Goal: Task Accomplishment & Management: Manage account settings

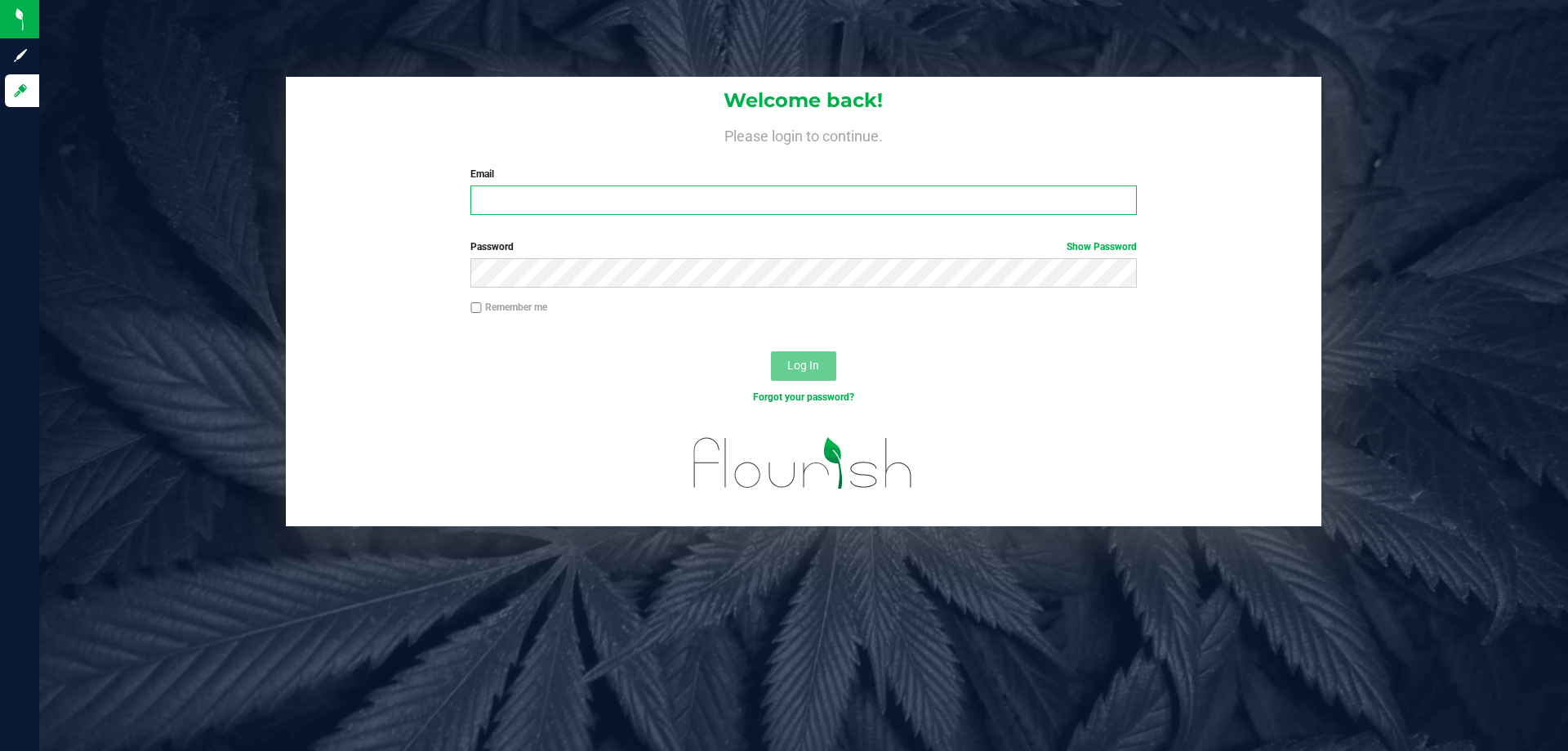
click at [542, 202] on input "Email" at bounding box center [803, 200] width 665 height 29
type input "[EMAIL_ADDRESS][DOMAIN_NAME]"
click at [771, 351] on button "Log In" at bounding box center [803, 365] width 65 height 29
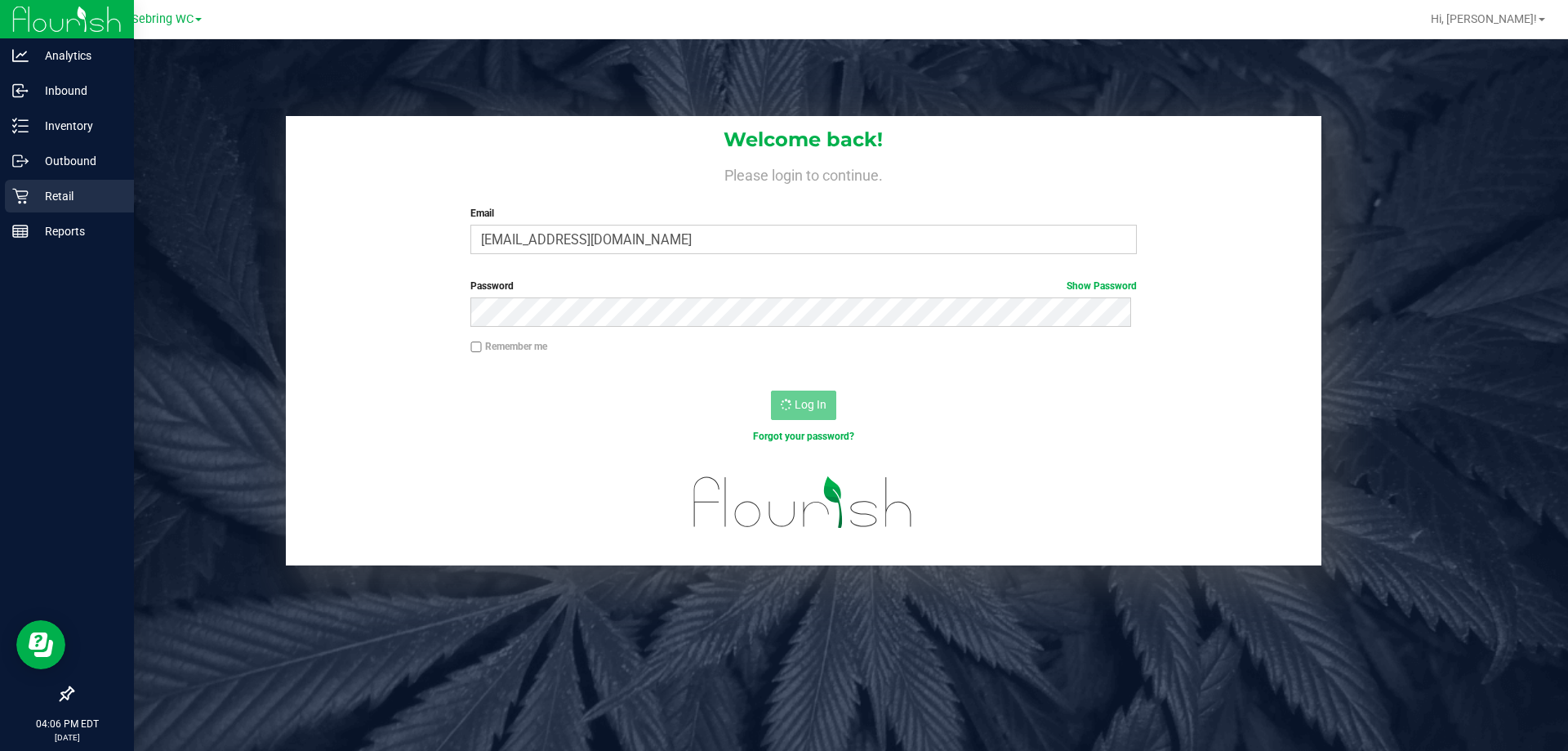
click at [31, 192] on p "Retail" at bounding box center [77, 196] width 98 height 19
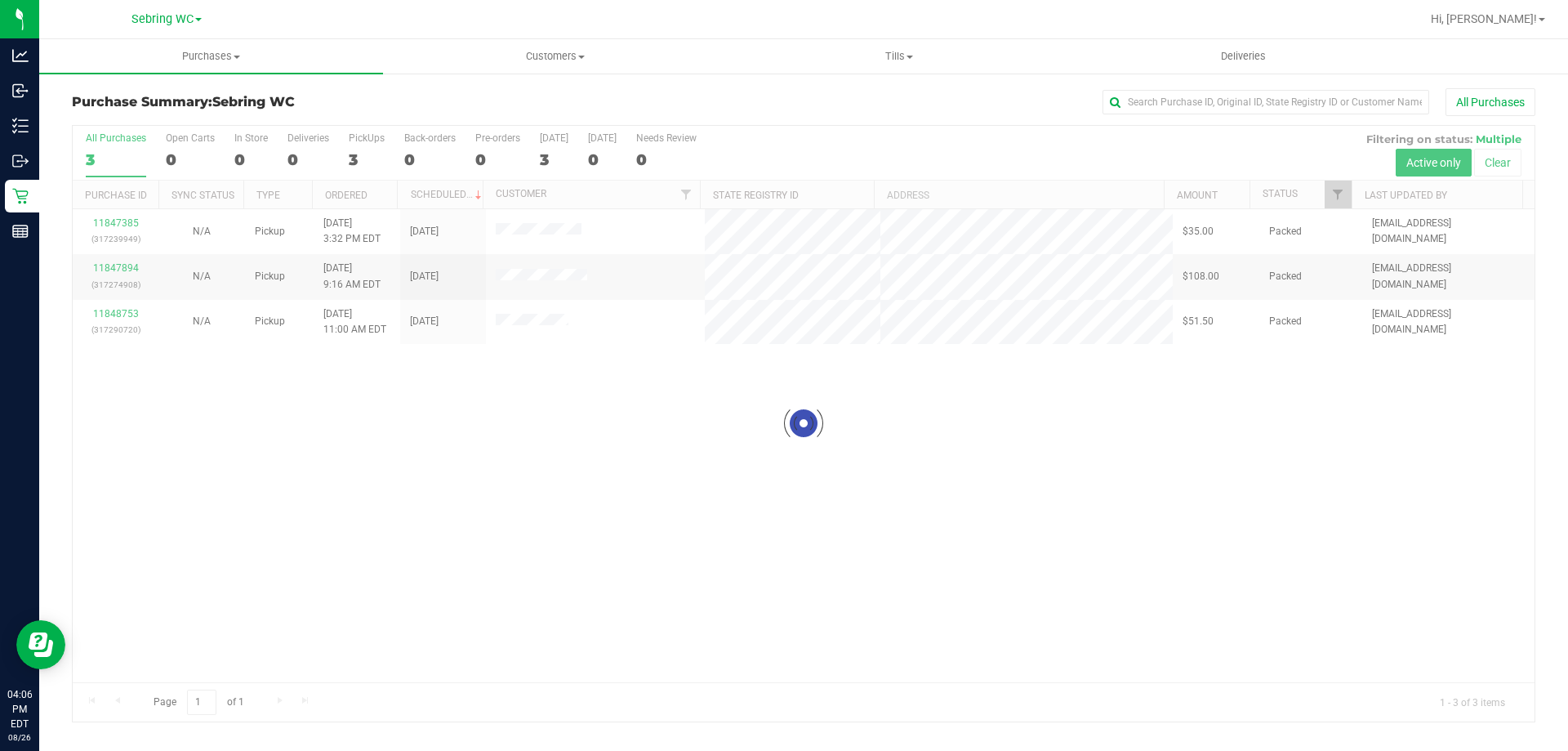
click at [445, 415] on div "Loading... 11847385 (317239949) N/A Pickup [DATE] 3:32 PM EDT 8/26/2025 $35.00 …" at bounding box center [803, 446] width 1462 height 473
click at [914, 66] on uib-tab-heading "Tills Manage tills Reconcile e-payments" at bounding box center [898, 56] width 342 height 33
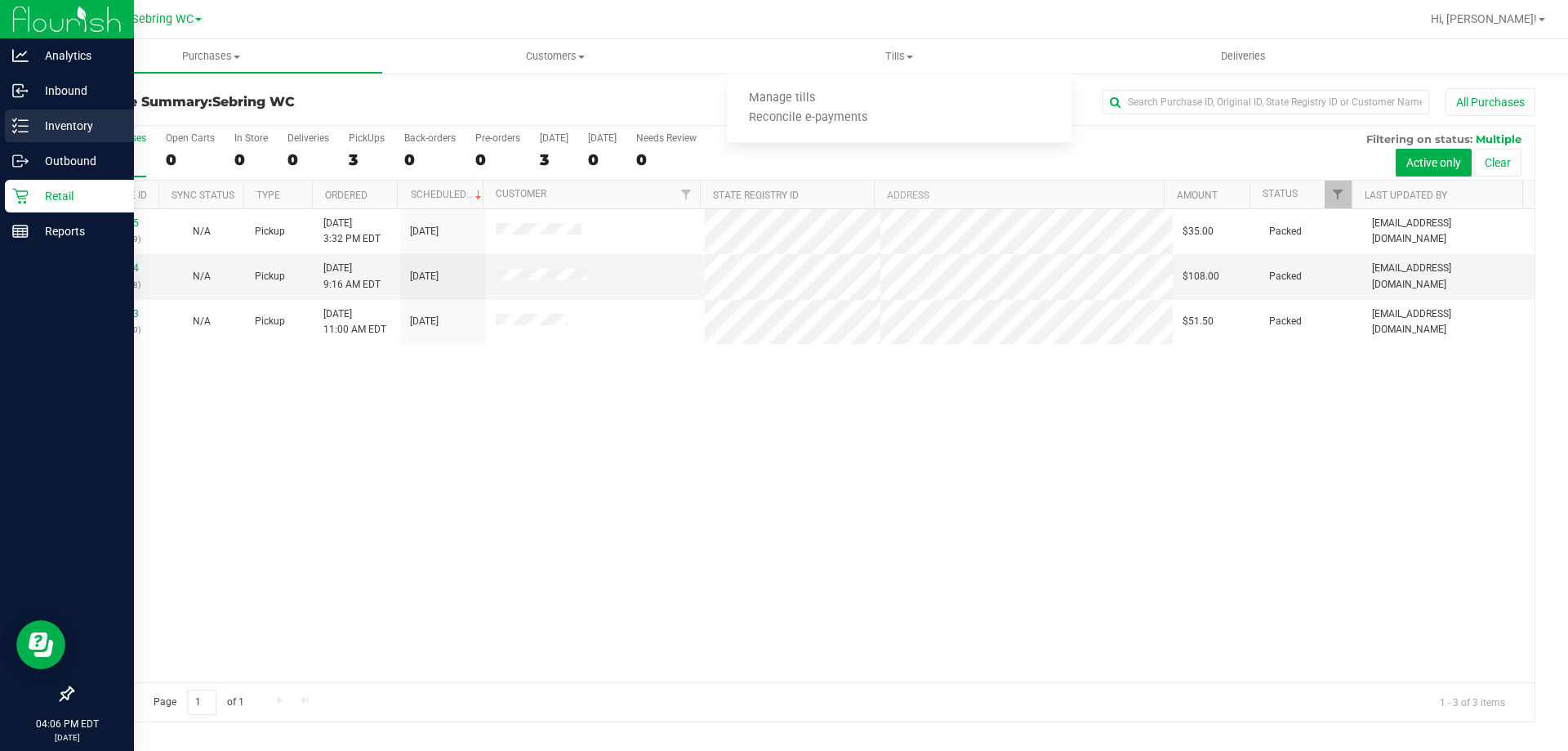
click at [48, 124] on p "Inventory" at bounding box center [77, 125] width 98 height 19
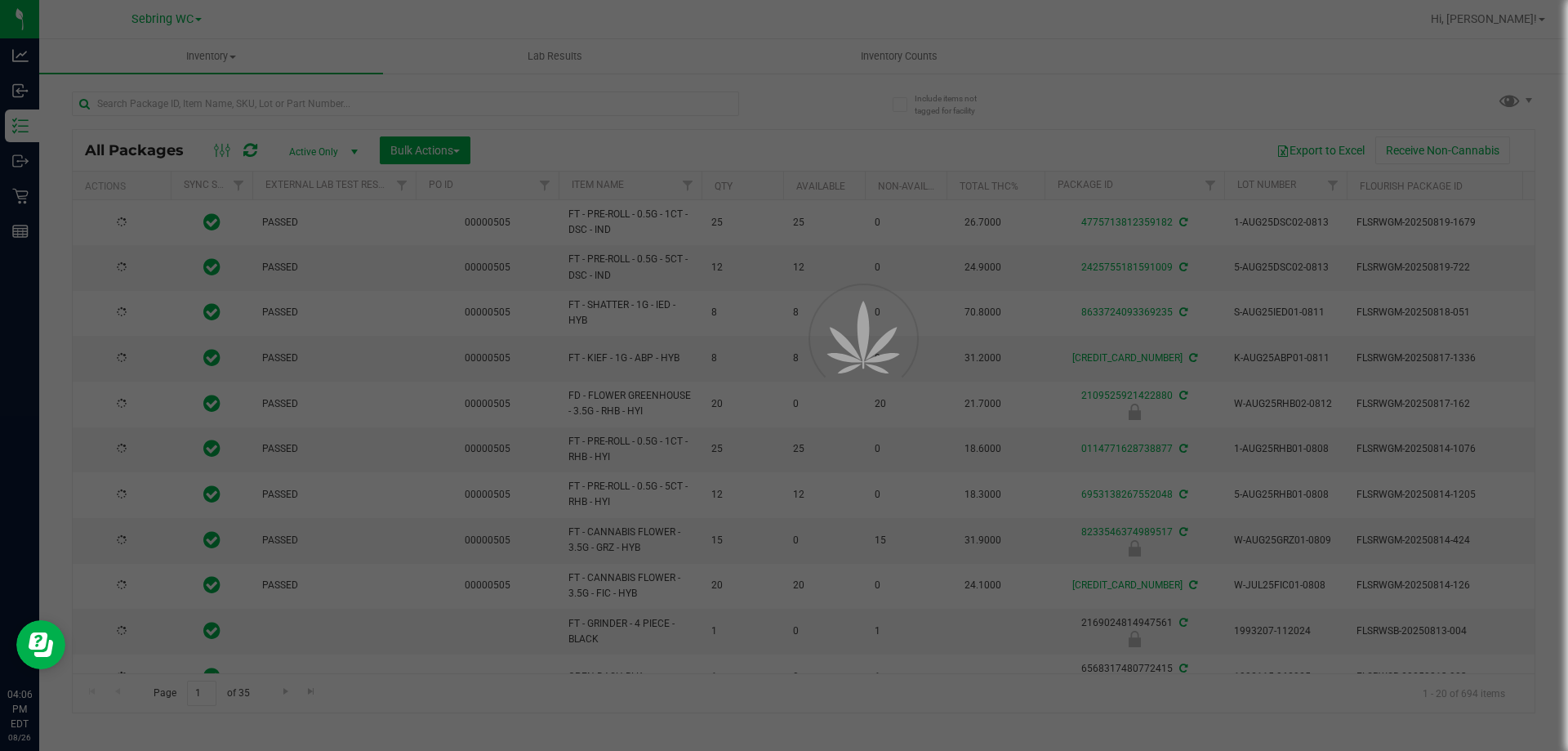
click at [216, 98] on div at bounding box center [784, 376] width 1568 height 751
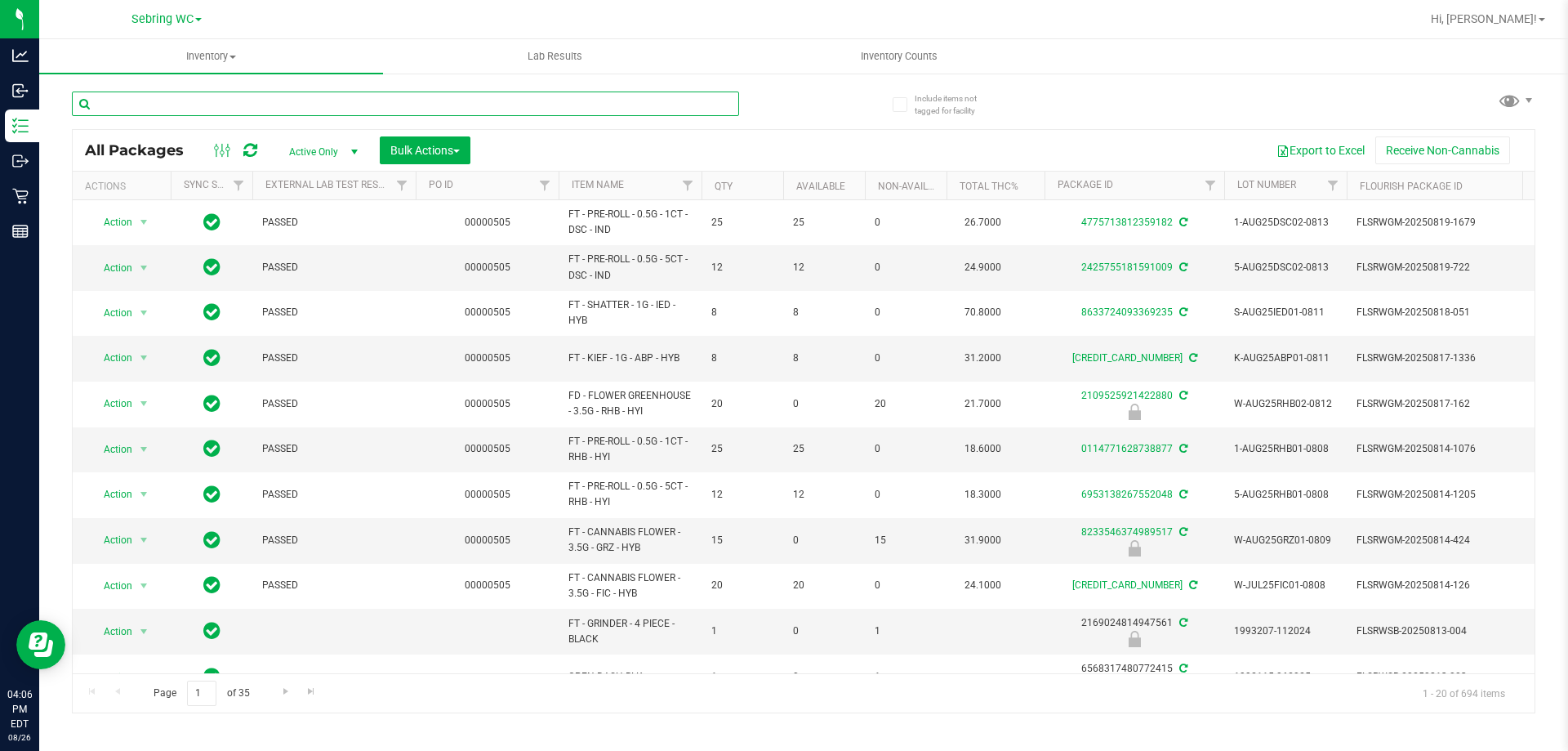
click at [213, 102] on input "text" at bounding box center [405, 103] width 667 height 24
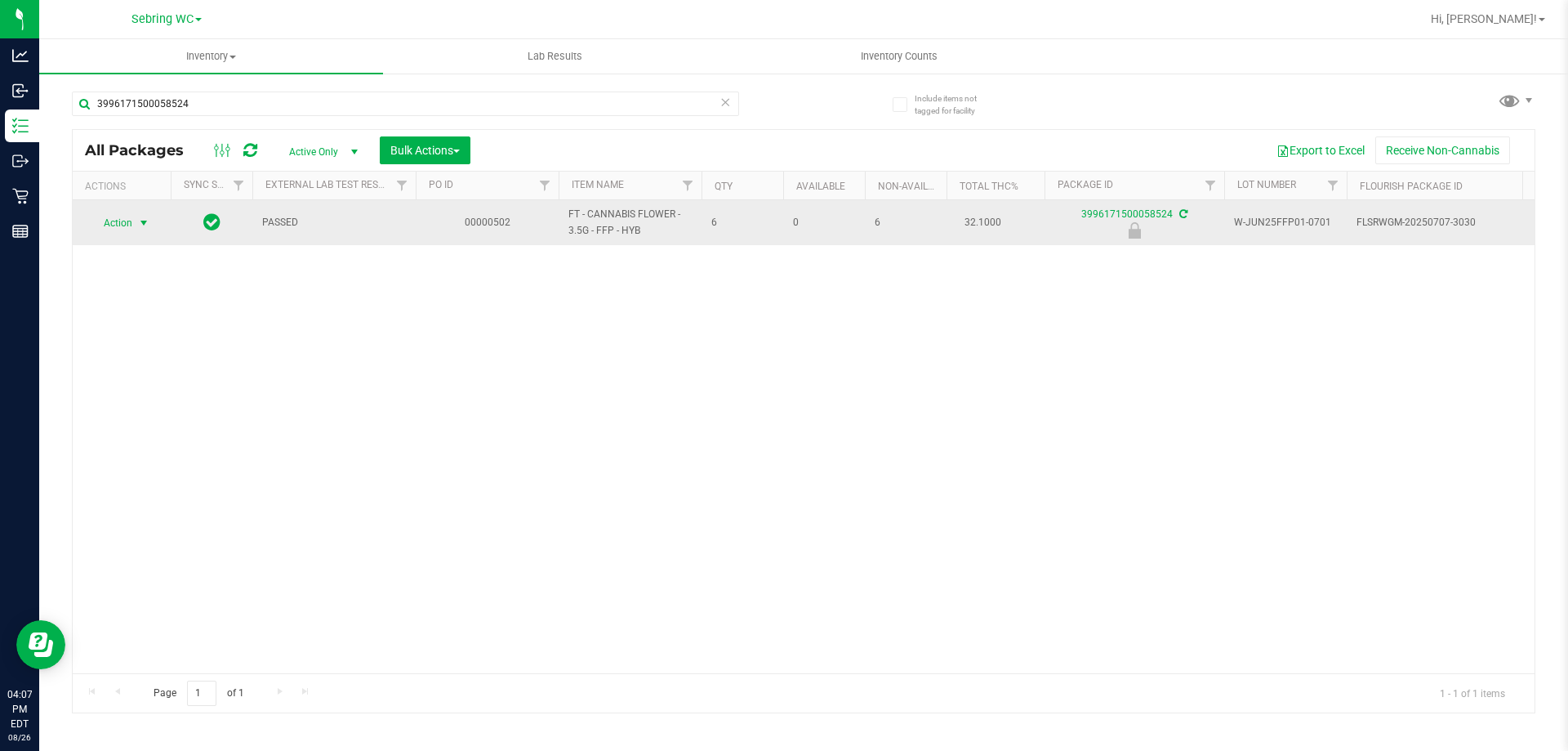
click at [141, 222] on span "select" at bounding box center [144, 223] width 13 height 13
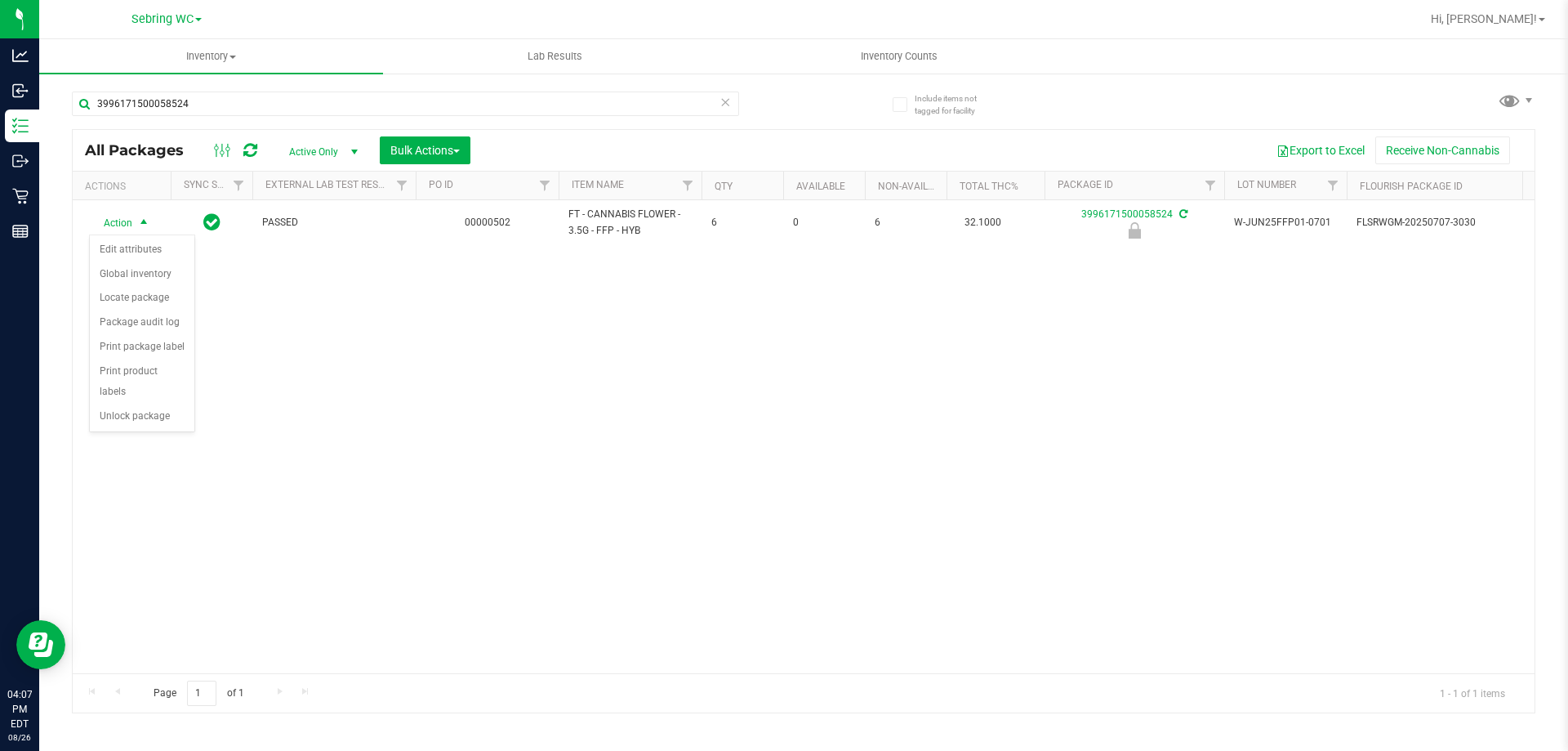
click at [318, 306] on div "Action Action Edit attributes Global inventory Locate package Package audit log…" at bounding box center [803, 437] width 1462 height 473
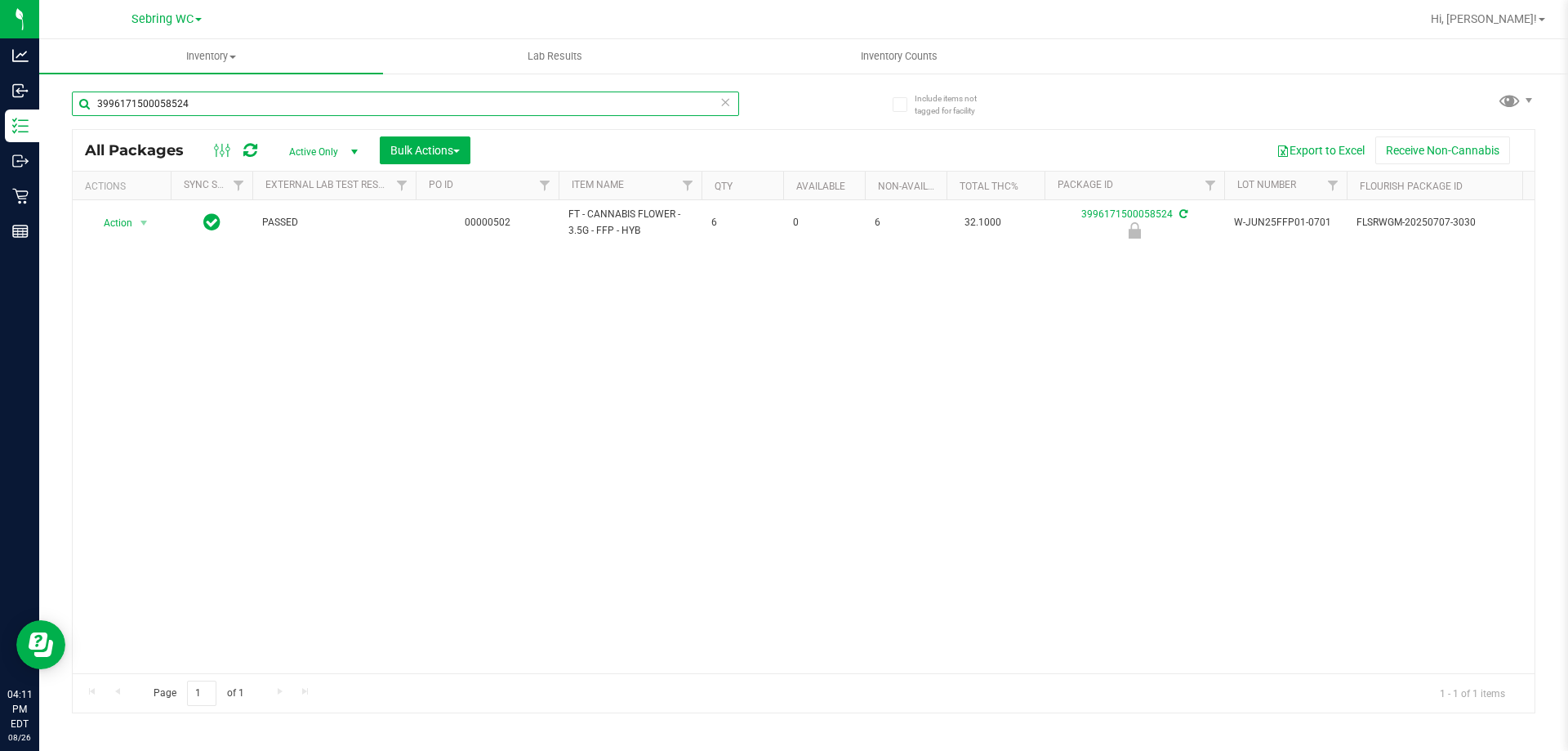
click at [292, 100] on input "3996171500058524" at bounding box center [405, 103] width 667 height 24
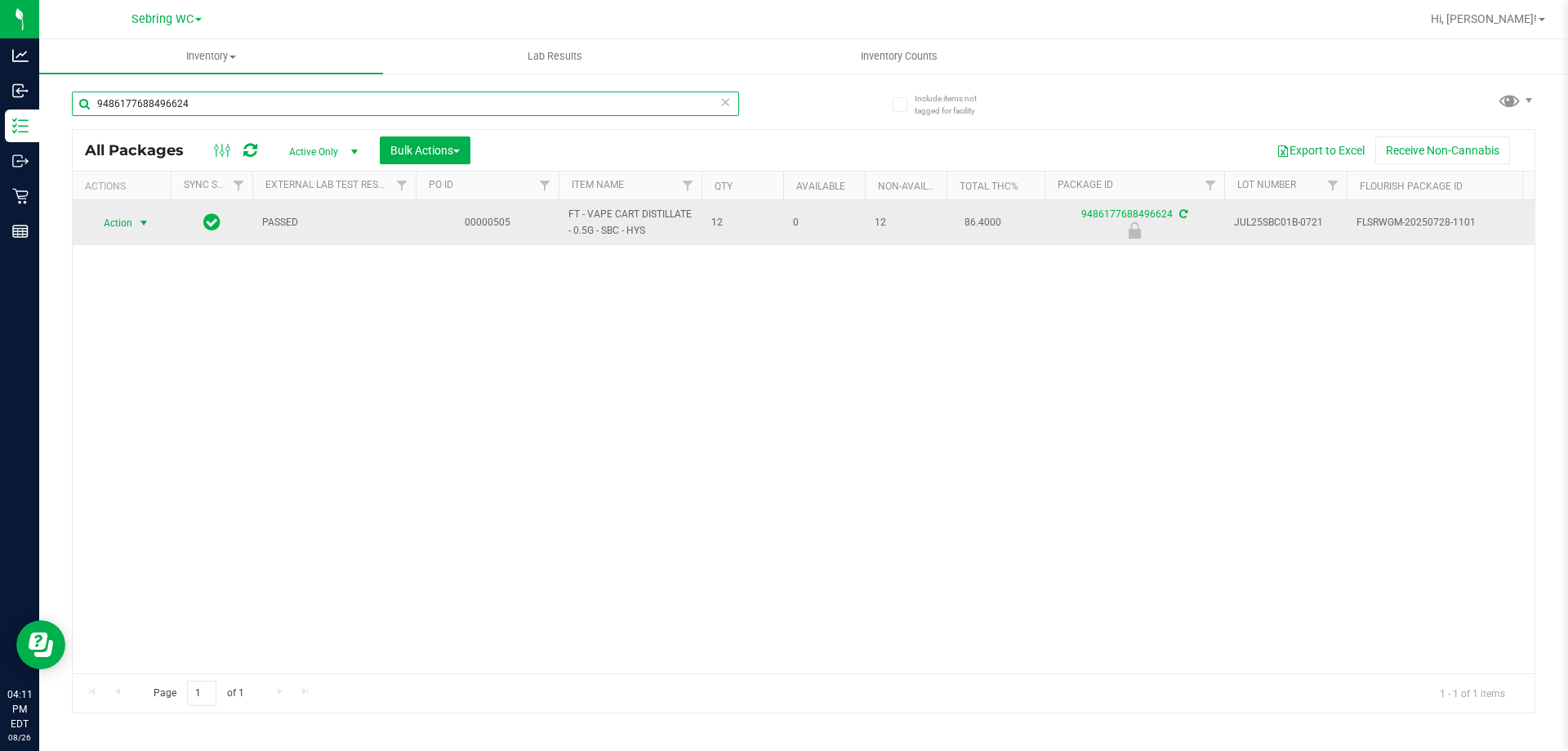
type input "9486177688496624"
click at [122, 217] on span "Action" at bounding box center [110, 222] width 44 height 23
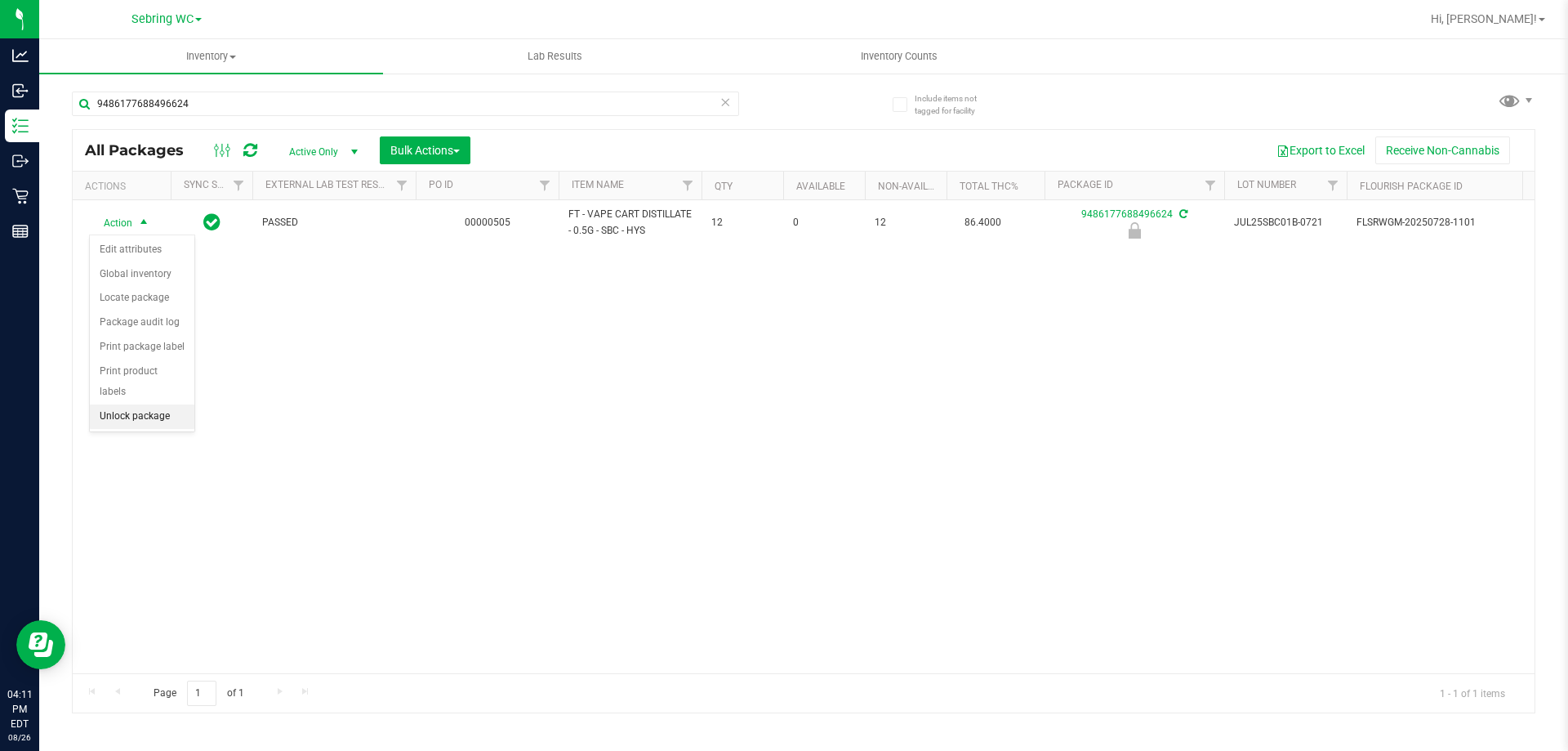
click at [125, 405] on li "Unlock package" at bounding box center [141, 416] width 104 height 24
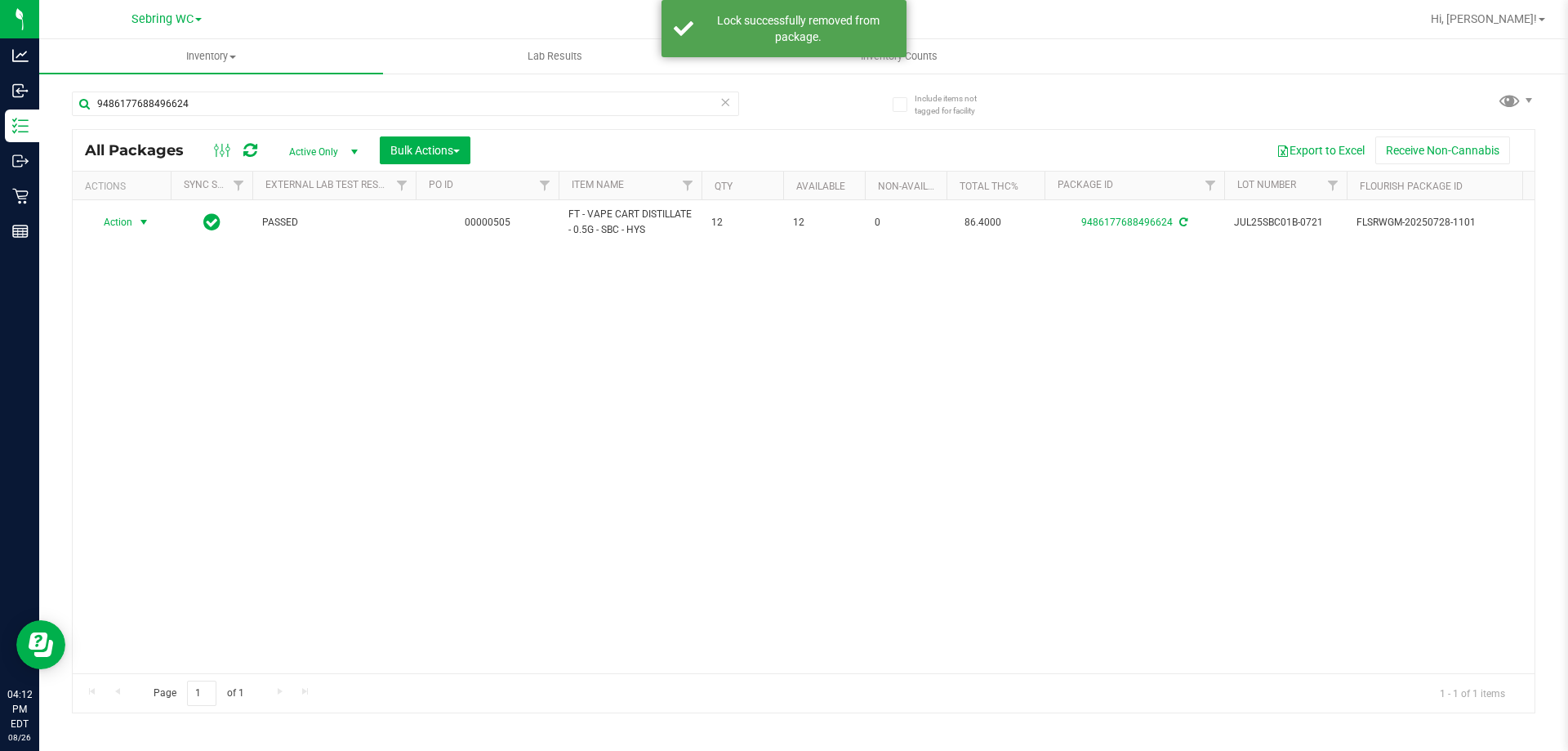
click at [119, 222] on span "Action" at bounding box center [110, 222] width 44 height 23
click at [123, 421] on li "Print package label" at bounding box center [152, 419] width 126 height 24
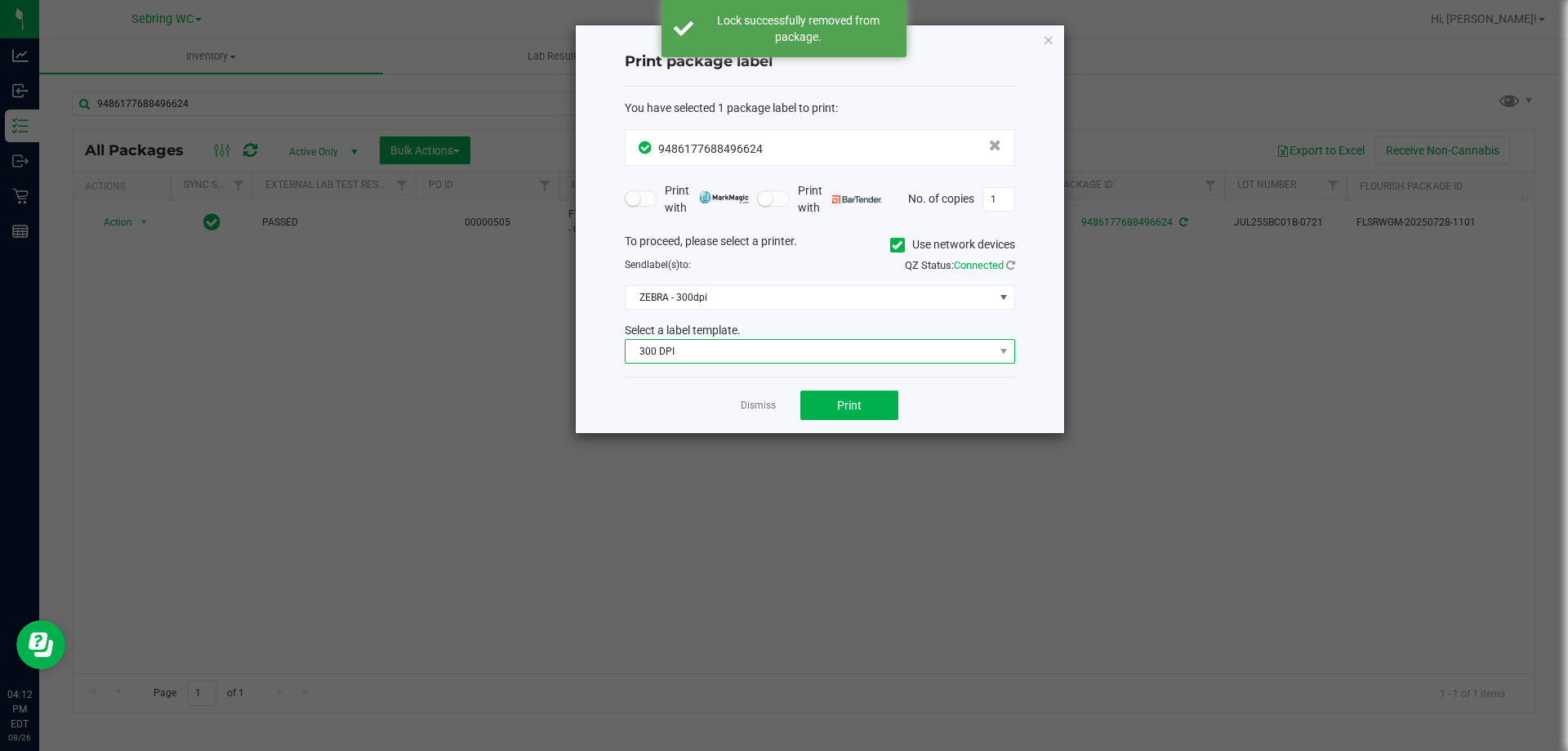
click at [844, 354] on span "300 DPI" at bounding box center [809, 350] width 369 height 23
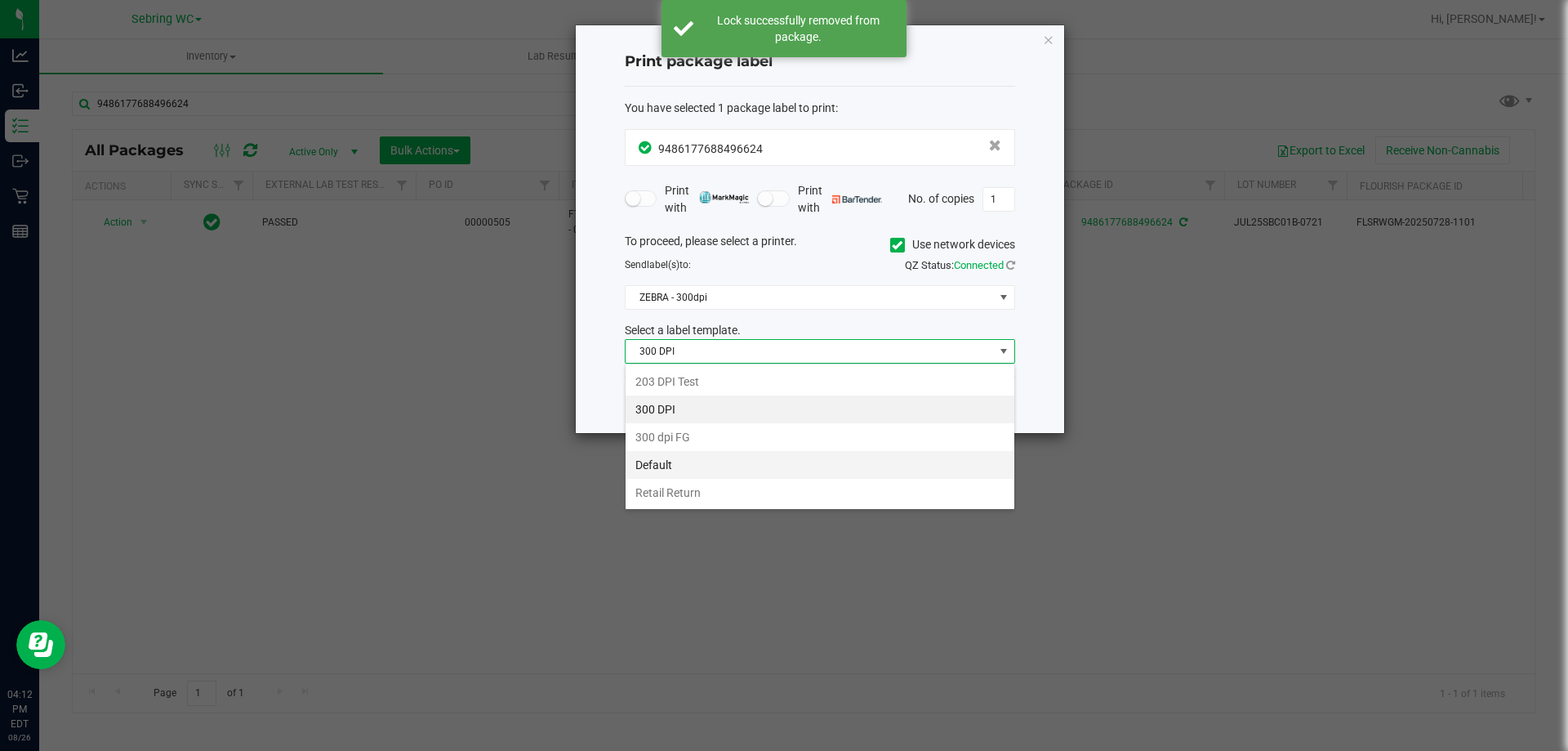
scroll to position [24, 390]
click at [710, 482] on li "Retail Return" at bounding box center [819, 492] width 389 height 28
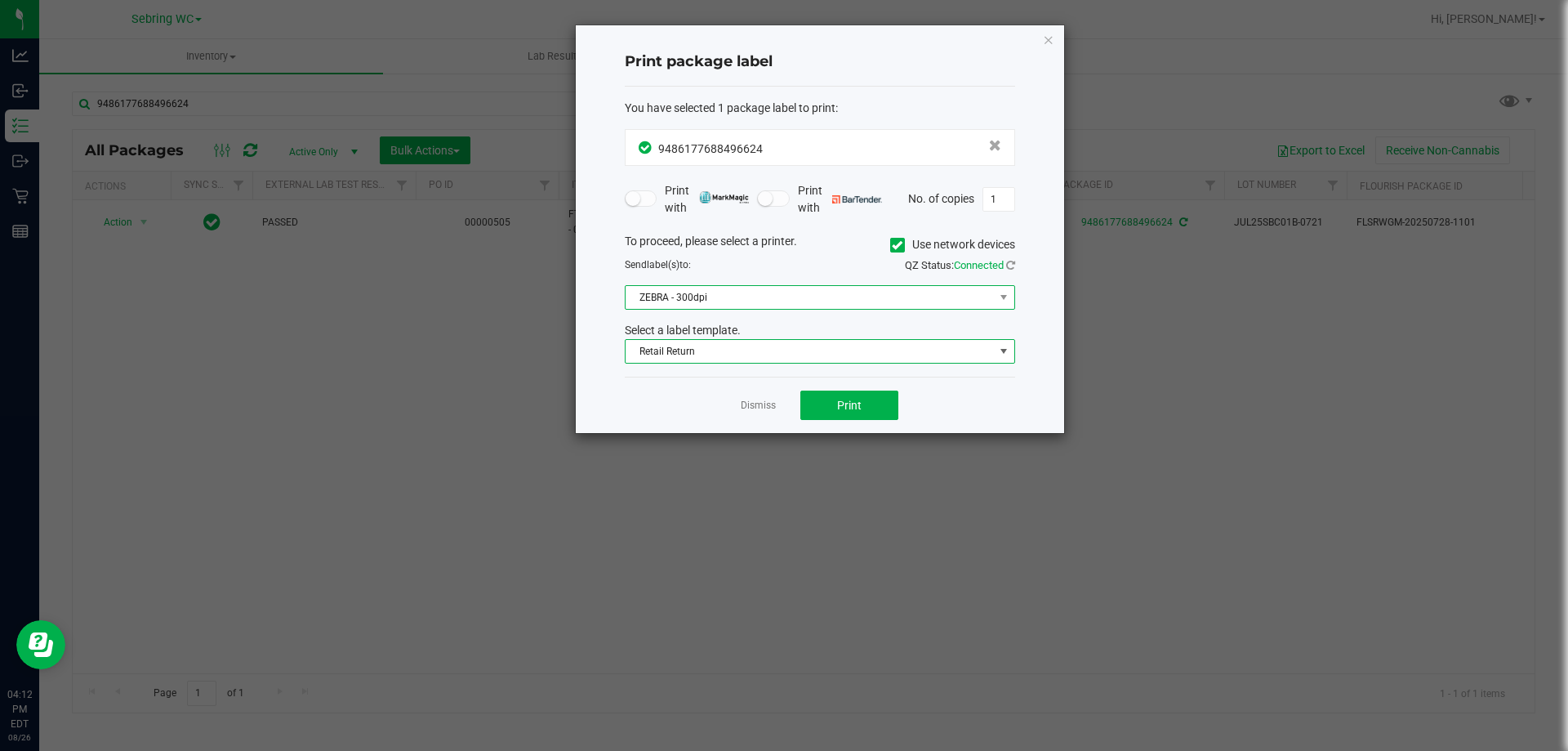
click at [754, 293] on span "ZEBRA - 300dpi" at bounding box center [809, 297] width 369 height 23
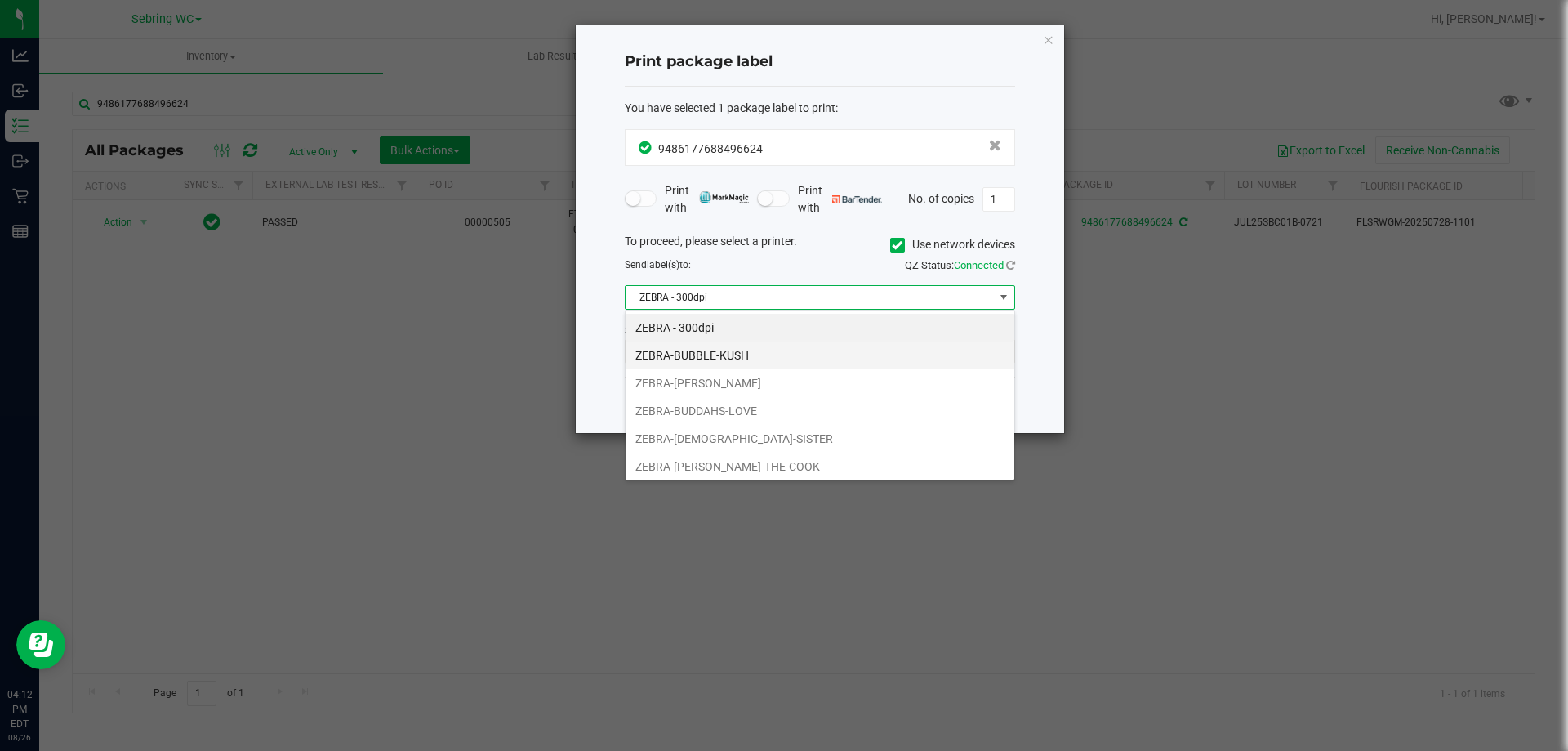
click at [714, 367] on li "ZEBRA-BUBBLE-KUSH" at bounding box center [819, 355] width 389 height 28
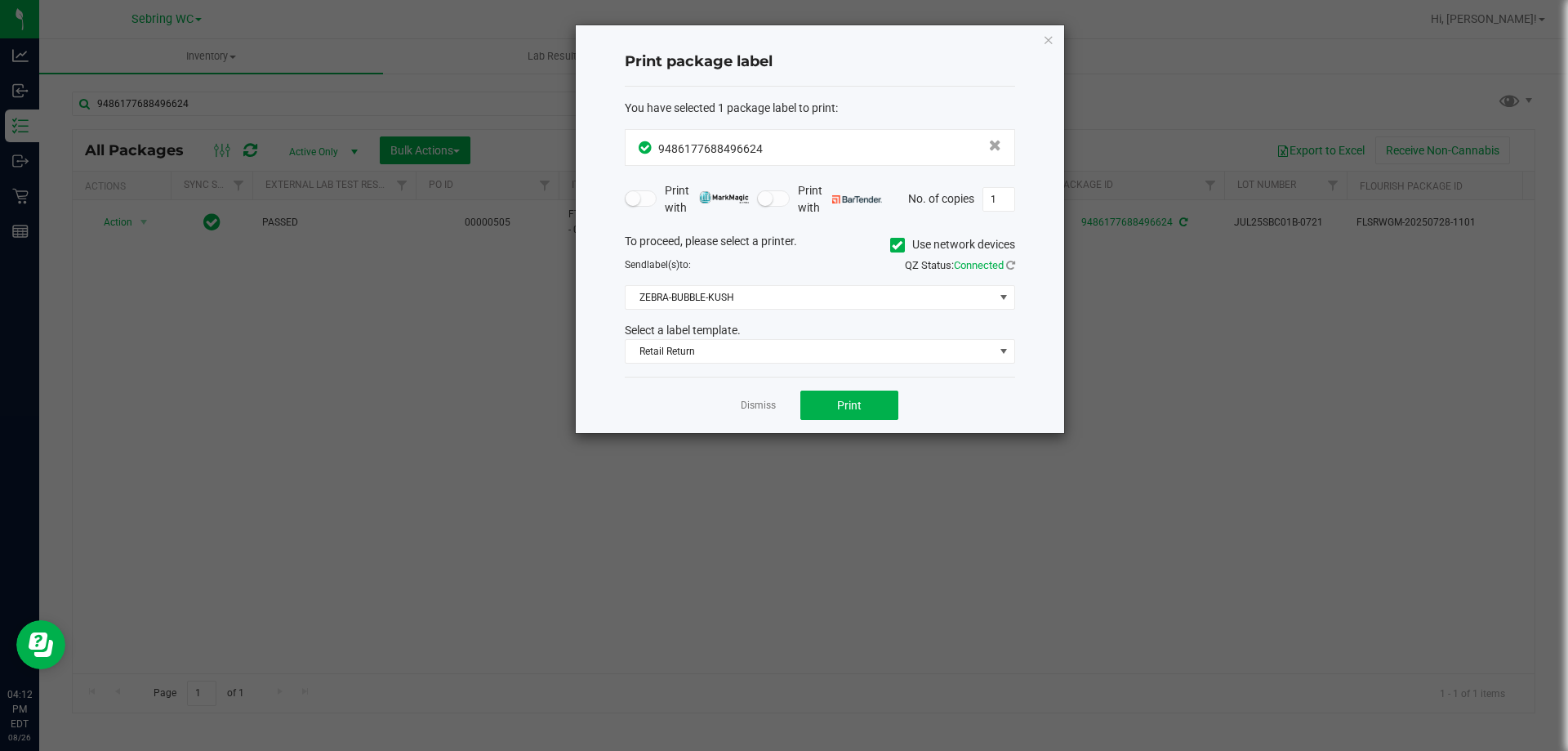
click at [641, 375] on div "You have selected 1 package label to print : 9486177688496624 Print with Print …" at bounding box center [819, 232] width 390 height 291
click at [873, 404] on button "Print" at bounding box center [848, 405] width 98 height 29
click at [761, 407] on link "Dismiss" at bounding box center [758, 406] width 35 height 14
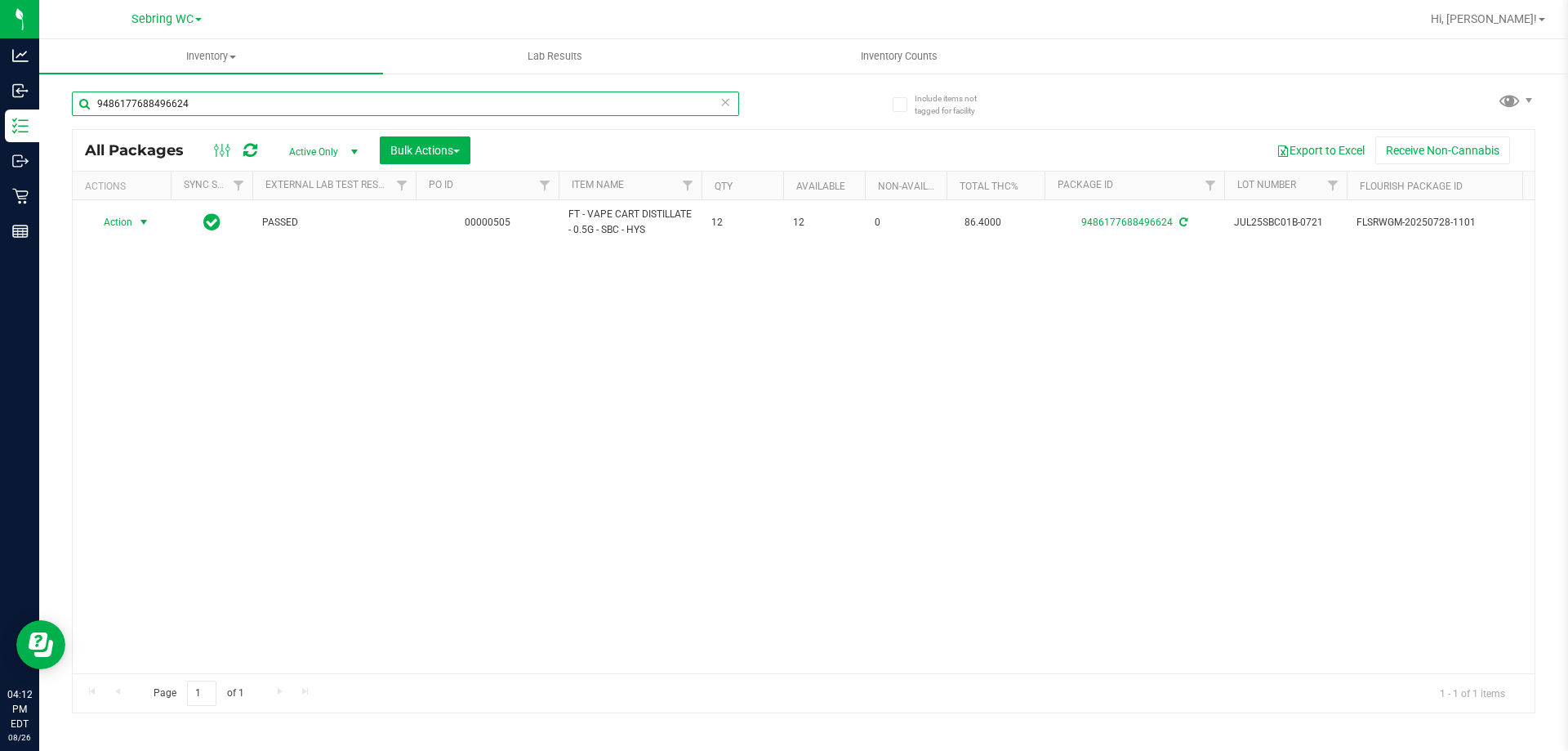
click at [472, 101] on input "9486177688496624" at bounding box center [405, 103] width 667 height 24
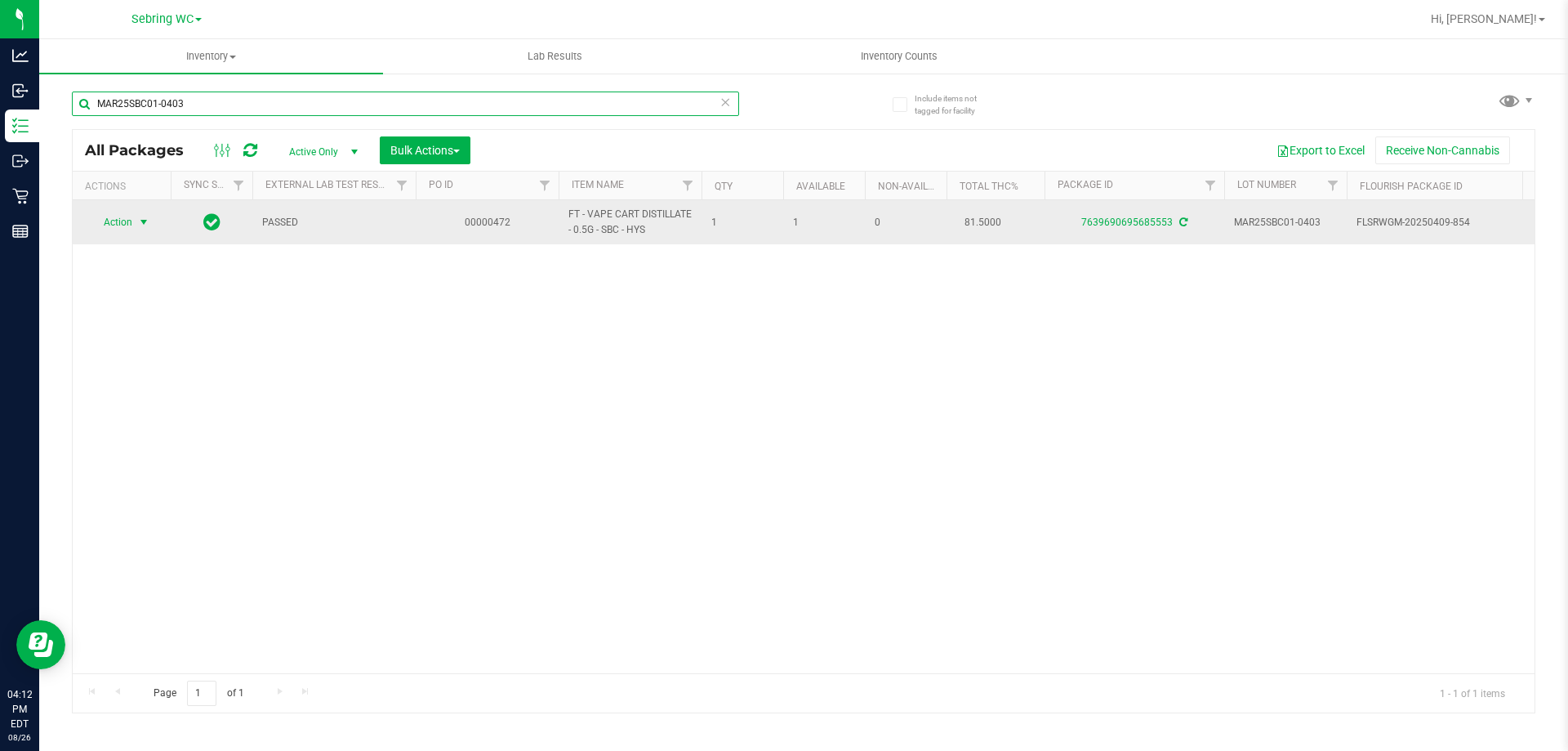
type input "MAR25SBC01-0403"
click at [132, 222] on span "Action" at bounding box center [110, 222] width 44 height 23
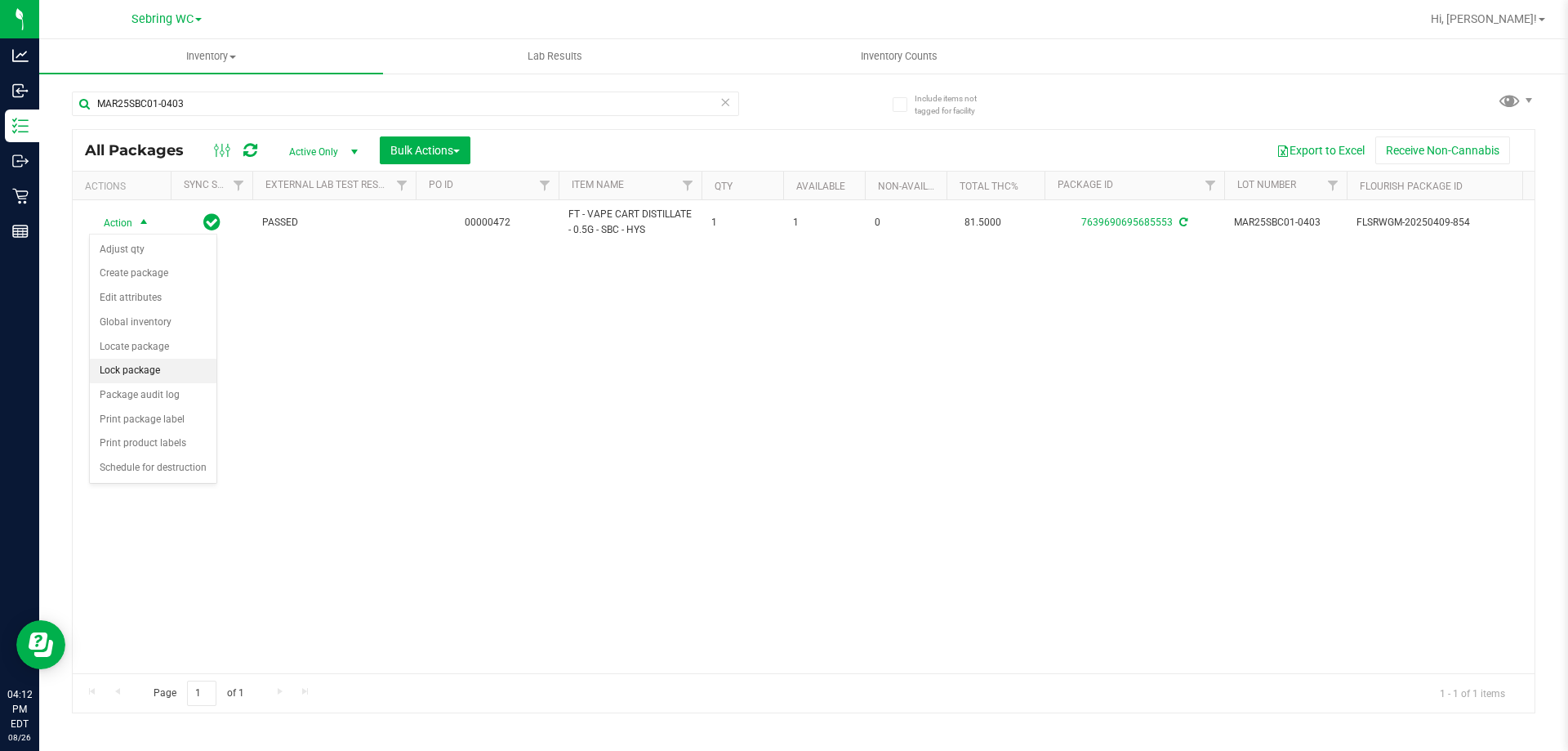
click at [134, 375] on li "Lock package" at bounding box center [152, 370] width 126 height 24
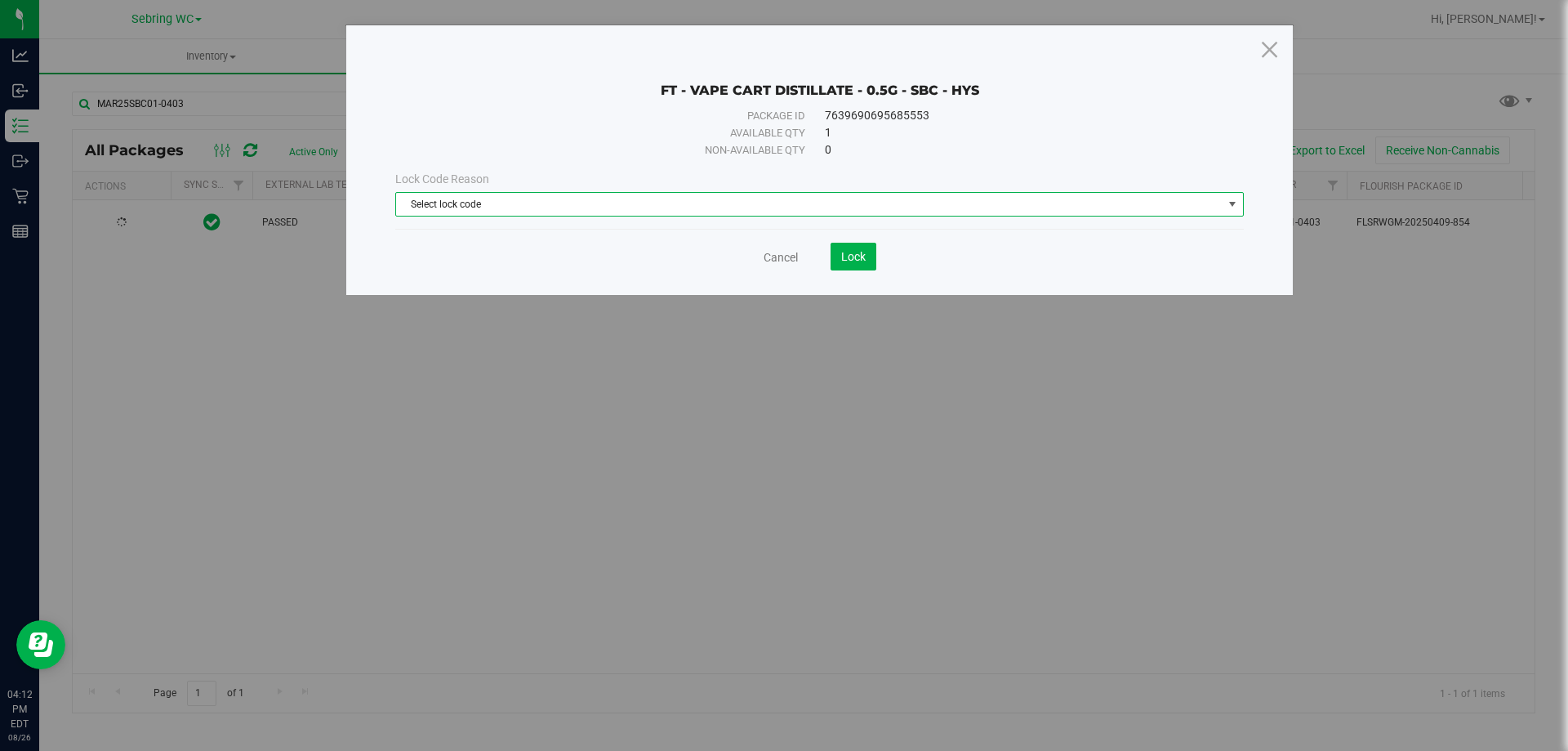
click at [605, 197] on span "Select lock code" at bounding box center [809, 204] width 827 height 23
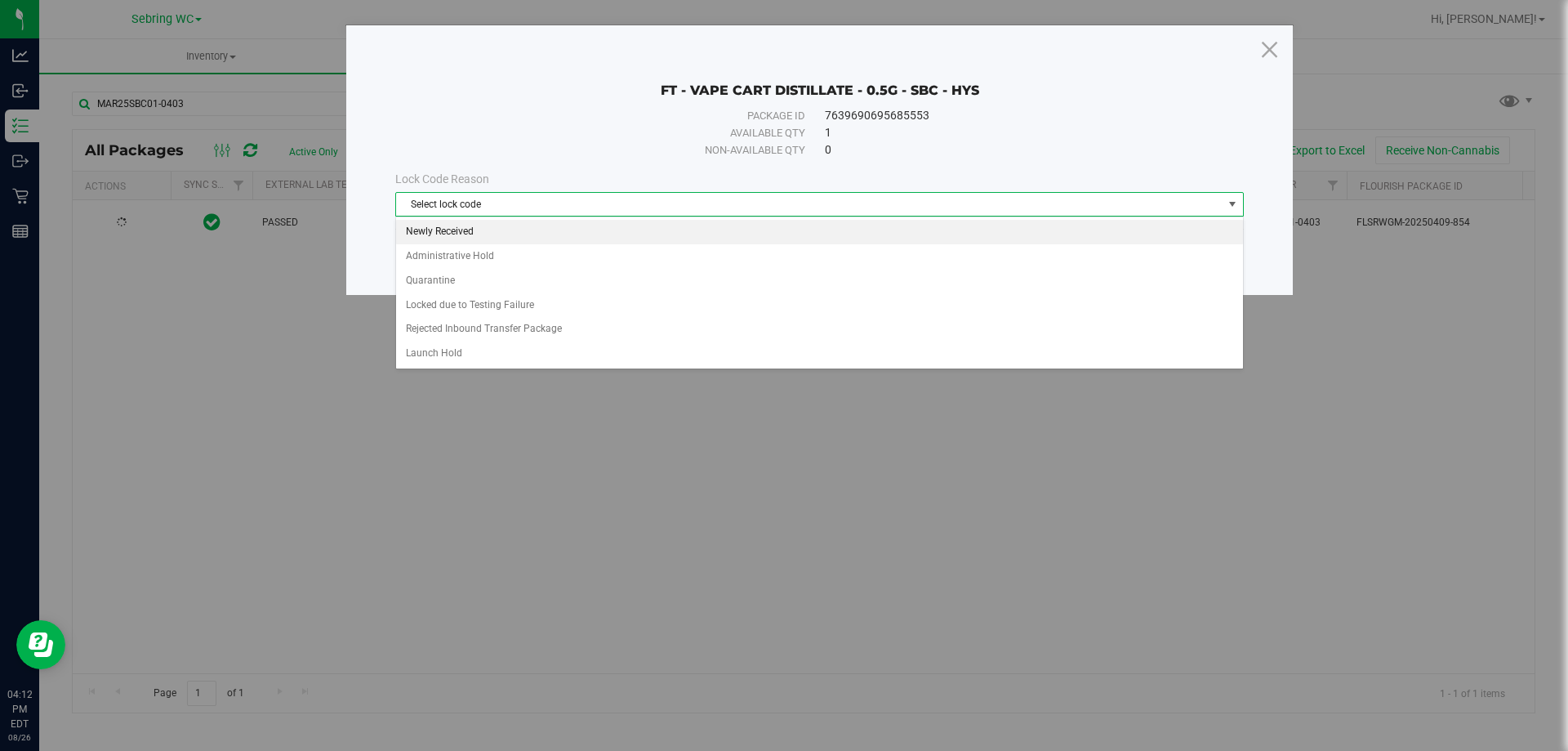
click at [503, 234] on li "Newly Received" at bounding box center [819, 232] width 847 height 24
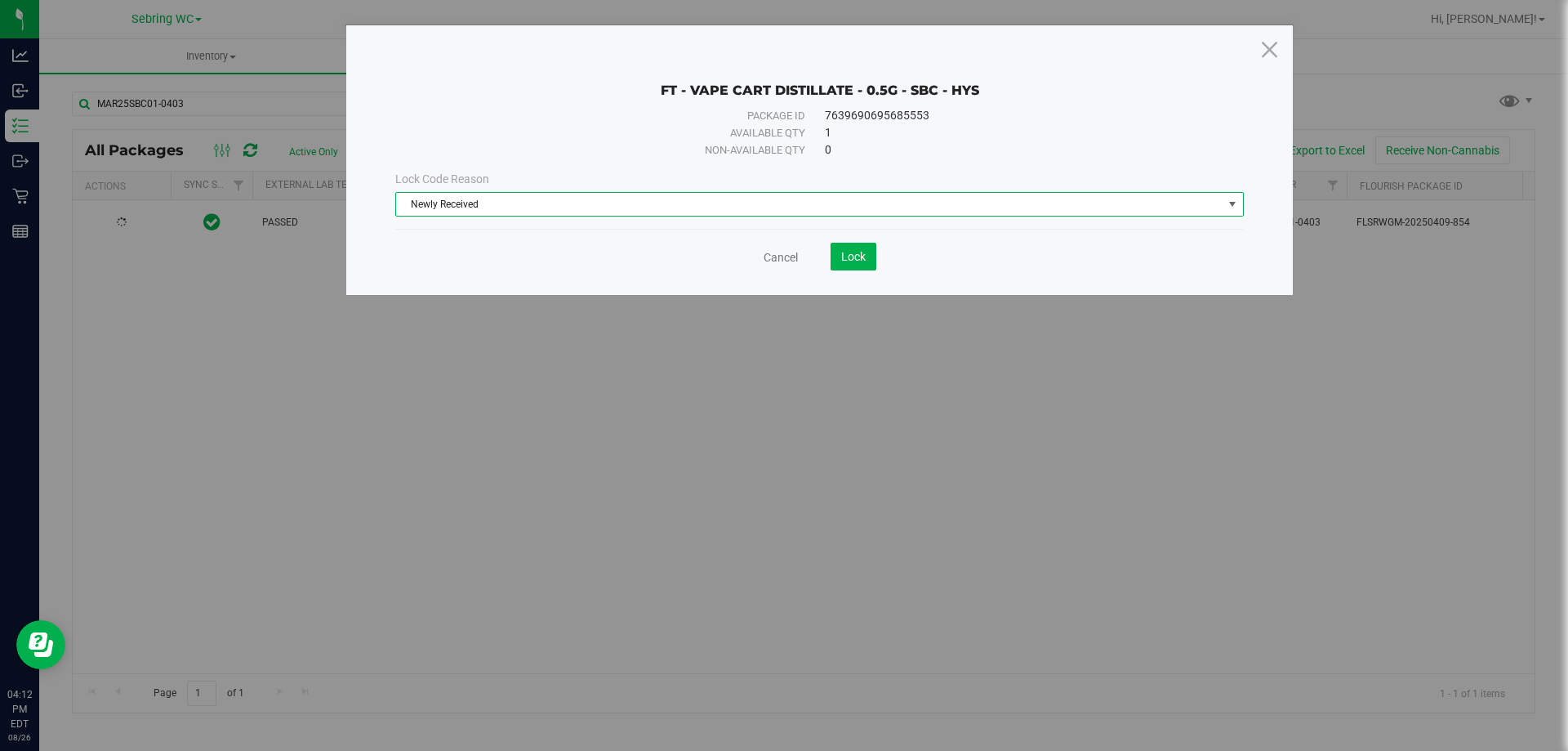
click at [591, 276] on div "FT - VAPE CART DISTILLATE - 0.5G - SBC - HYS Package ID 7639690695685553 Availa…" at bounding box center [819, 160] width 946 height 269
click at [863, 269] on button "Lock" at bounding box center [853, 256] width 46 height 28
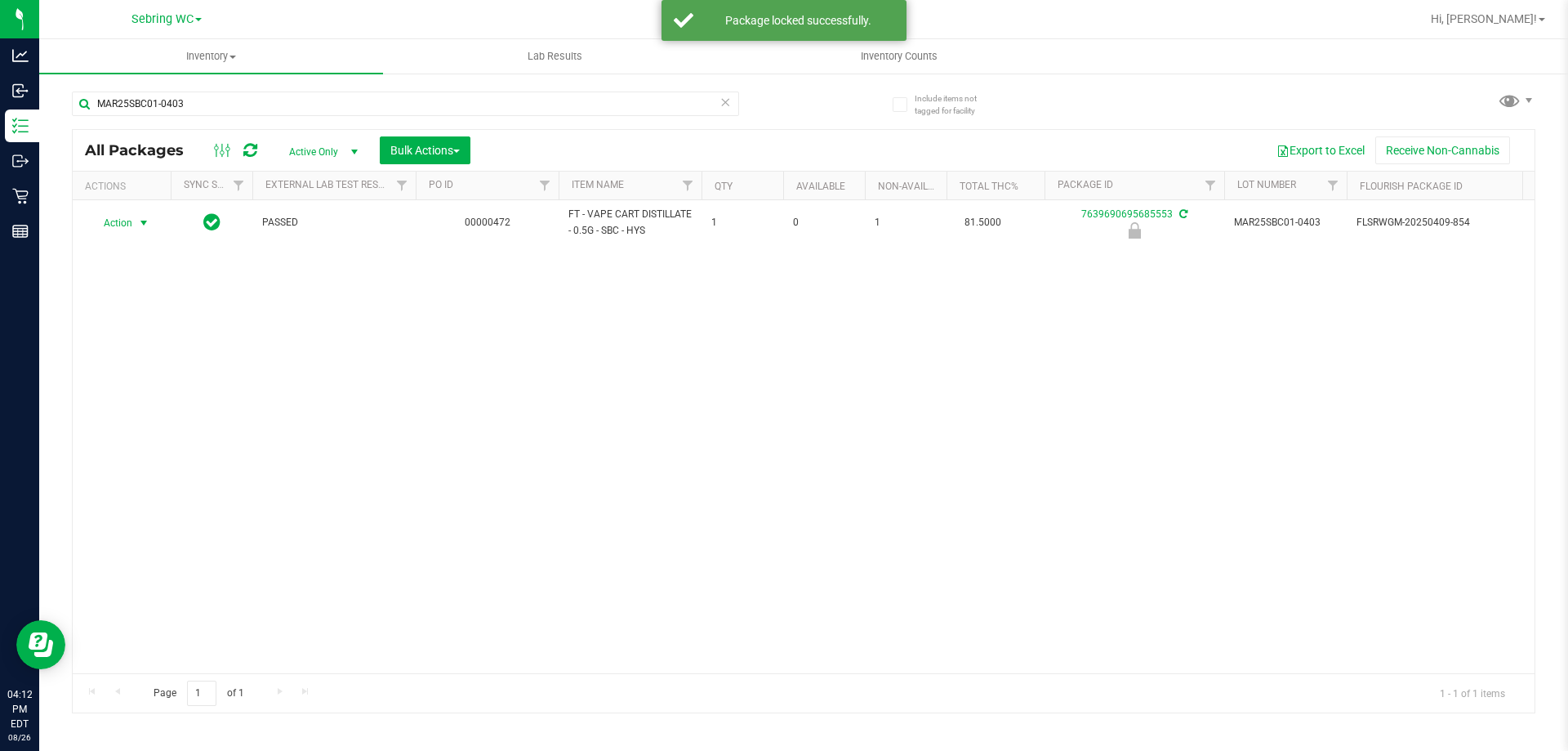
click at [125, 224] on span "Action" at bounding box center [110, 222] width 44 height 23
click at [114, 462] on li "Print package label" at bounding box center [121, 452] width 64 height 66
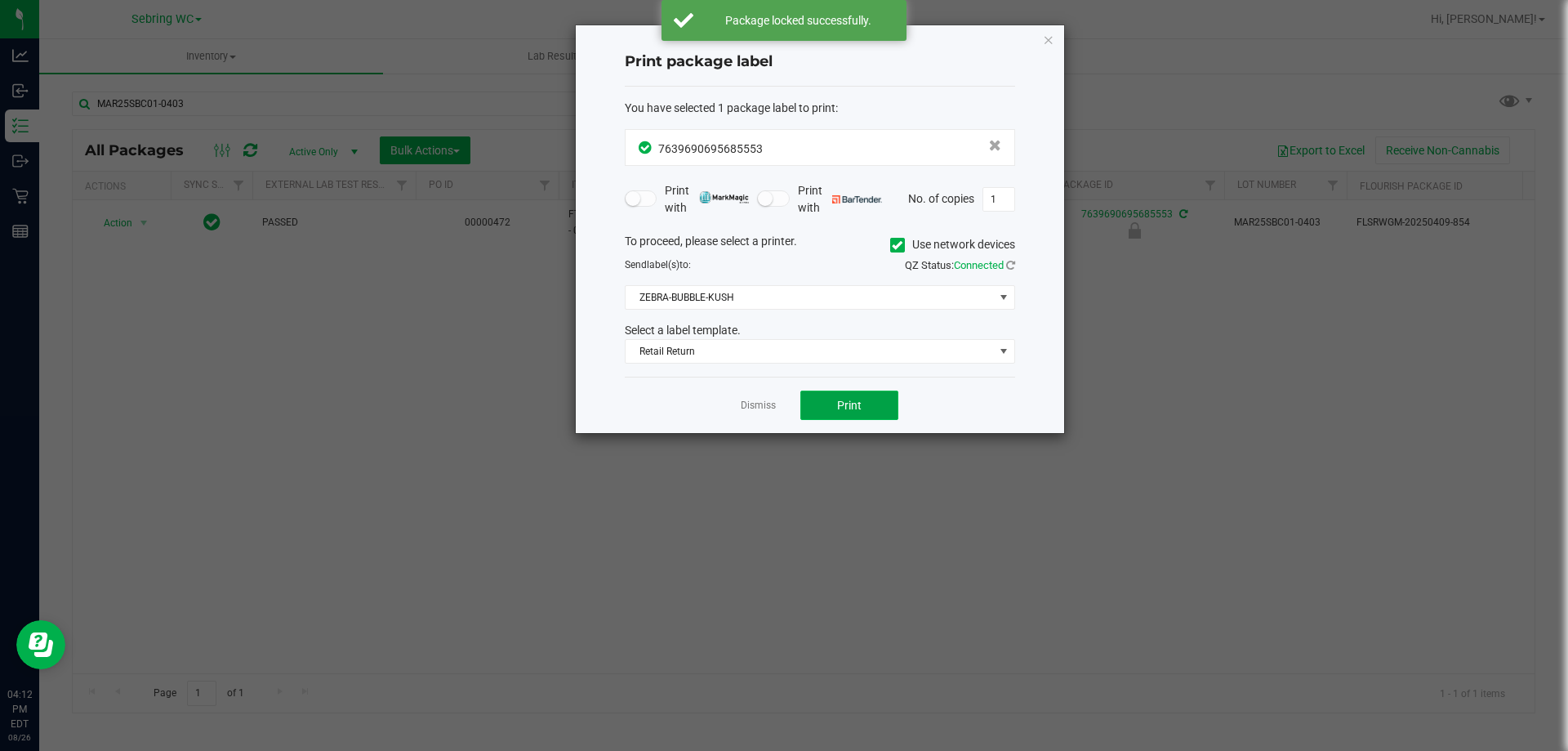
click at [832, 412] on button "Print" at bounding box center [848, 405] width 98 height 29
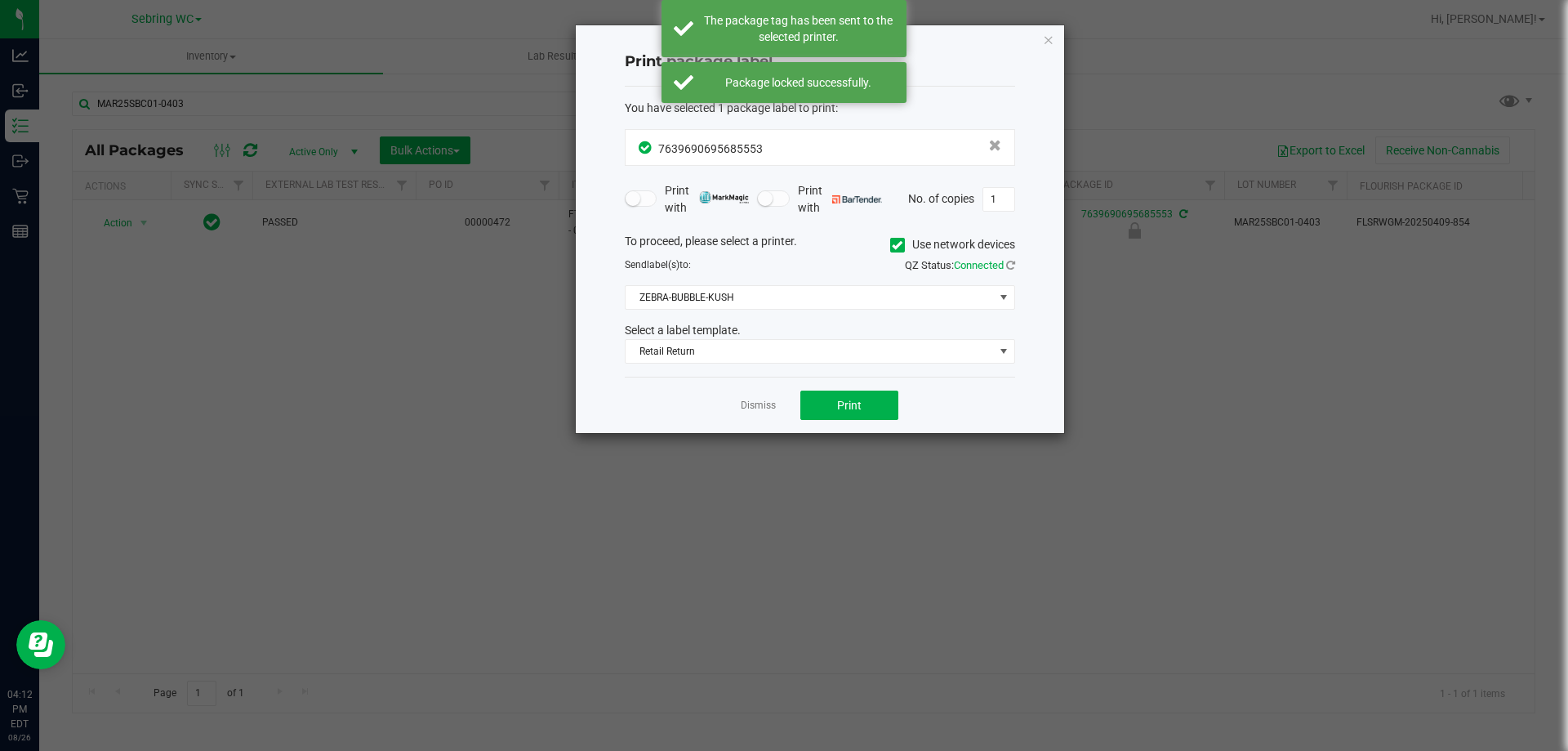
click at [783, 406] on div "Dismiss Print" at bounding box center [819, 404] width 390 height 56
click at [767, 406] on link "Dismiss" at bounding box center [758, 406] width 35 height 14
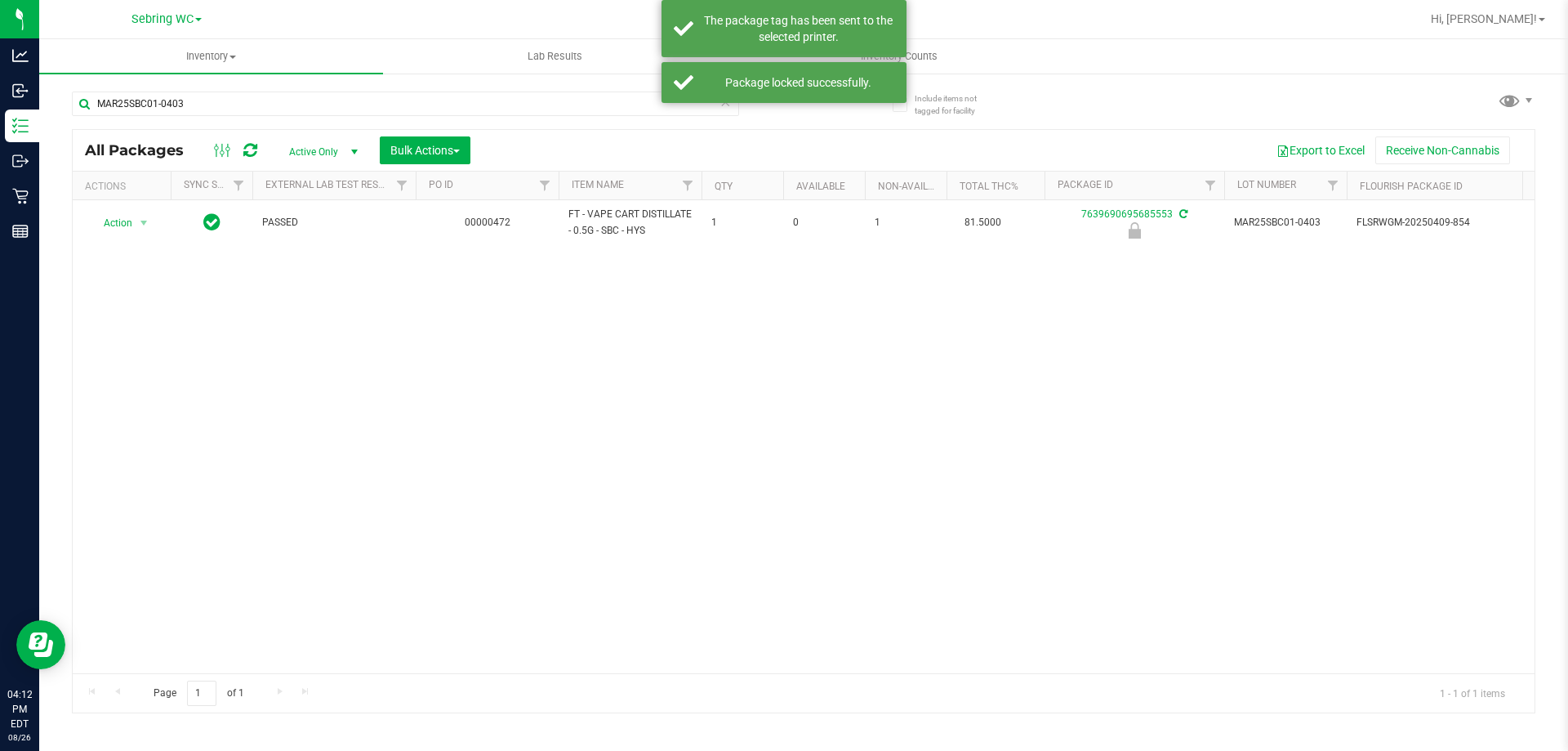
click at [761, 459] on div "Action Action Edit attributes Global inventory Locate package Package audit log…" at bounding box center [803, 437] width 1462 height 473
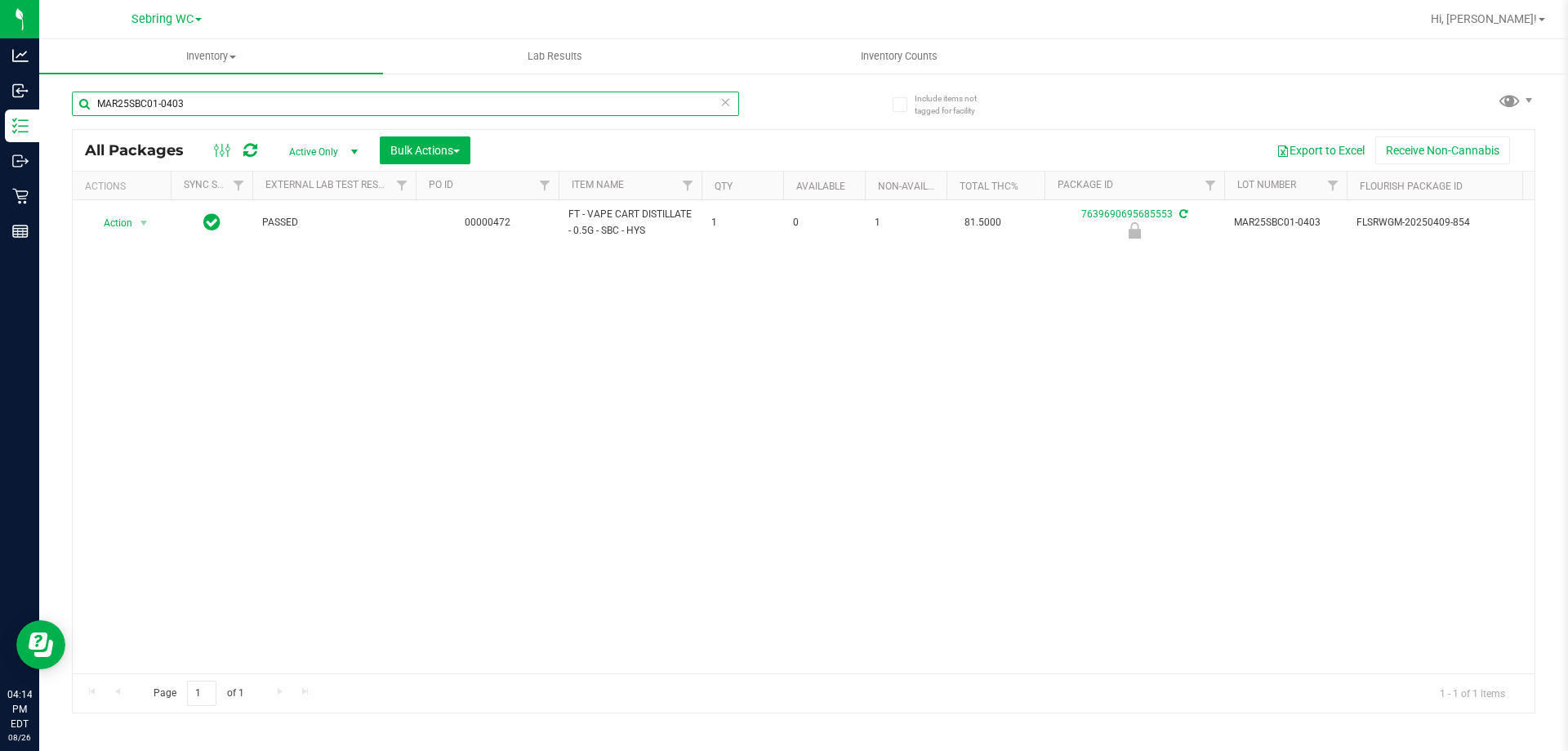
click at [199, 110] on input "MAR25SBC01-0403" at bounding box center [405, 103] width 667 height 24
type input "f"
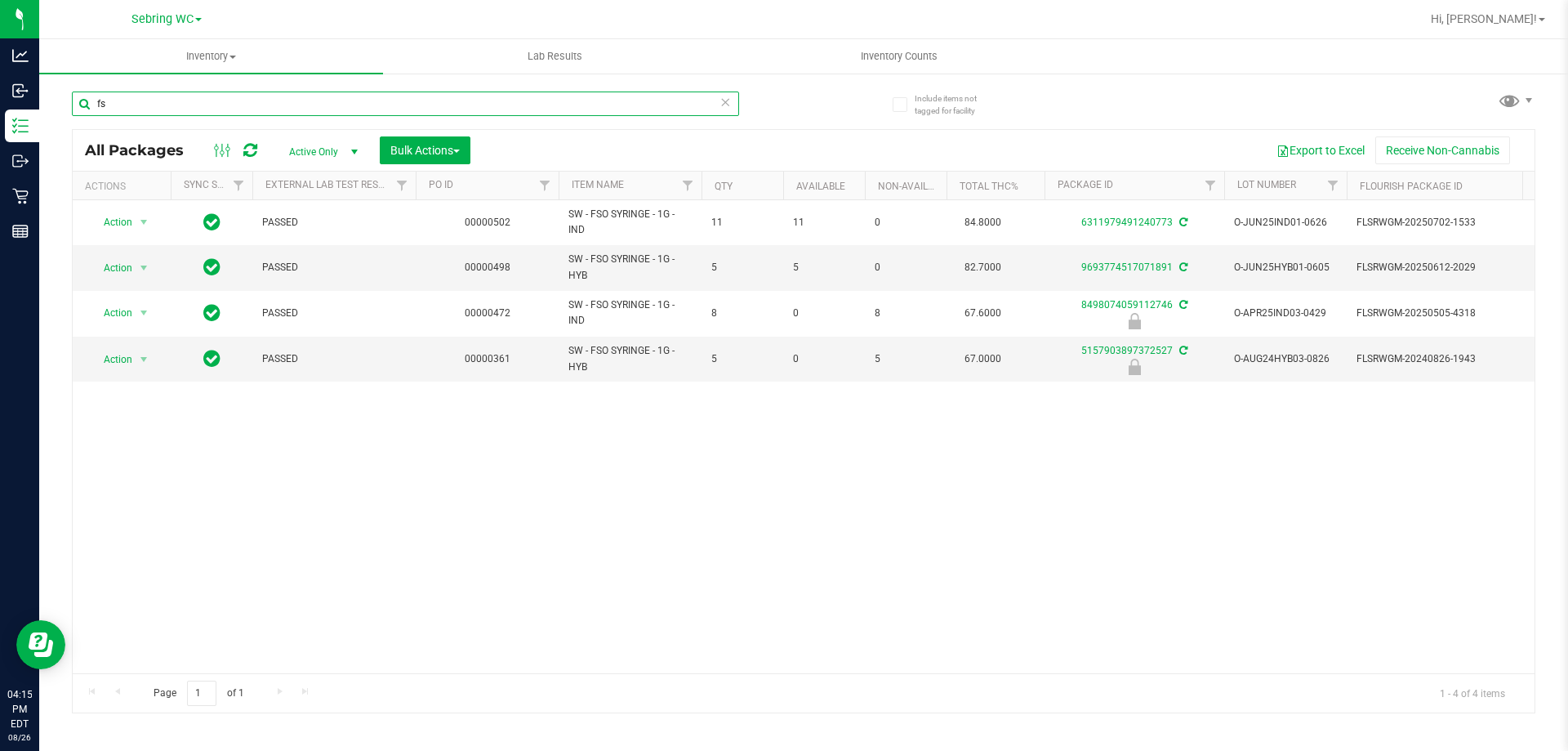
type input "f"
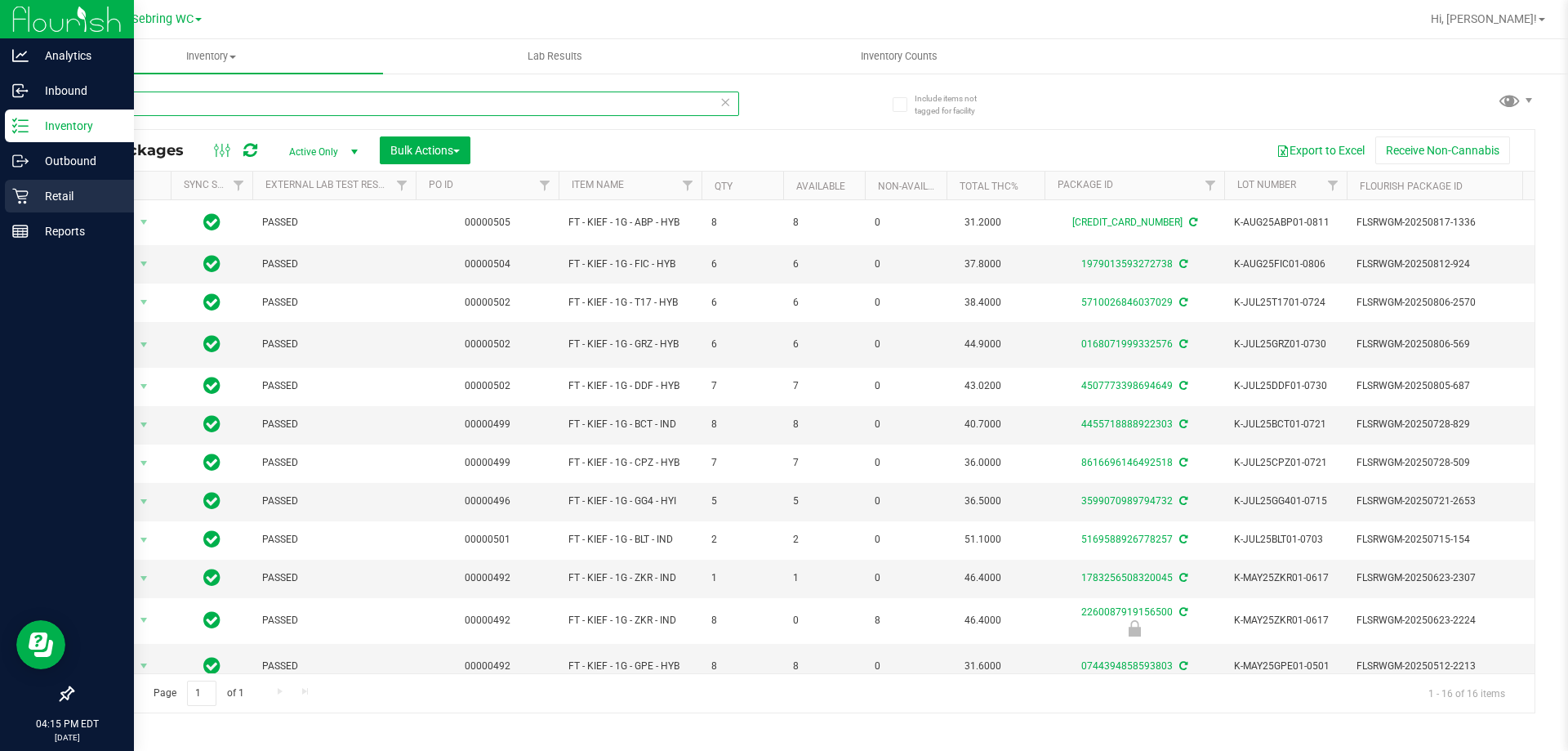
type input "kief"
click at [42, 205] on p "Retail" at bounding box center [77, 196] width 98 height 19
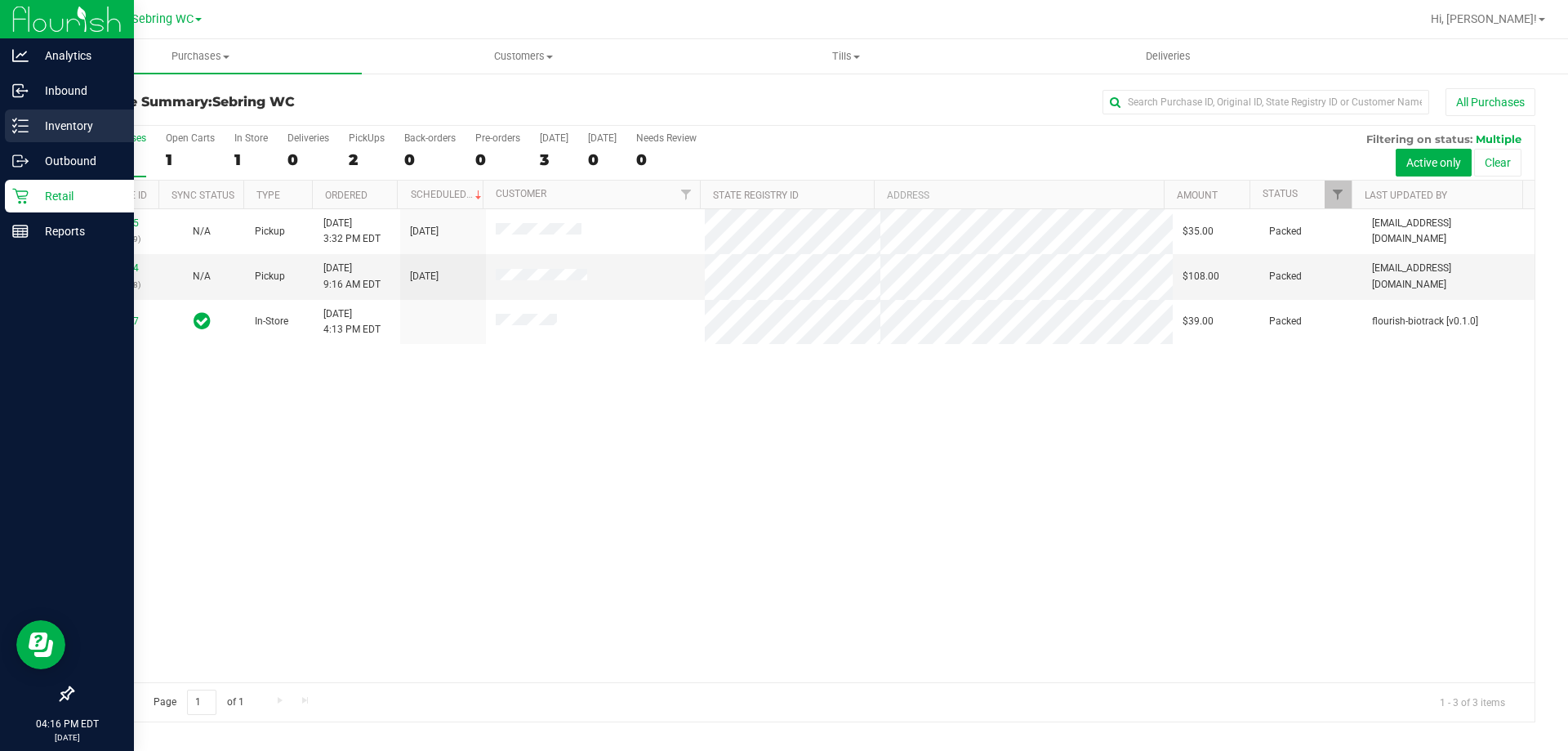
click at [80, 123] on p "Inventory" at bounding box center [77, 125] width 98 height 19
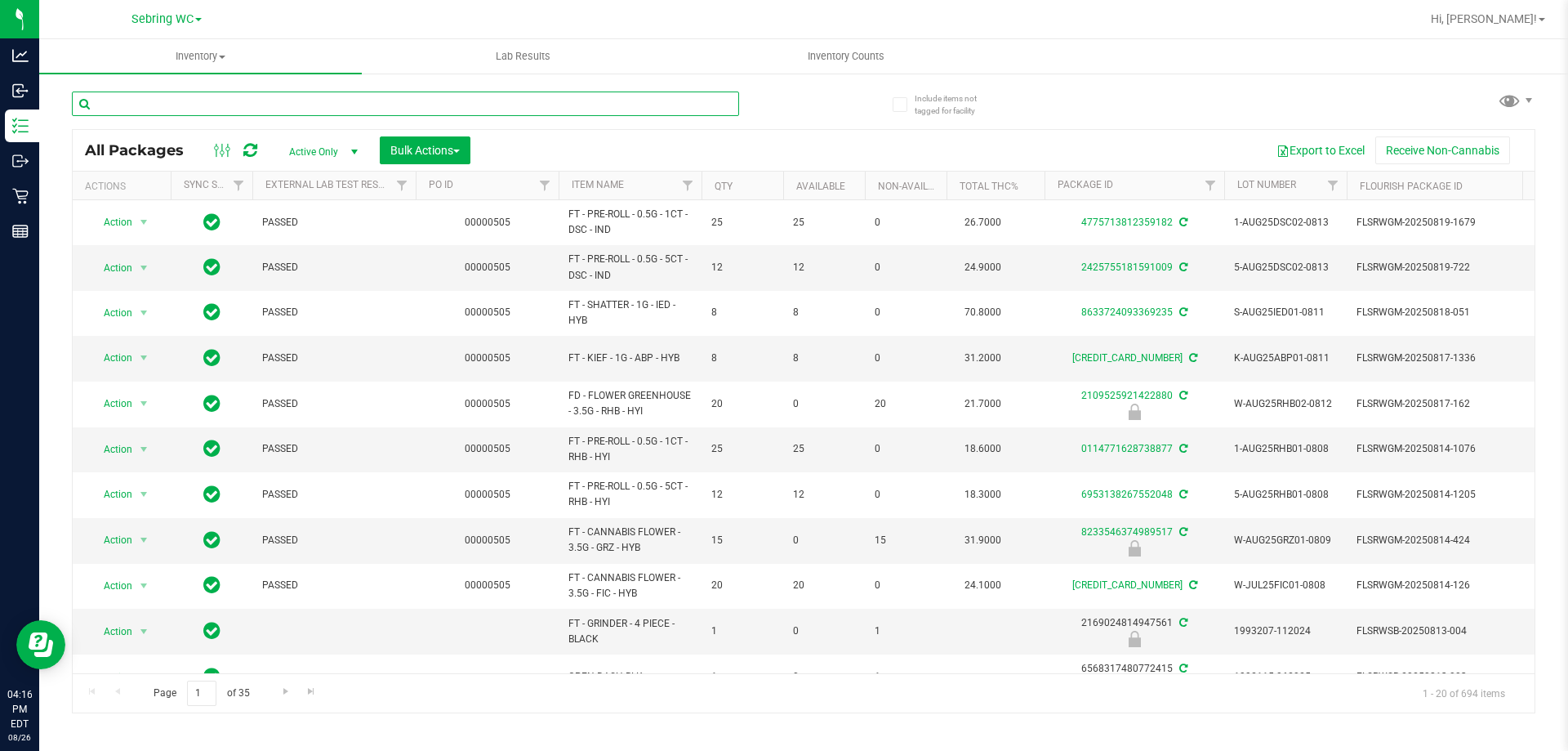
click at [319, 101] on input "text" at bounding box center [405, 103] width 667 height 24
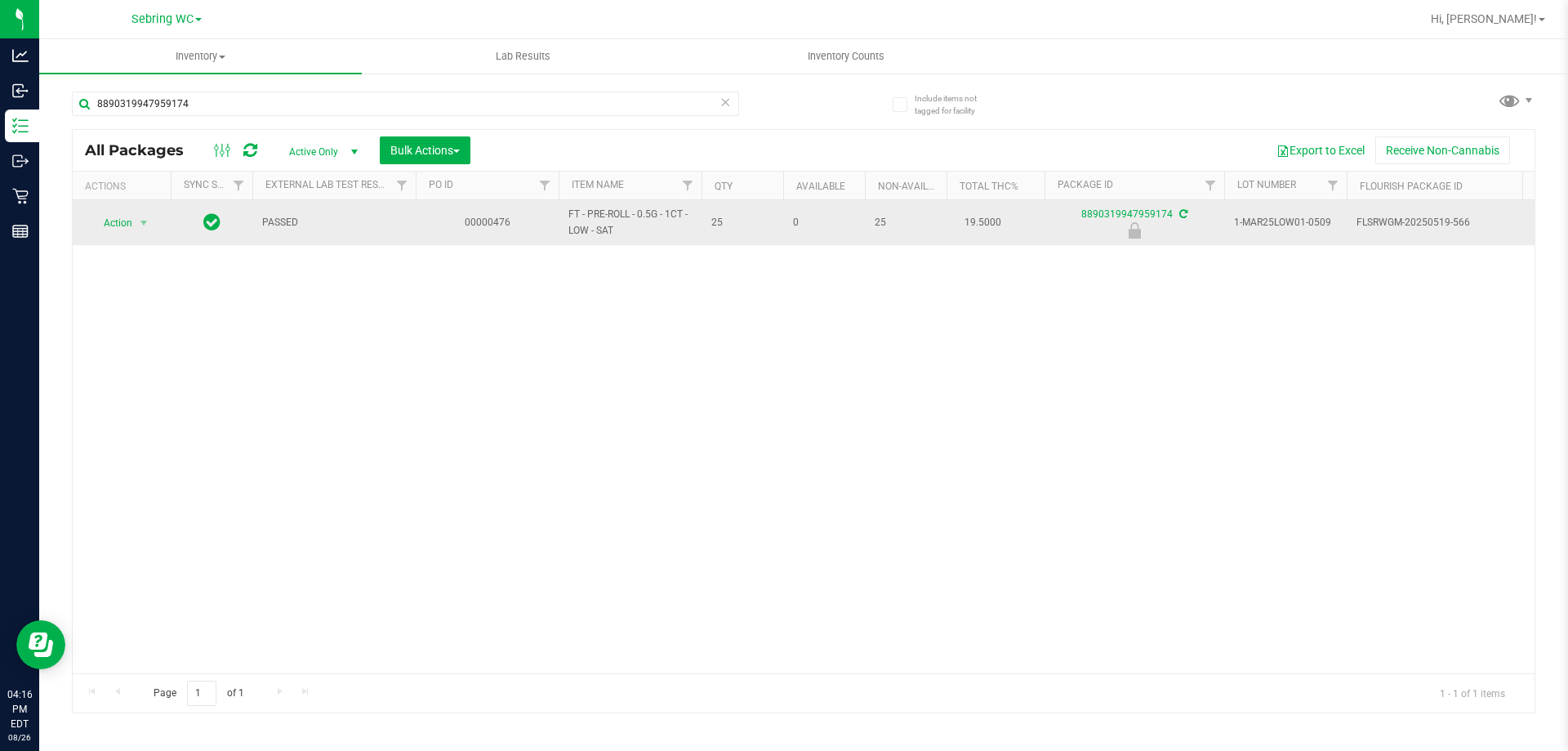
drag, startPoint x: 625, startPoint y: 243, endPoint x: 623, endPoint y: 223, distance: 20.1
click at [623, 223] on td "FT - PRE-ROLL - 0.5G - 1CT - LOW - SAT" at bounding box center [629, 222] width 143 height 45
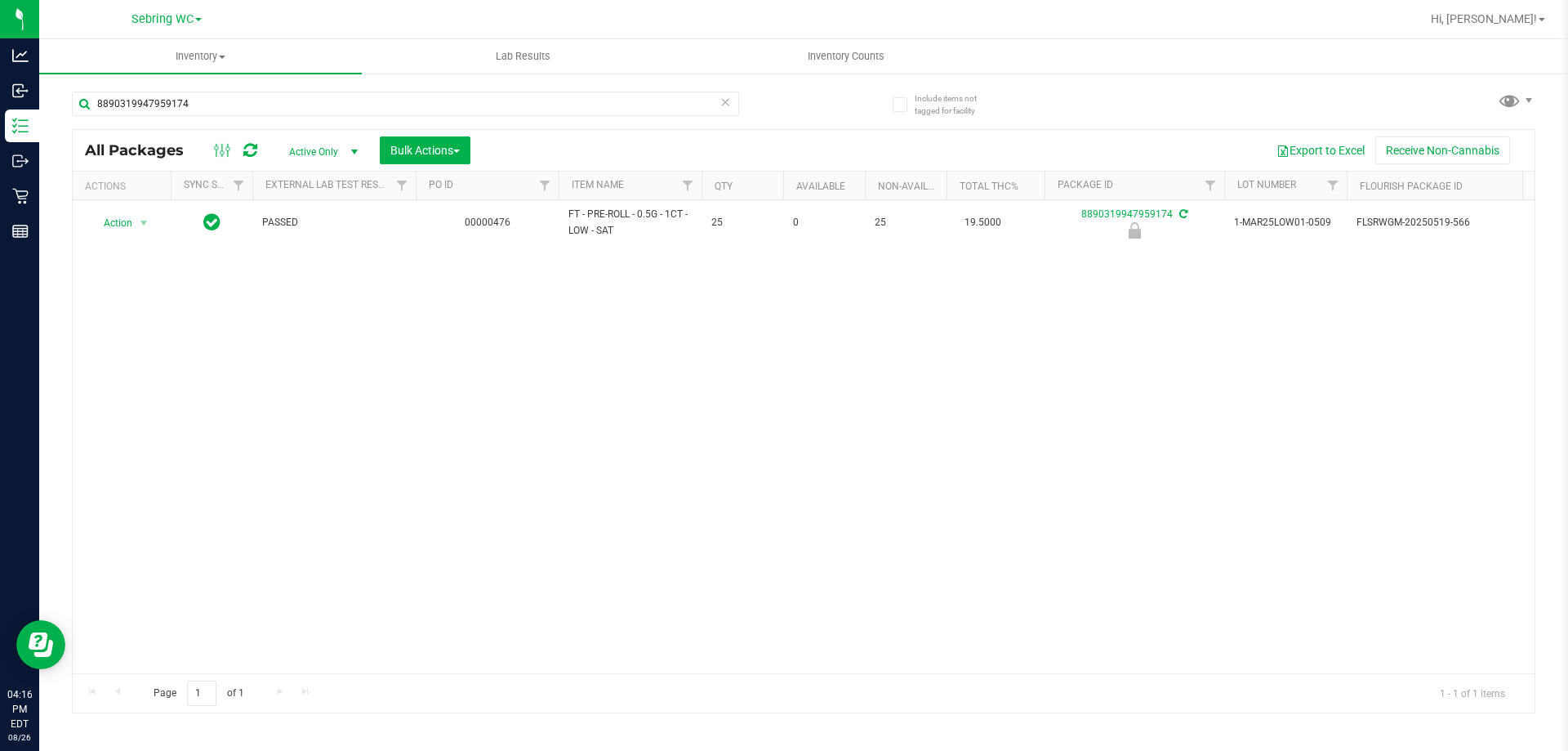
copy span "FT - PRE-ROLL - 0.5G - 1CT - LOW - SAT"
click at [266, 100] on input "8890319947959174" at bounding box center [405, 103] width 667 height 24
paste input "FT - PRE-ROLL - 0.5G - 1CT - LOW - SAT"
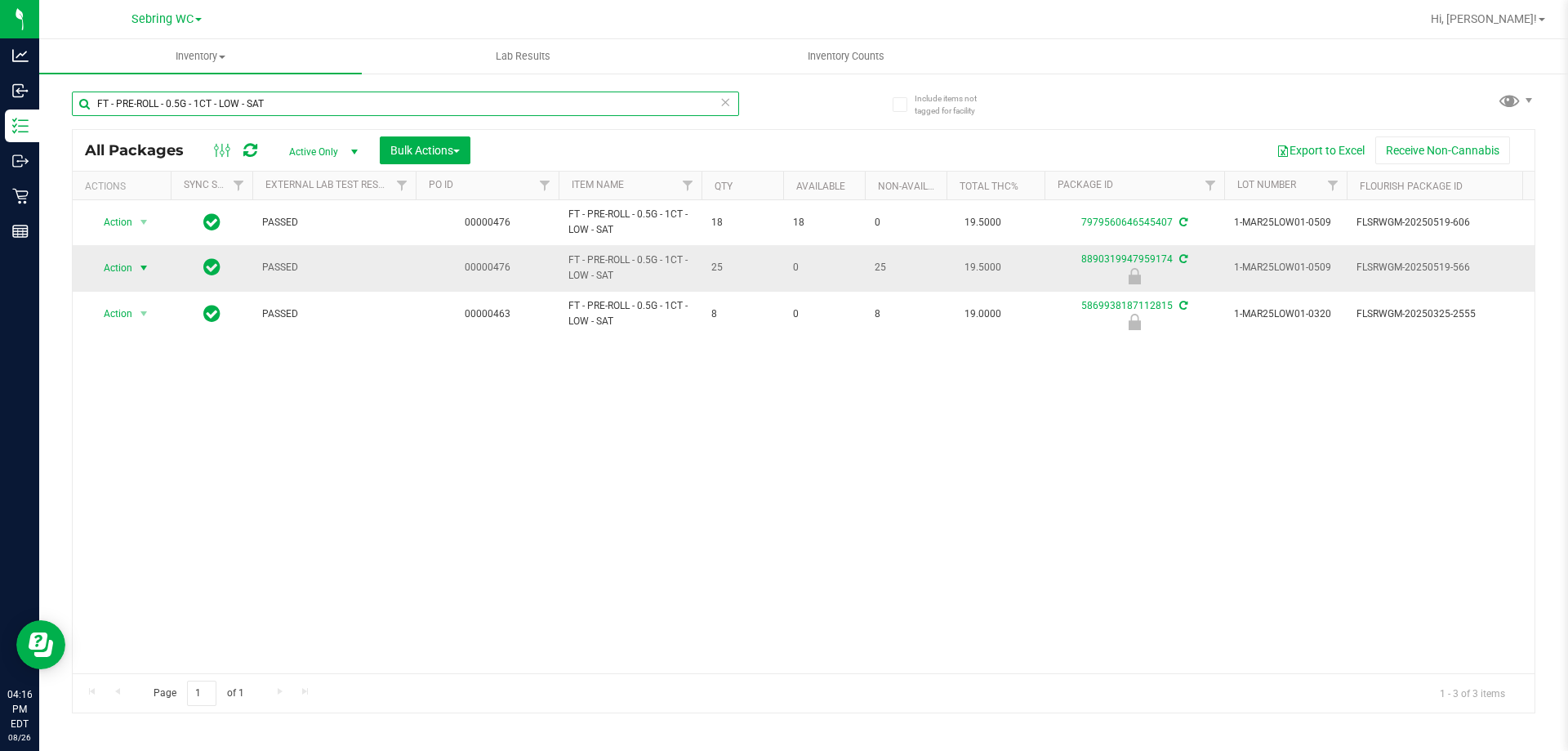
type input "FT - PRE-ROLL - 0.5G - 1CT - LOW - SAT"
click at [118, 266] on span "Action" at bounding box center [110, 268] width 44 height 23
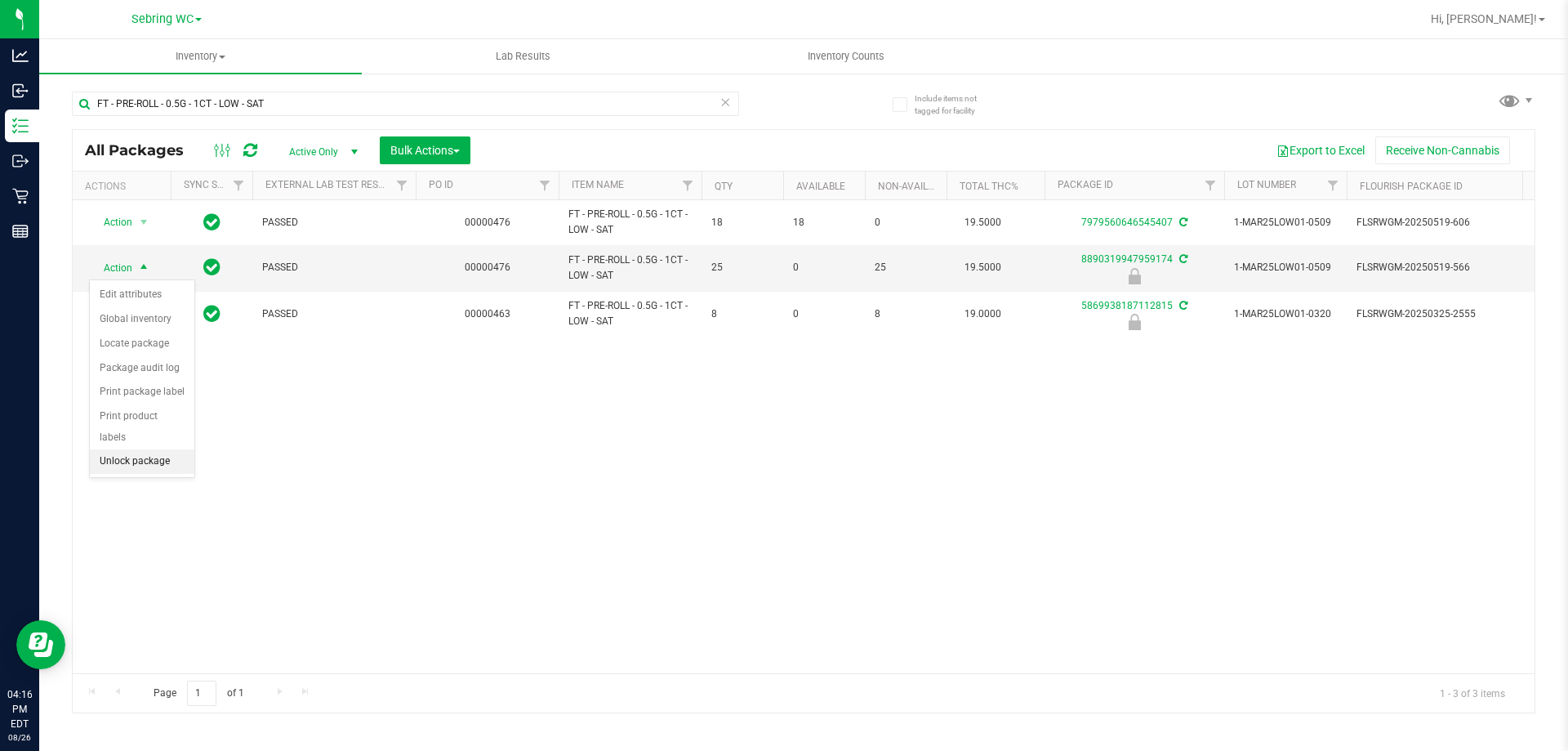
click at [132, 450] on li "Unlock package" at bounding box center [141, 461] width 104 height 24
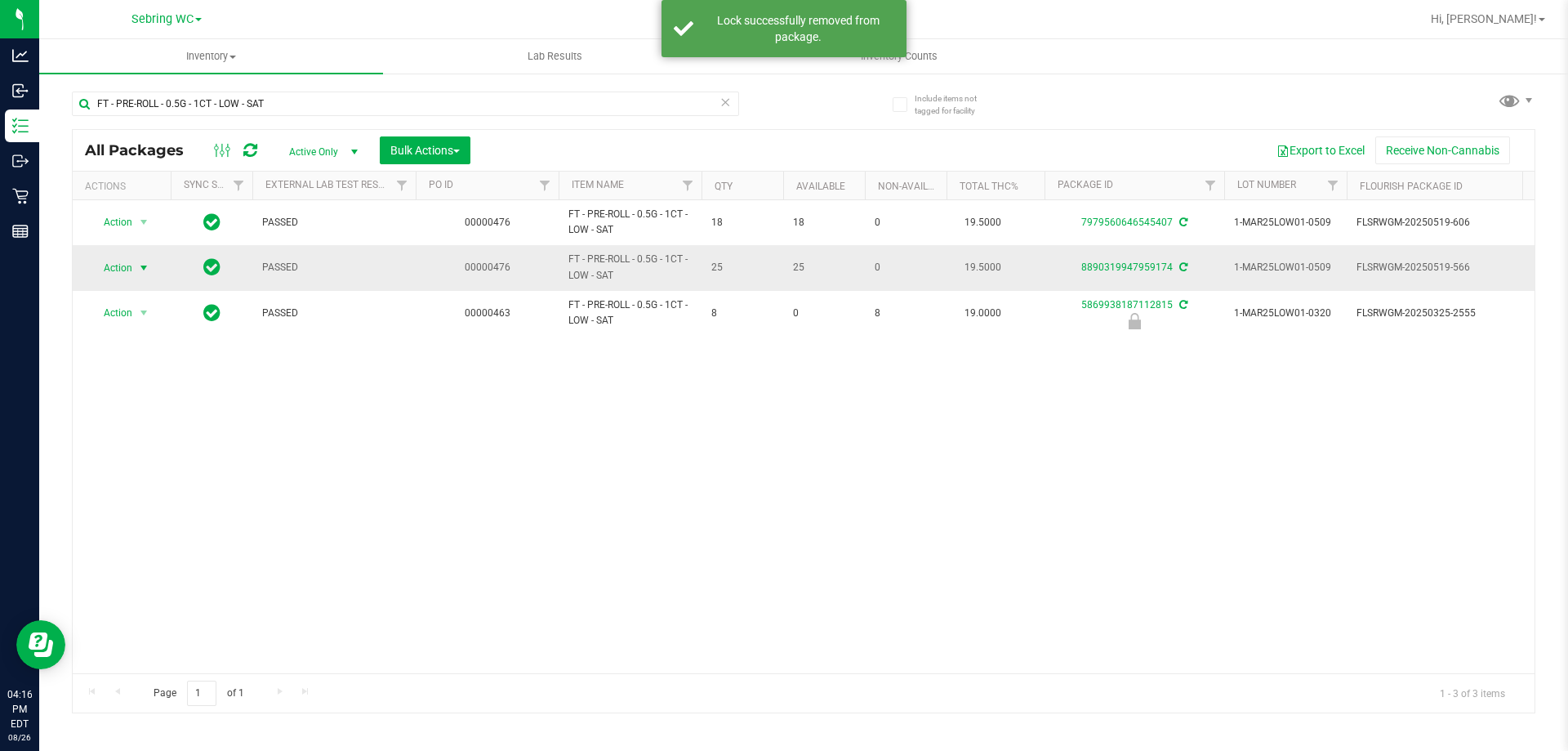
click at [140, 258] on span "select" at bounding box center [144, 268] width 20 height 23
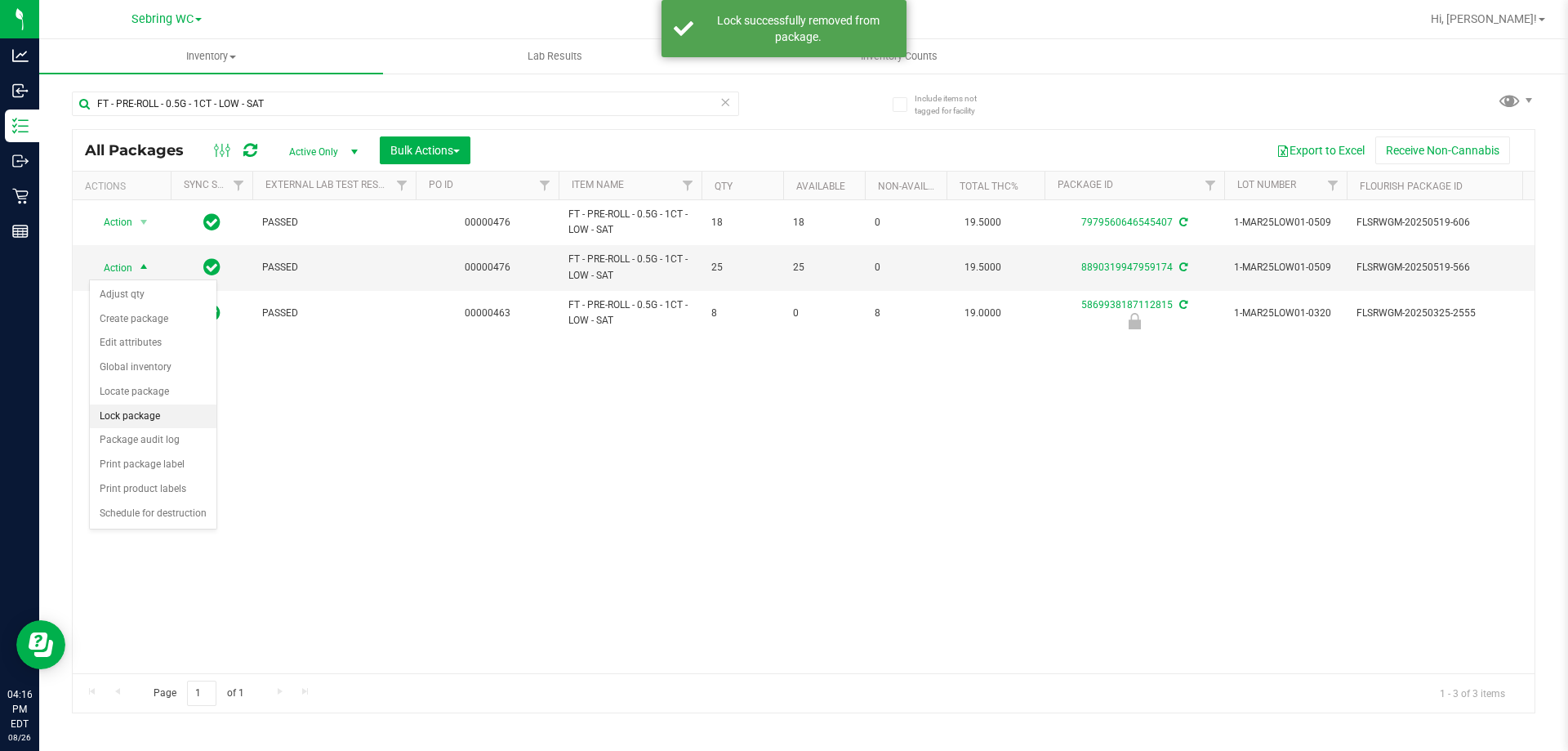
click at [129, 421] on li "Lock package" at bounding box center [152, 416] width 126 height 24
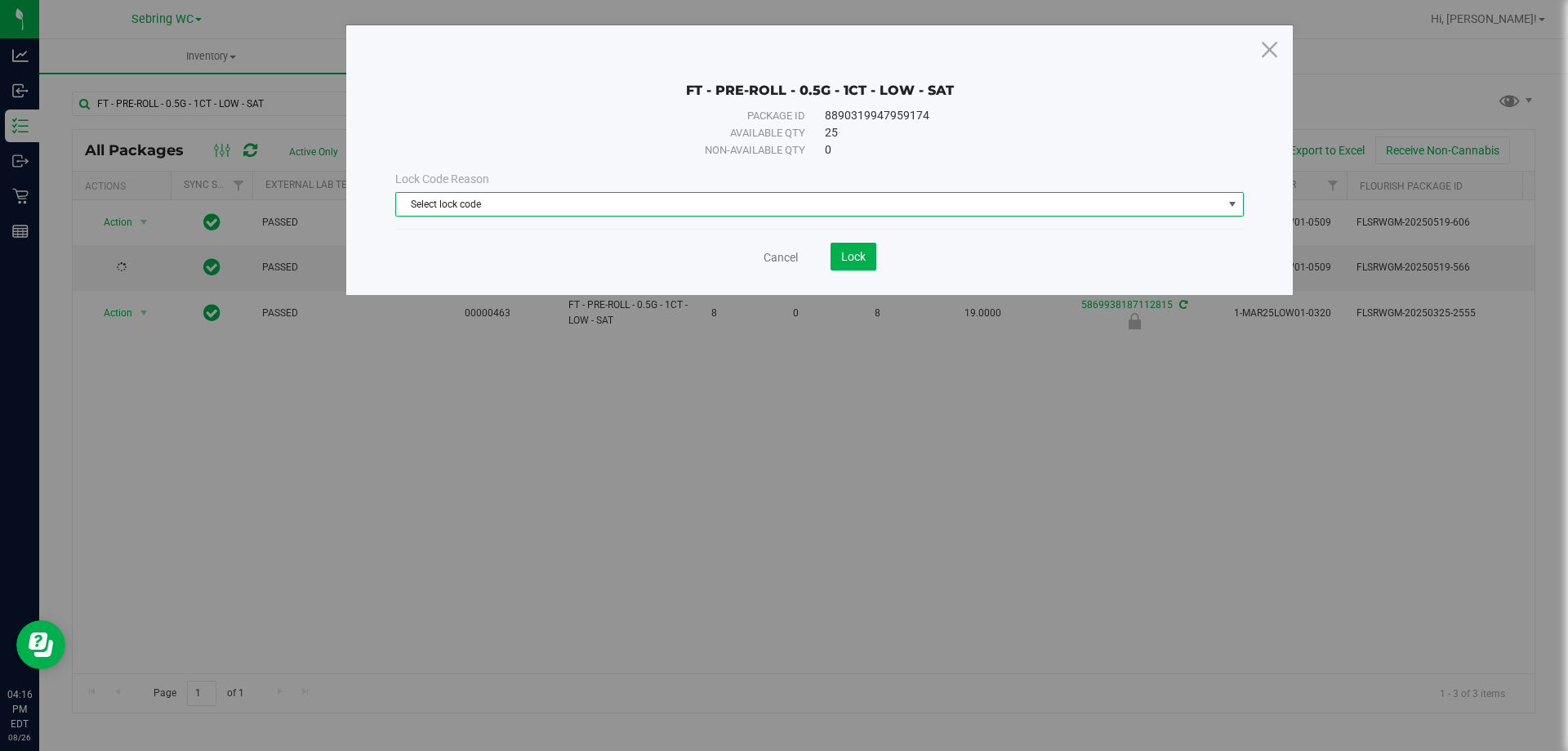
click at [553, 197] on span "Select lock code" at bounding box center [809, 204] width 827 height 23
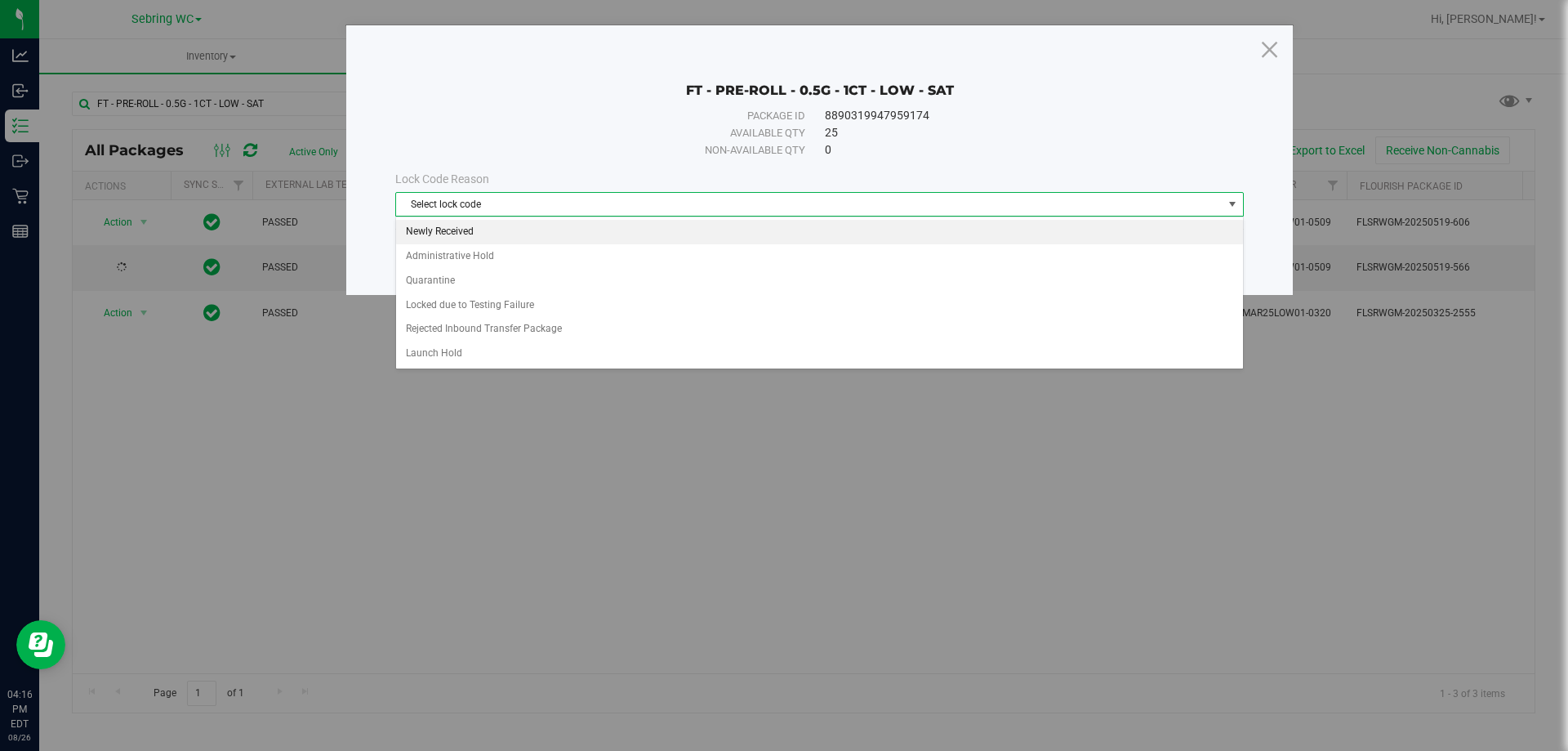
click at [452, 231] on li "Newly Received" at bounding box center [819, 232] width 847 height 24
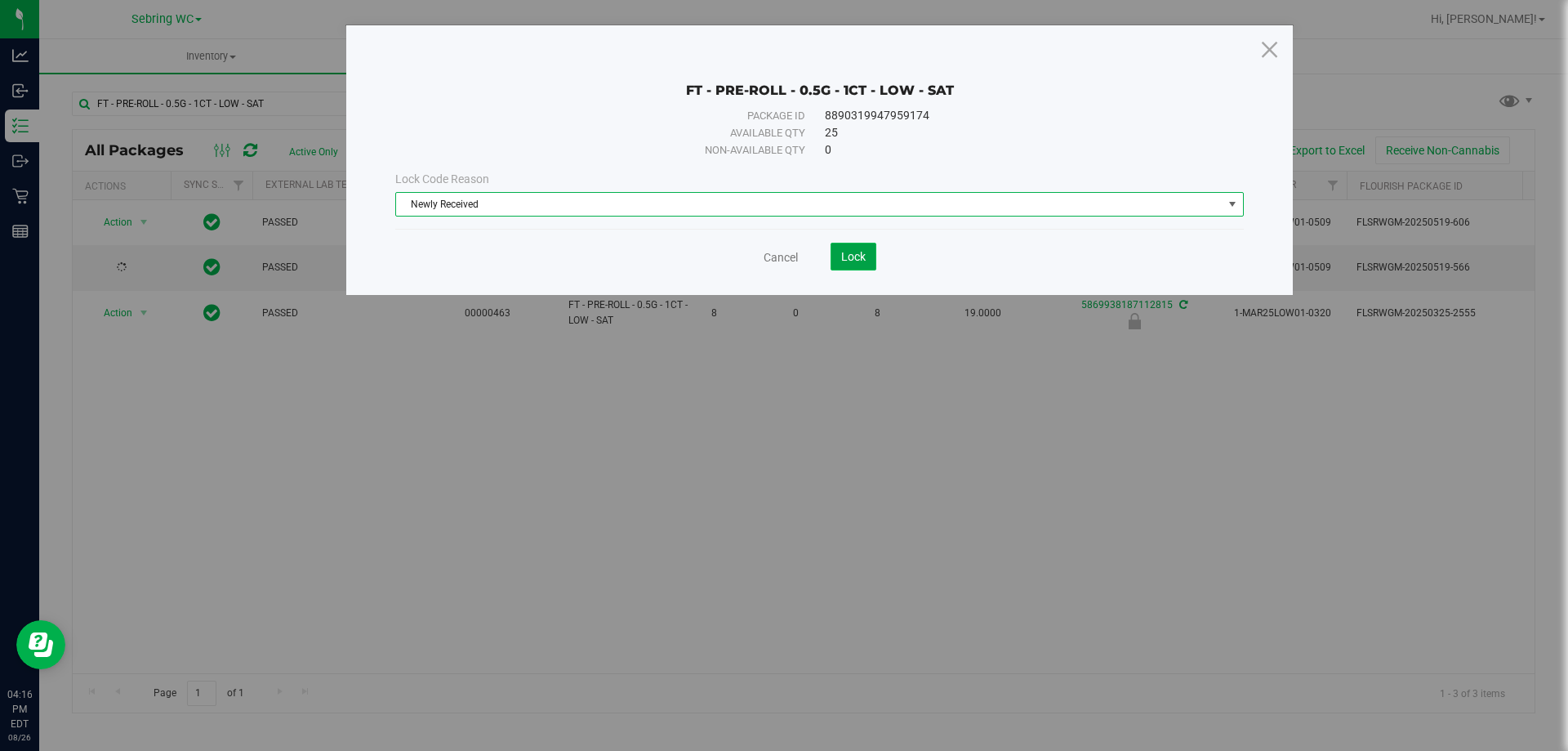
click at [864, 257] on span "Lock" at bounding box center [853, 257] width 24 height 13
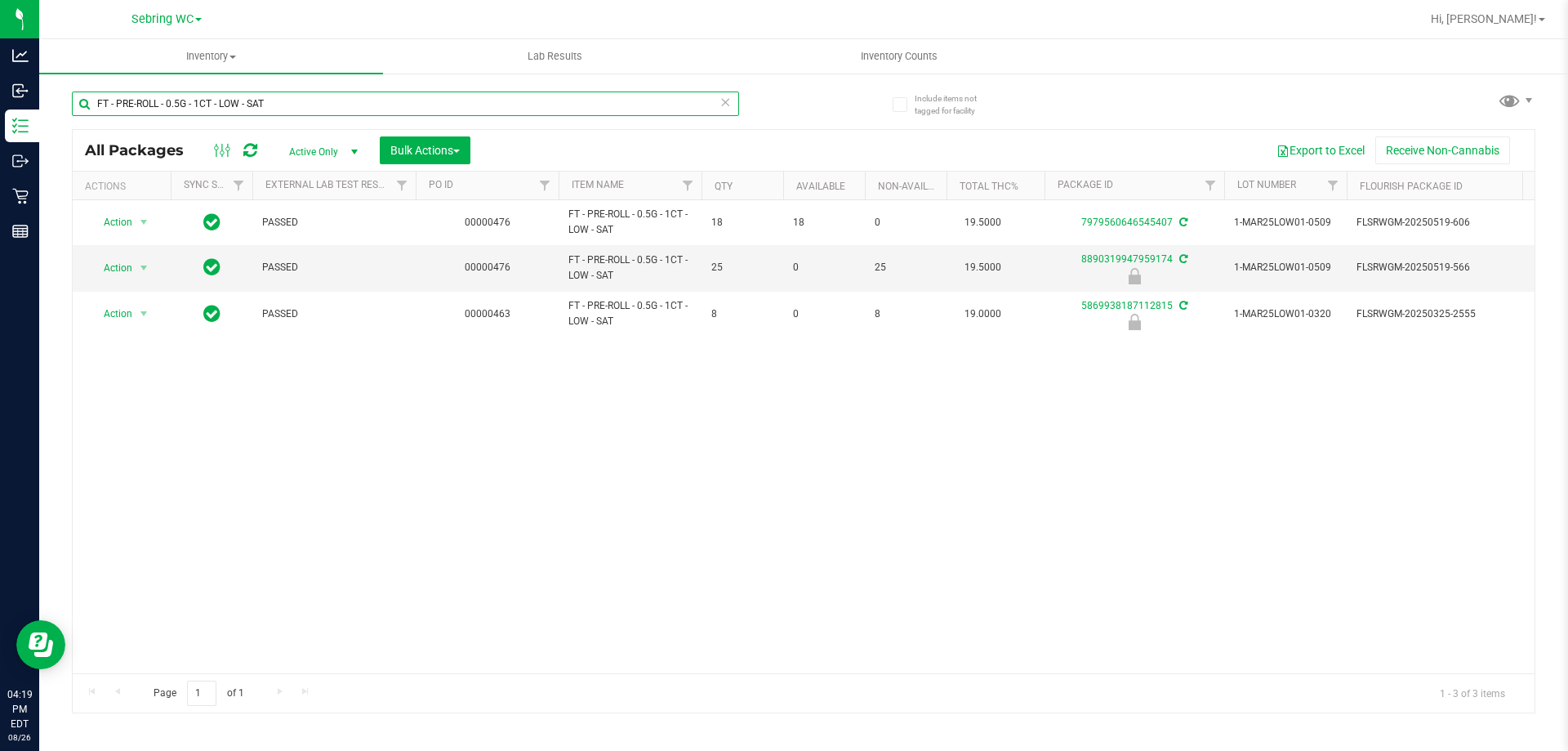
click at [346, 106] on input "FT - PRE-ROLL - 0.5G - 1CT - LOW - SAT" at bounding box center [405, 103] width 667 height 24
click at [302, 101] on input "FT - PRE-ROLL - 0.5G - 1CT - LOW - SAT" at bounding box center [405, 103] width 667 height 24
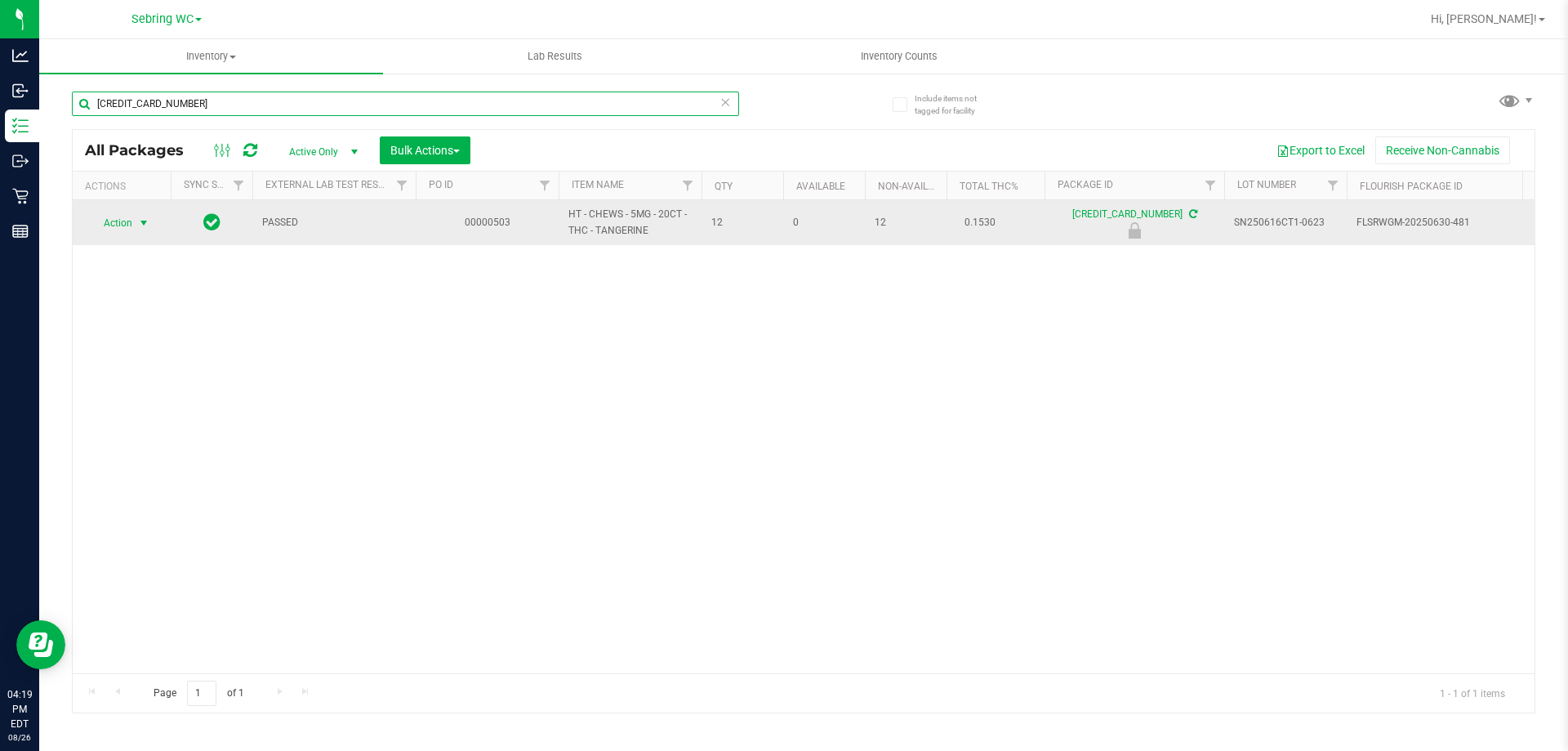
type input "5485076292046854"
click at [138, 218] on span "select" at bounding box center [144, 223] width 13 height 13
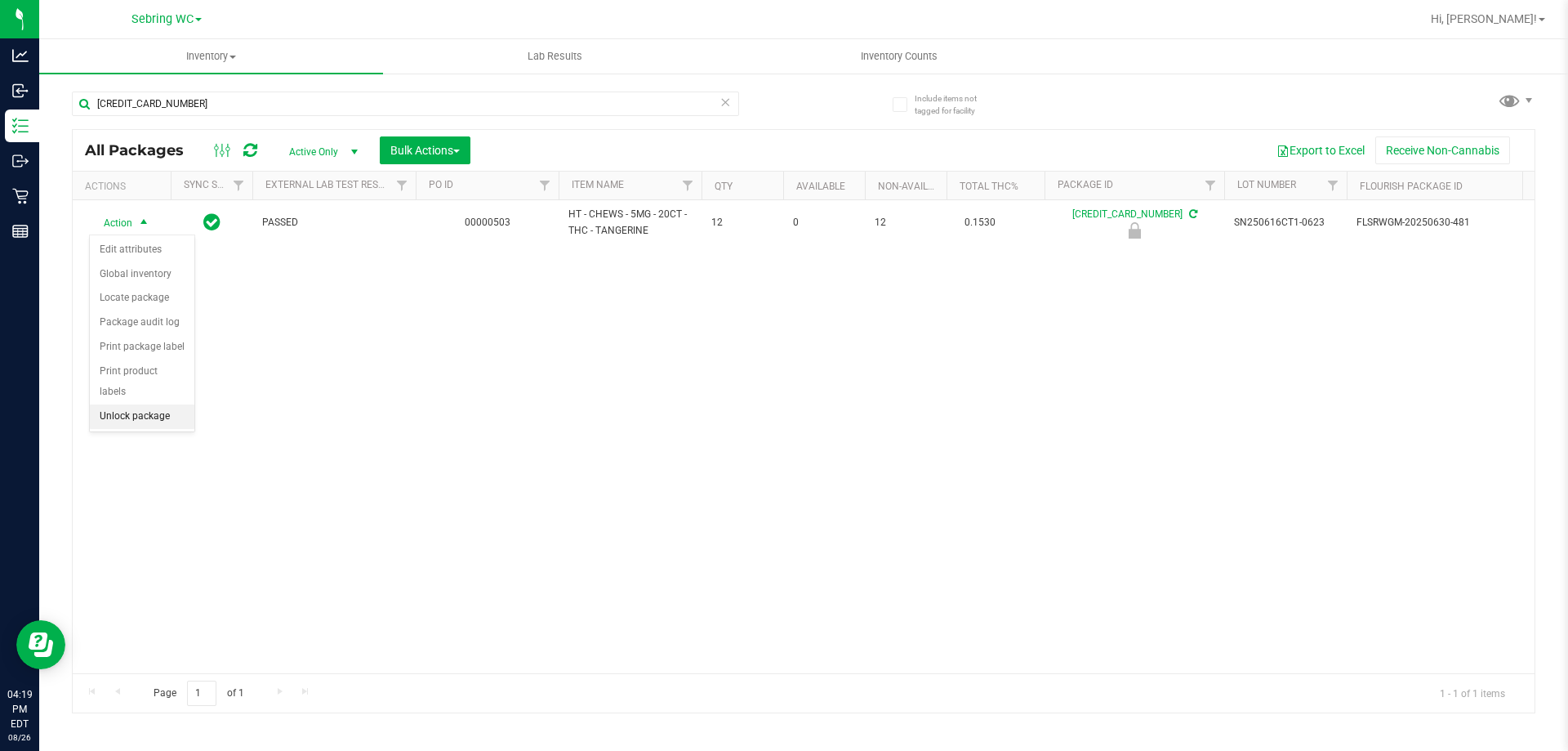
click at [147, 405] on li "Unlock package" at bounding box center [141, 416] width 104 height 24
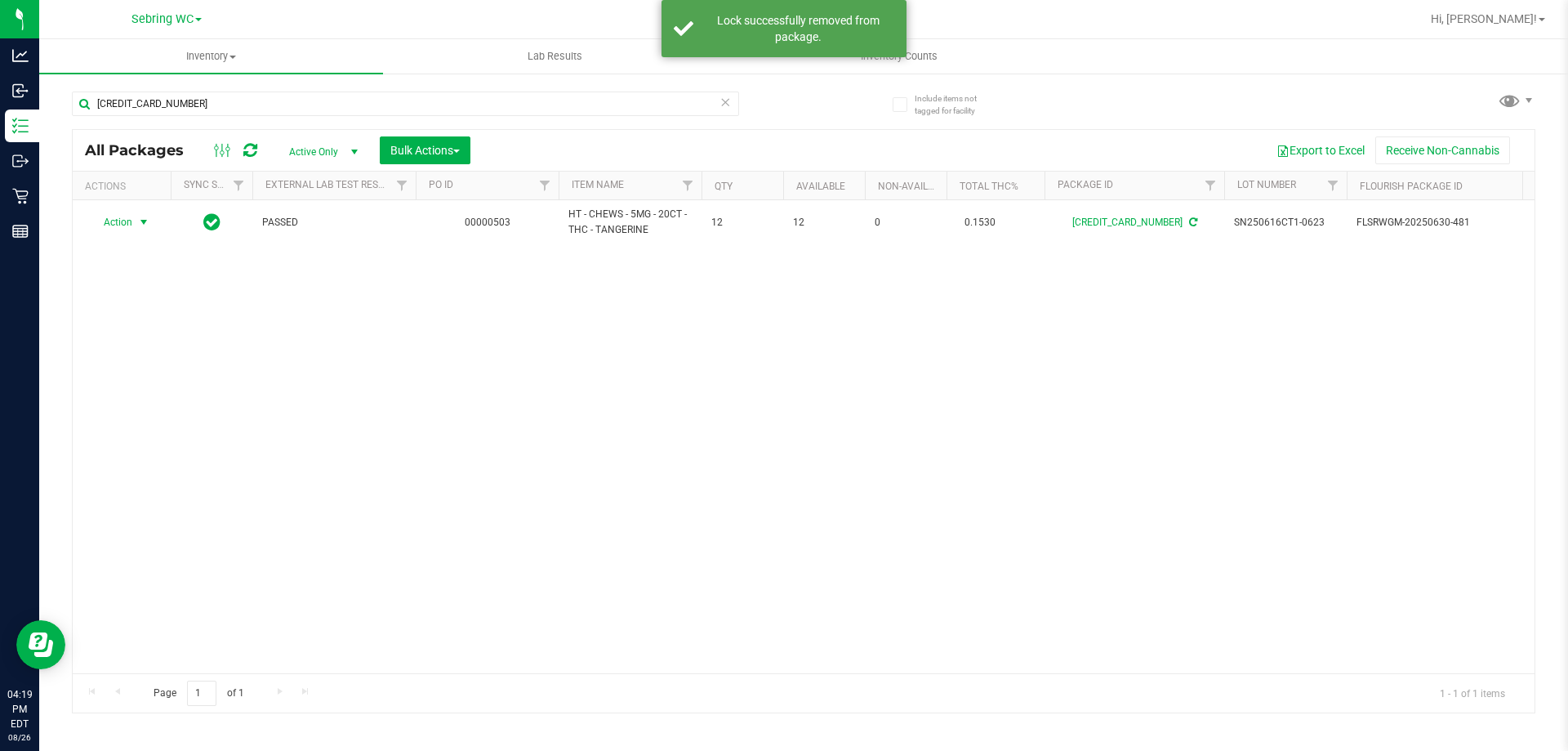
click at [130, 222] on span "Action" at bounding box center [110, 222] width 44 height 23
click at [124, 423] on li "Print package label" at bounding box center [152, 419] width 126 height 24
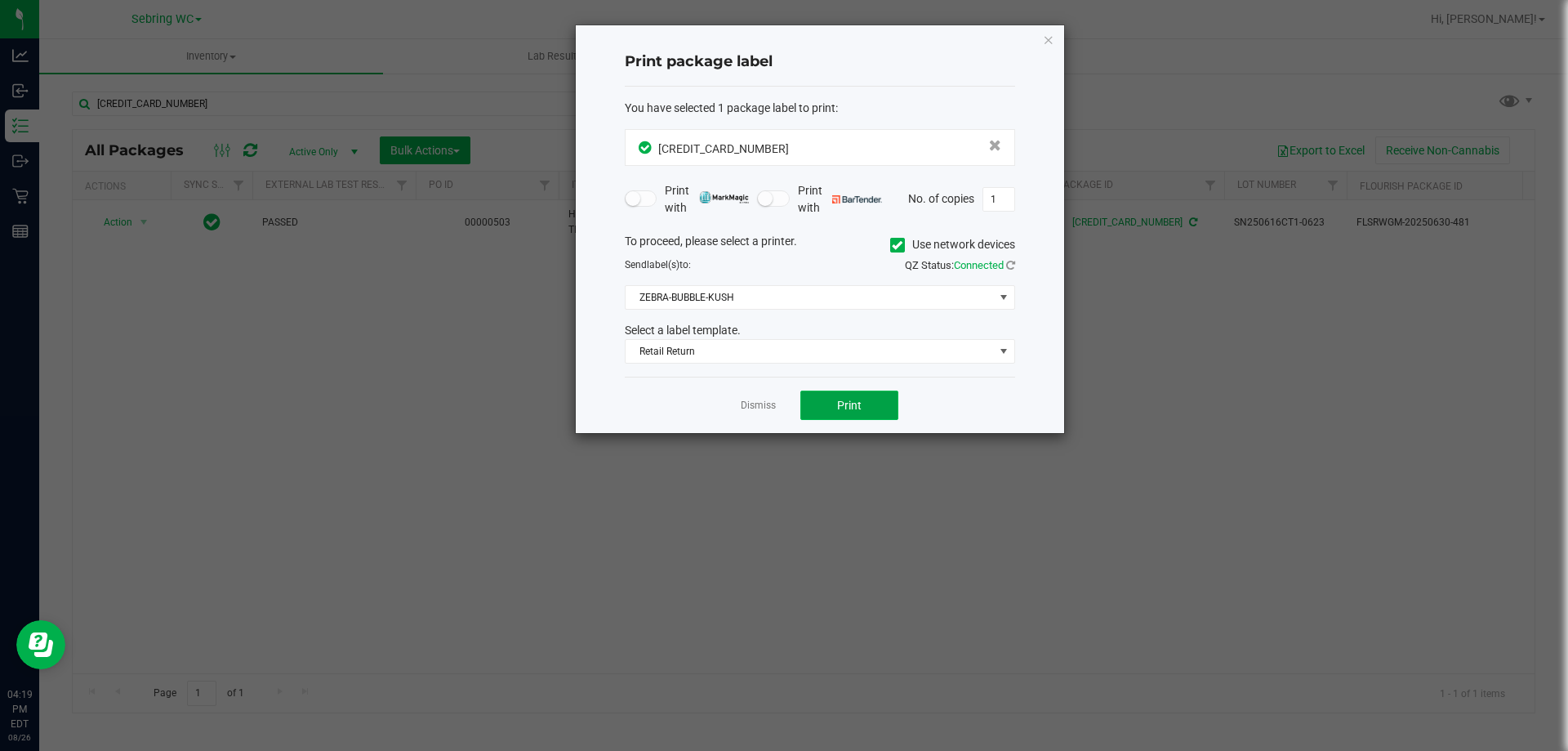
click at [837, 411] on span "Print" at bounding box center [848, 406] width 24 height 13
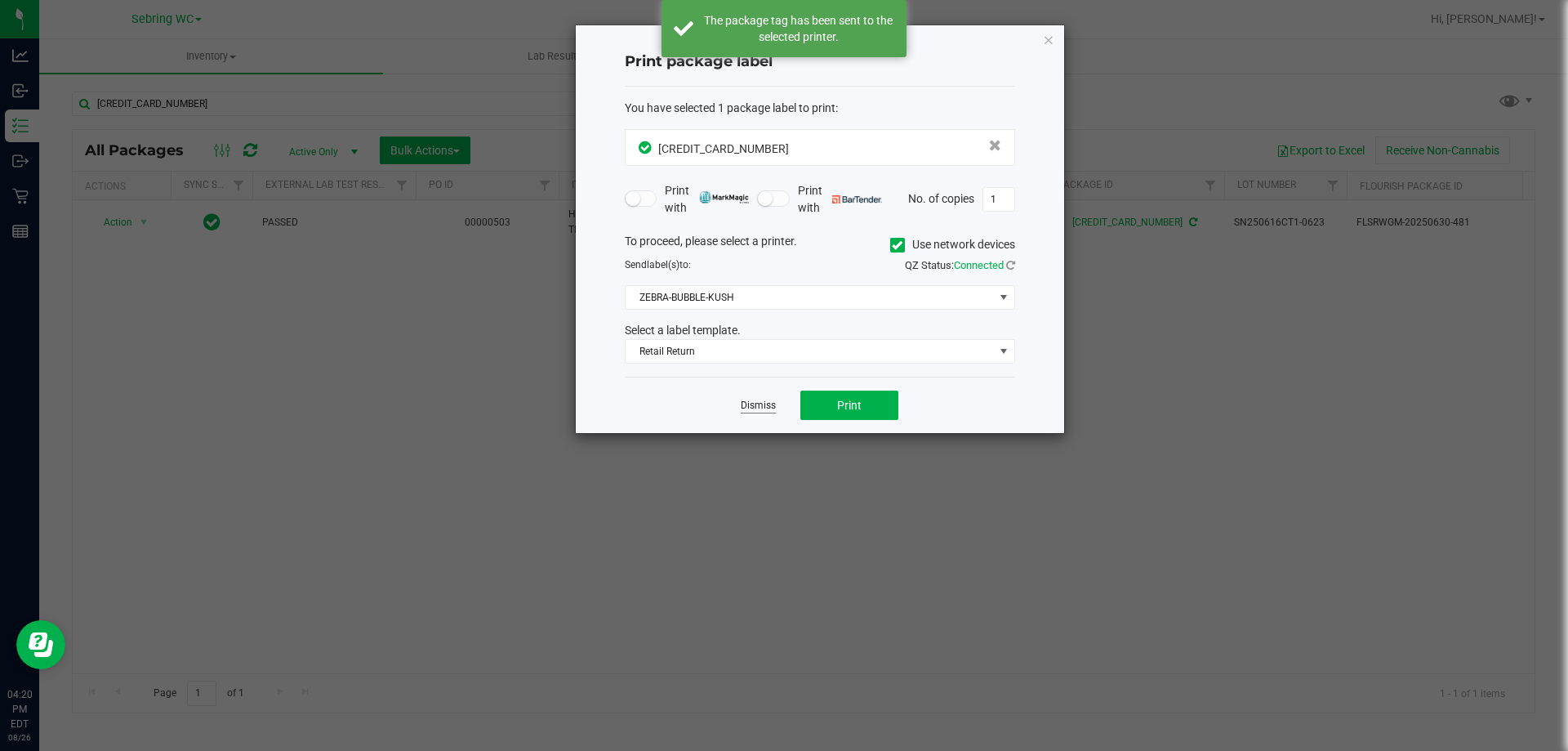
click at [761, 407] on link "Dismiss" at bounding box center [758, 406] width 35 height 14
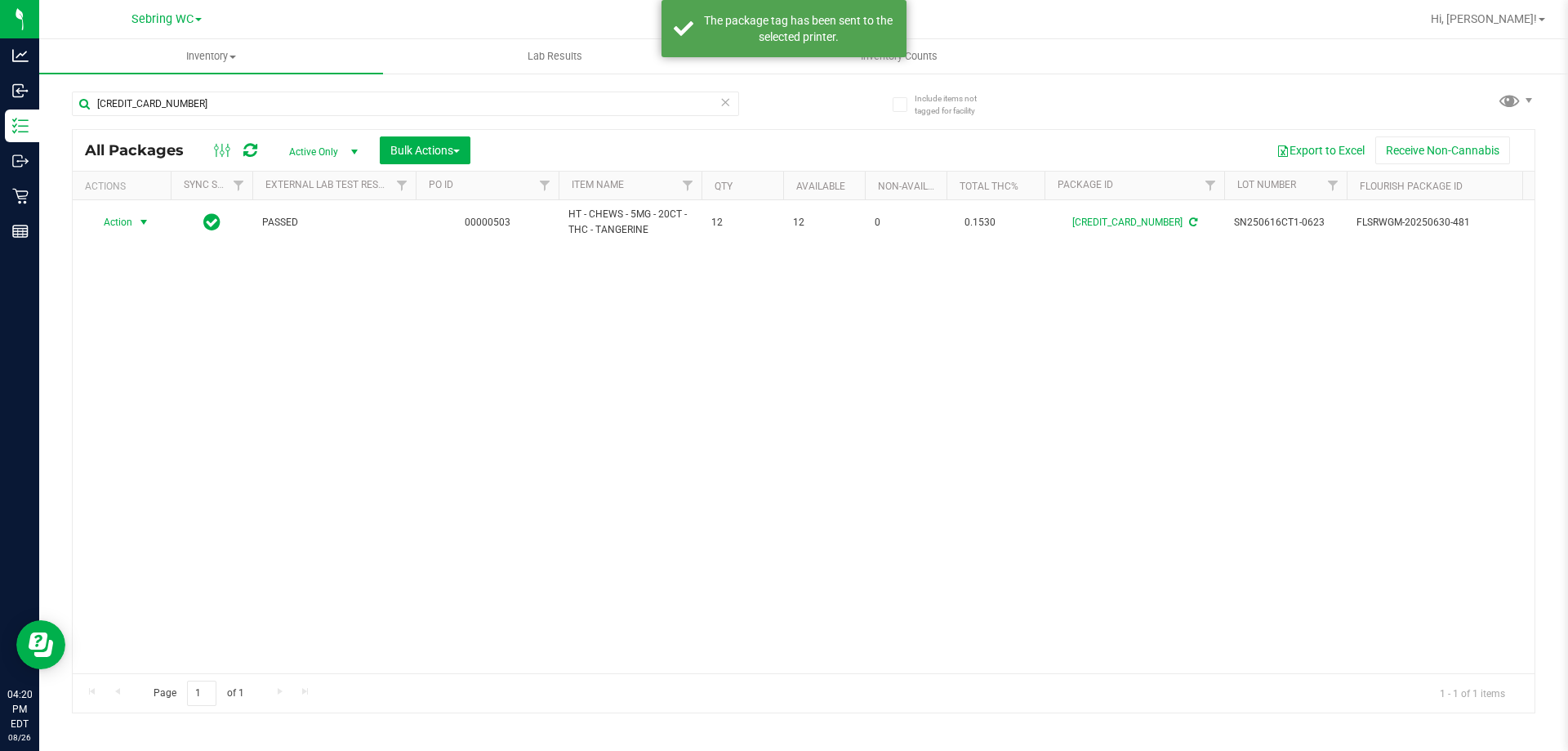
click at [792, 504] on div "Action Action Adjust qty Create package Edit attributes Global inventory Locate…" at bounding box center [803, 437] width 1462 height 473
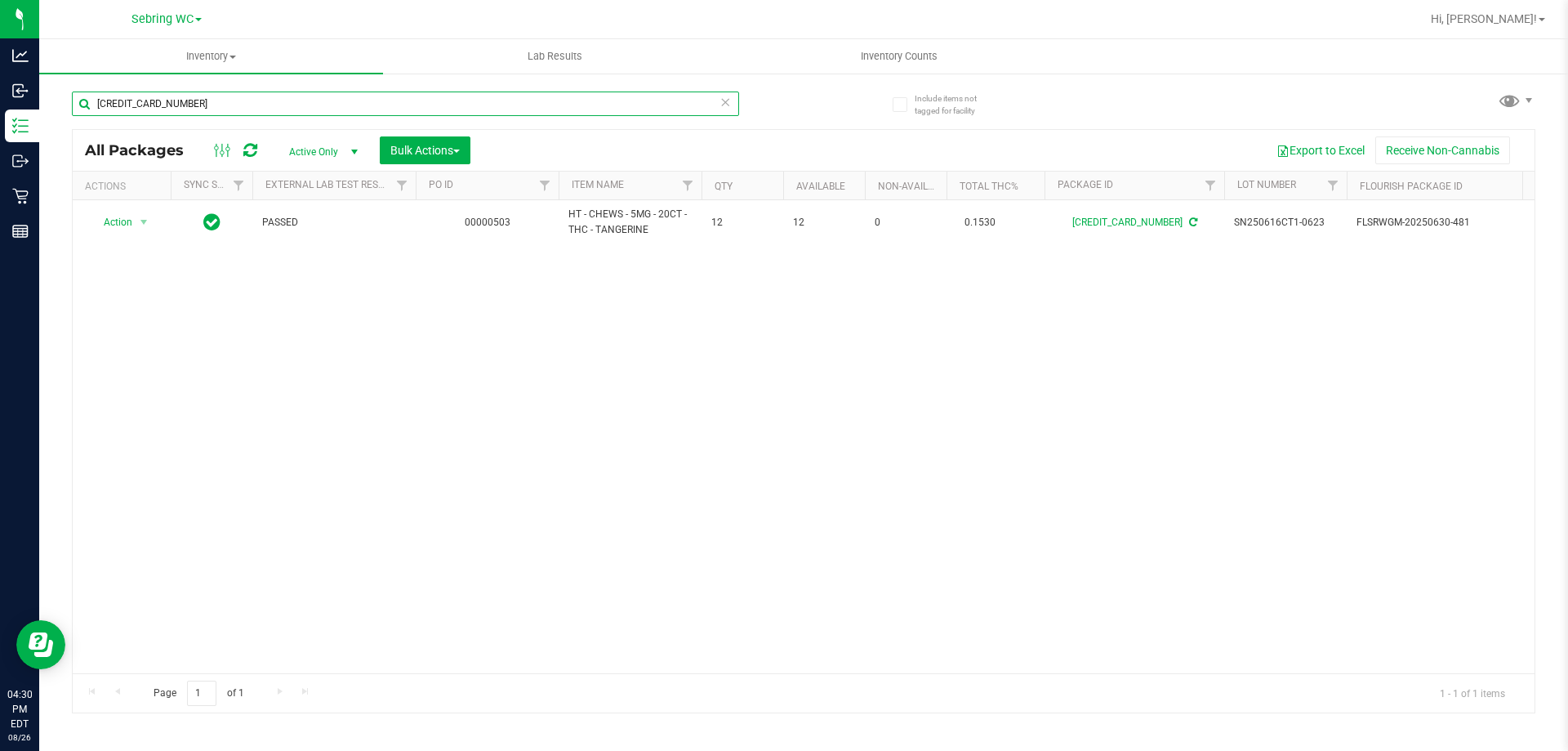
click at [316, 100] on input "5485076292046854" at bounding box center [405, 103] width 667 height 24
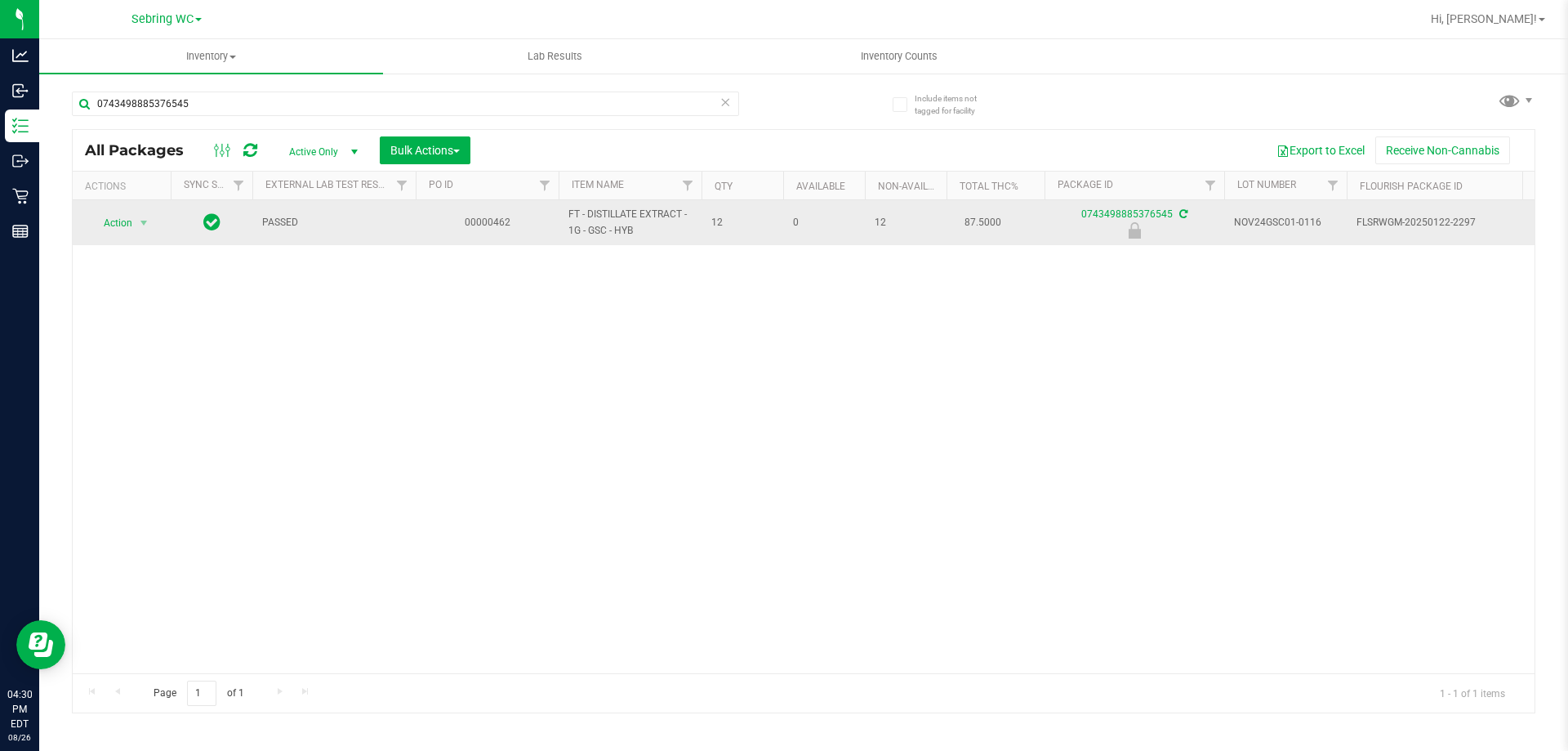
drag, startPoint x: 659, startPoint y: 241, endPoint x: 549, endPoint y: 204, distance: 116.1
click at [549, 204] on tr "Action Action Edit attributes Global inventory Locate package Package audit log…" at bounding box center [1495, 222] width 2846 height 45
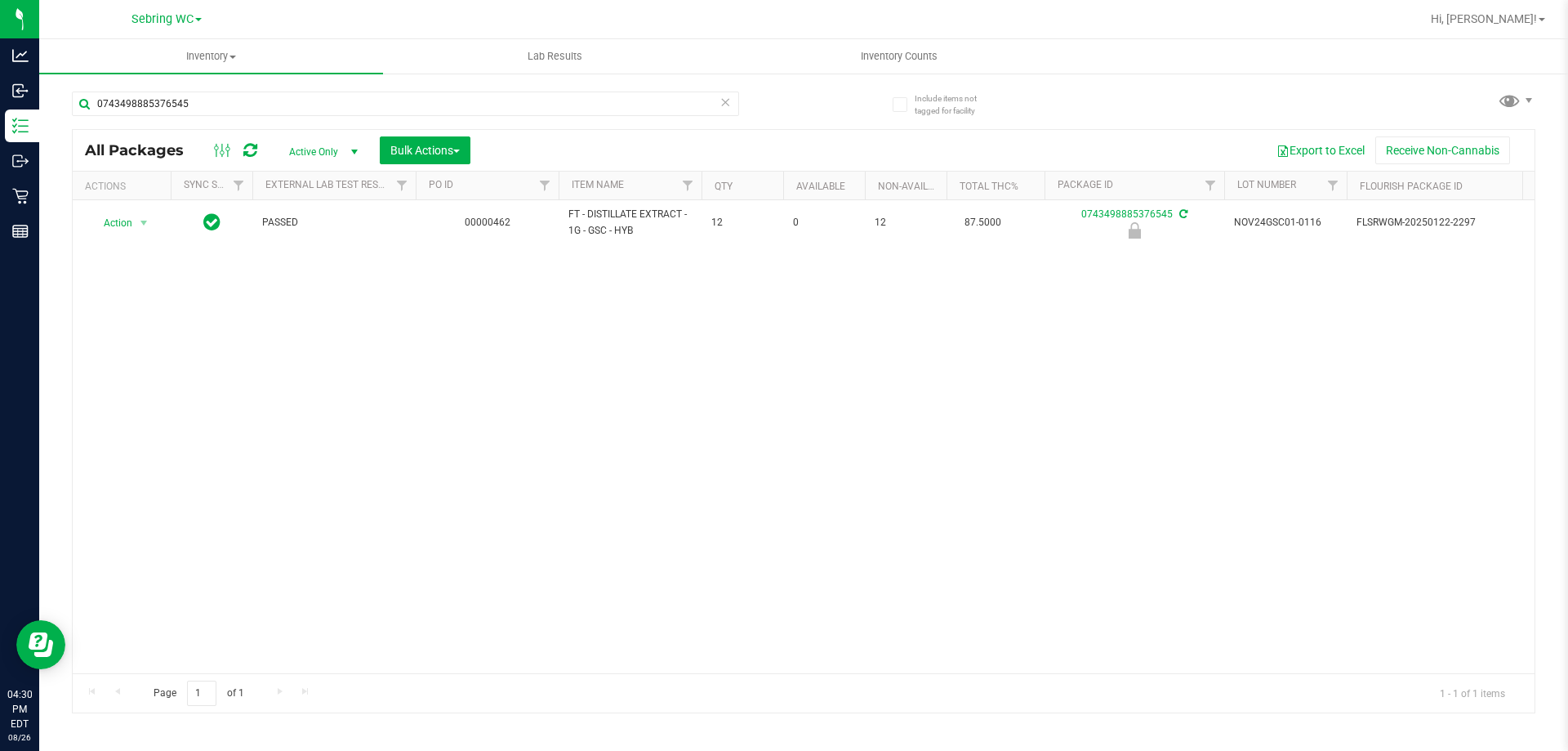
copy tr "FT - DISTILLATE EXTRACT - 1G - GSC - HYB"
click at [308, 99] on input "0743498885376545" at bounding box center [405, 103] width 667 height 24
paste input "FT - DISTILLATE EXTRACT - 1G - GSC - HYB"
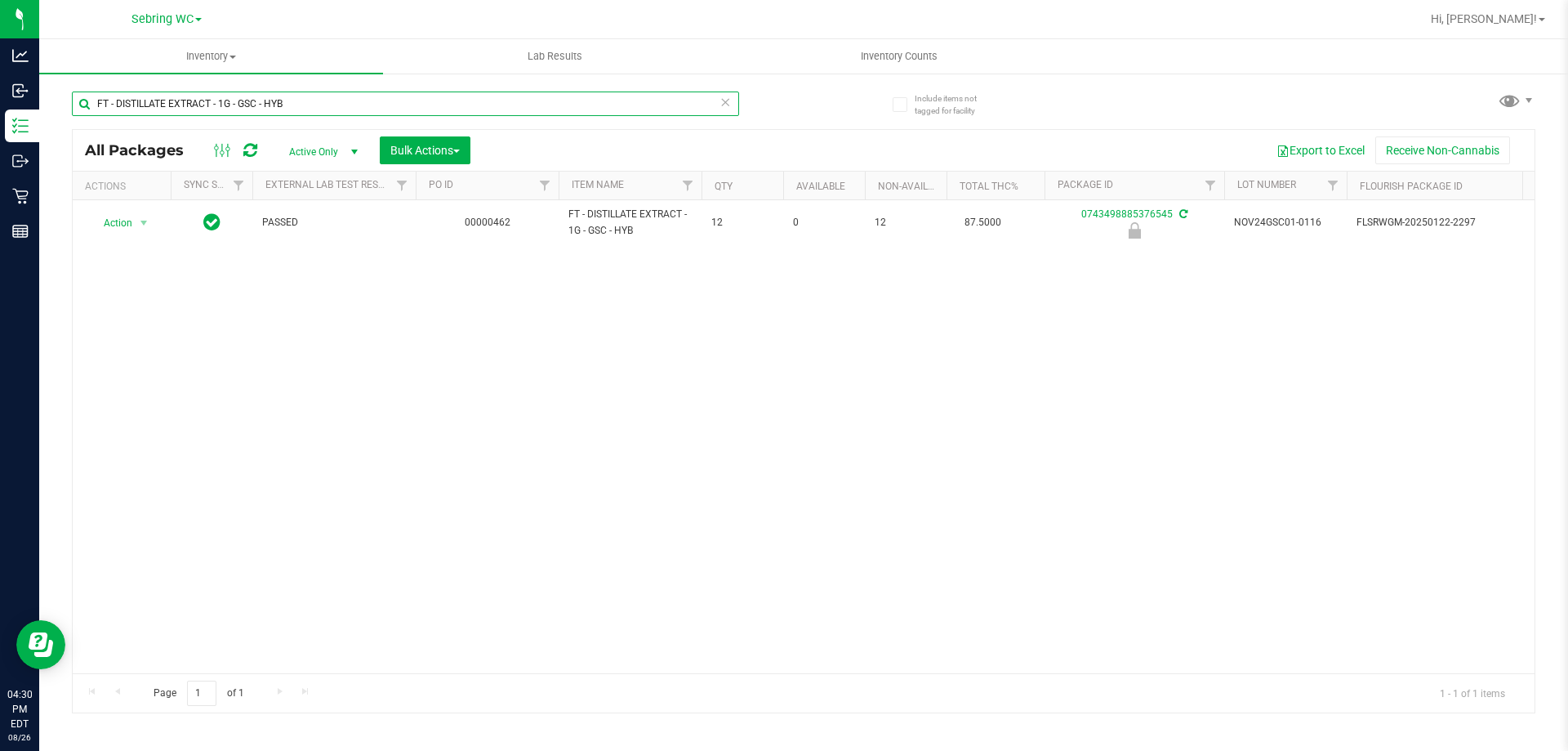
type input "FT - DISTILLATE EXTRACT - 1G - GSC - HYB"
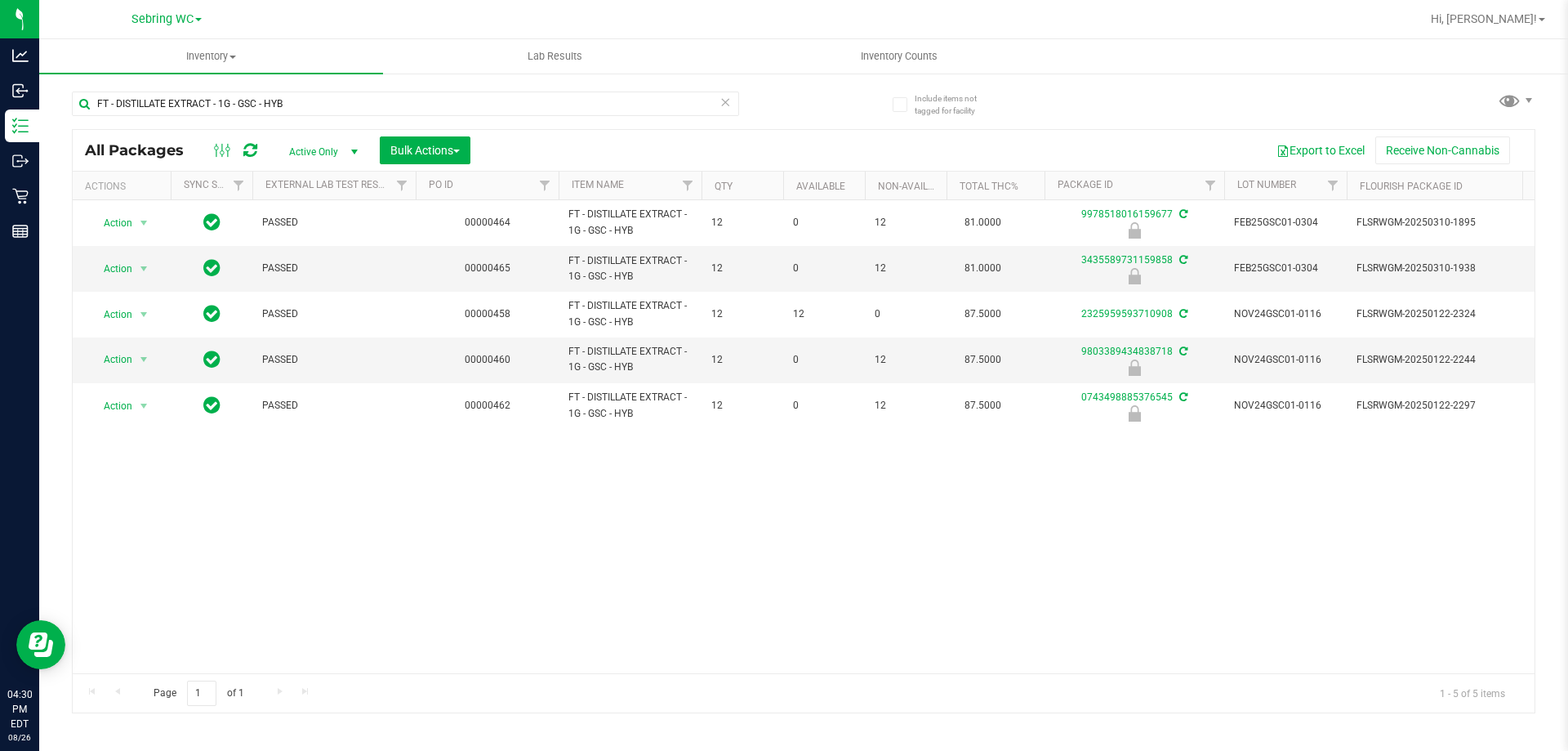
click at [351, 152] on span "select" at bounding box center [354, 152] width 13 height 13
click at [414, 151] on span "Bulk Actions" at bounding box center [425, 151] width 69 height 13
click at [411, 305] on span "Lock/Unlock packages" at bounding box center [445, 308] width 112 height 13
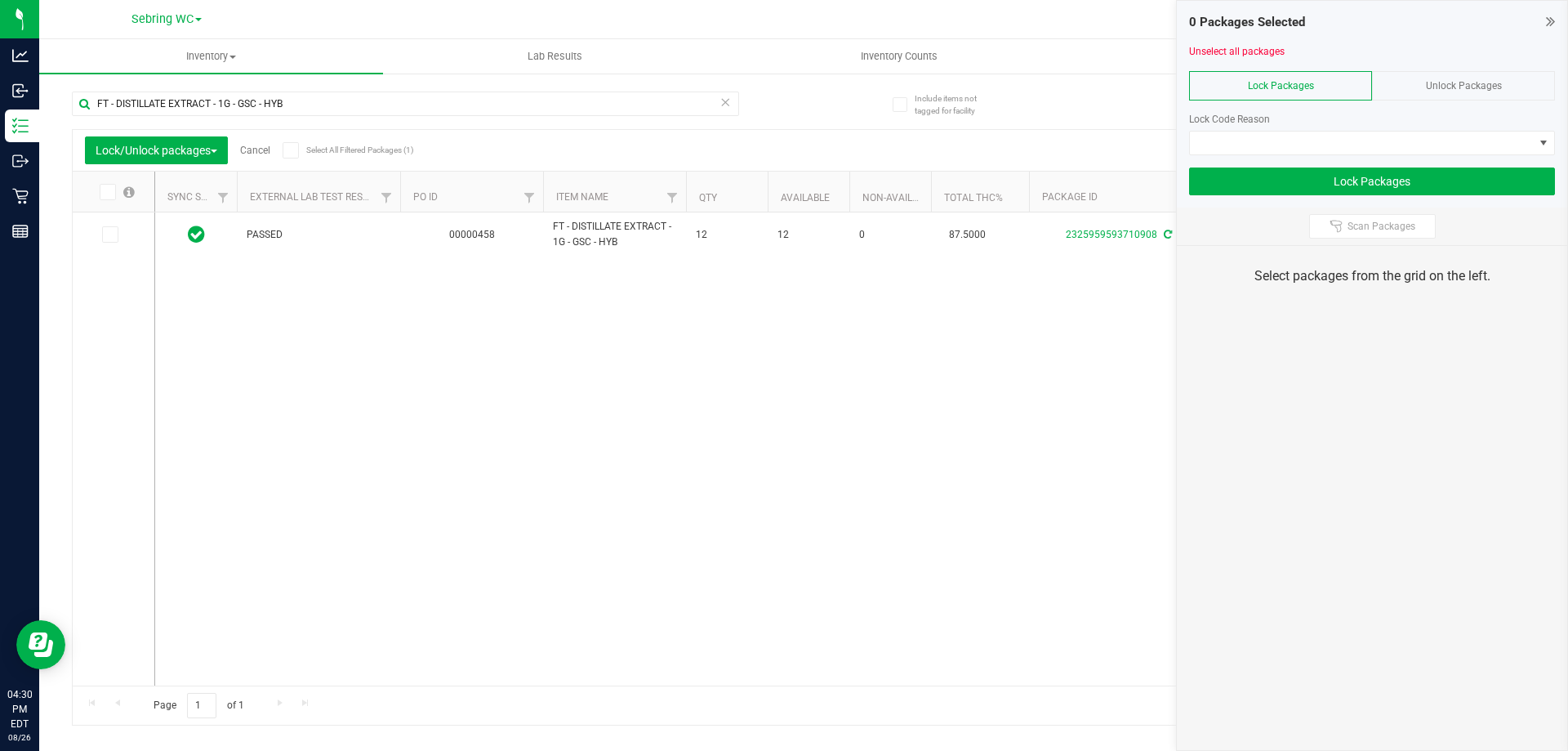
click at [1443, 74] on div "Unlock Packages" at bounding box center [1463, 85] width 183 height 29
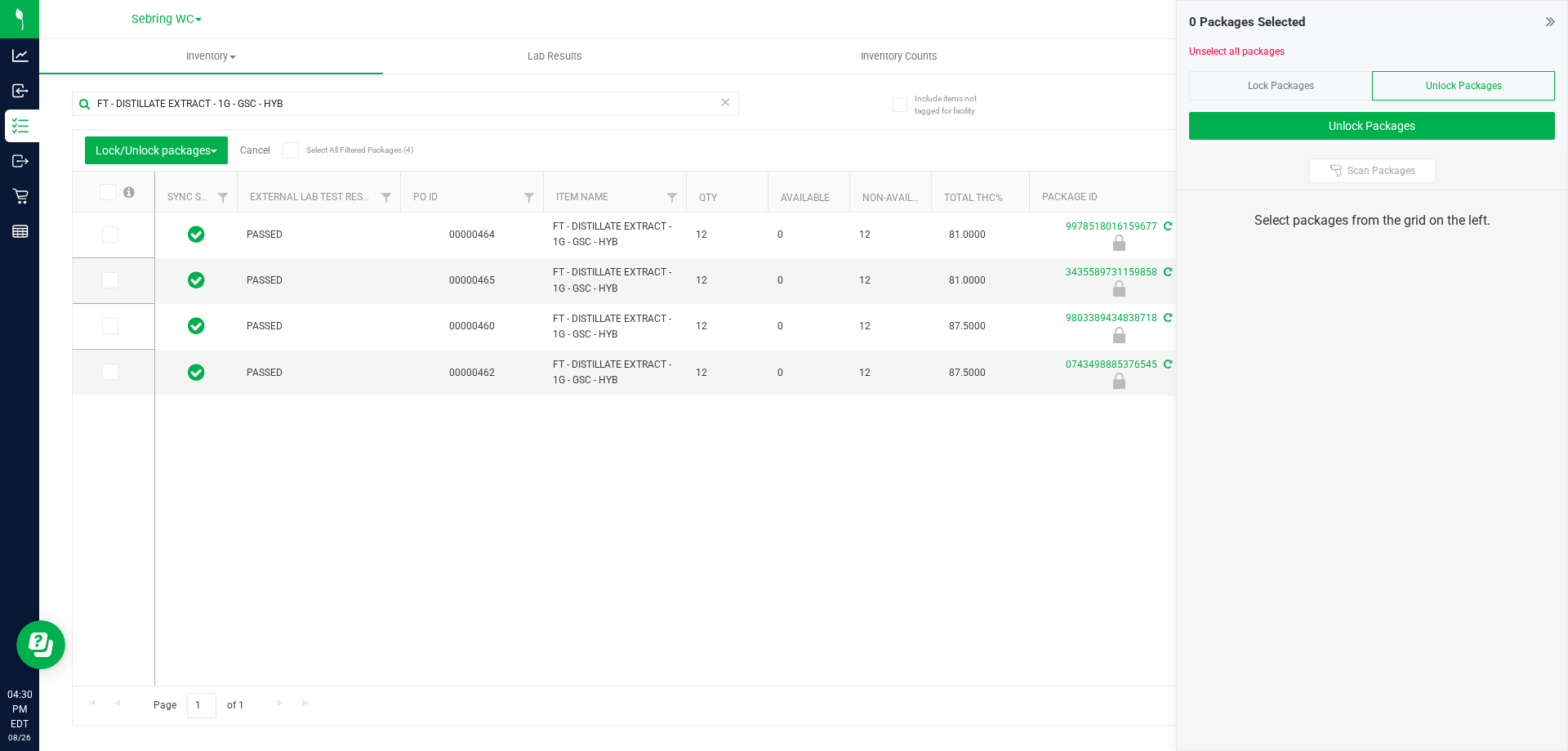
click at [109, 192] on icon at bounding box center [106, 192] width 11 height 0
click at [0, 0] on input "checkbox" at bounding box center [0, 0] width 0 height 0
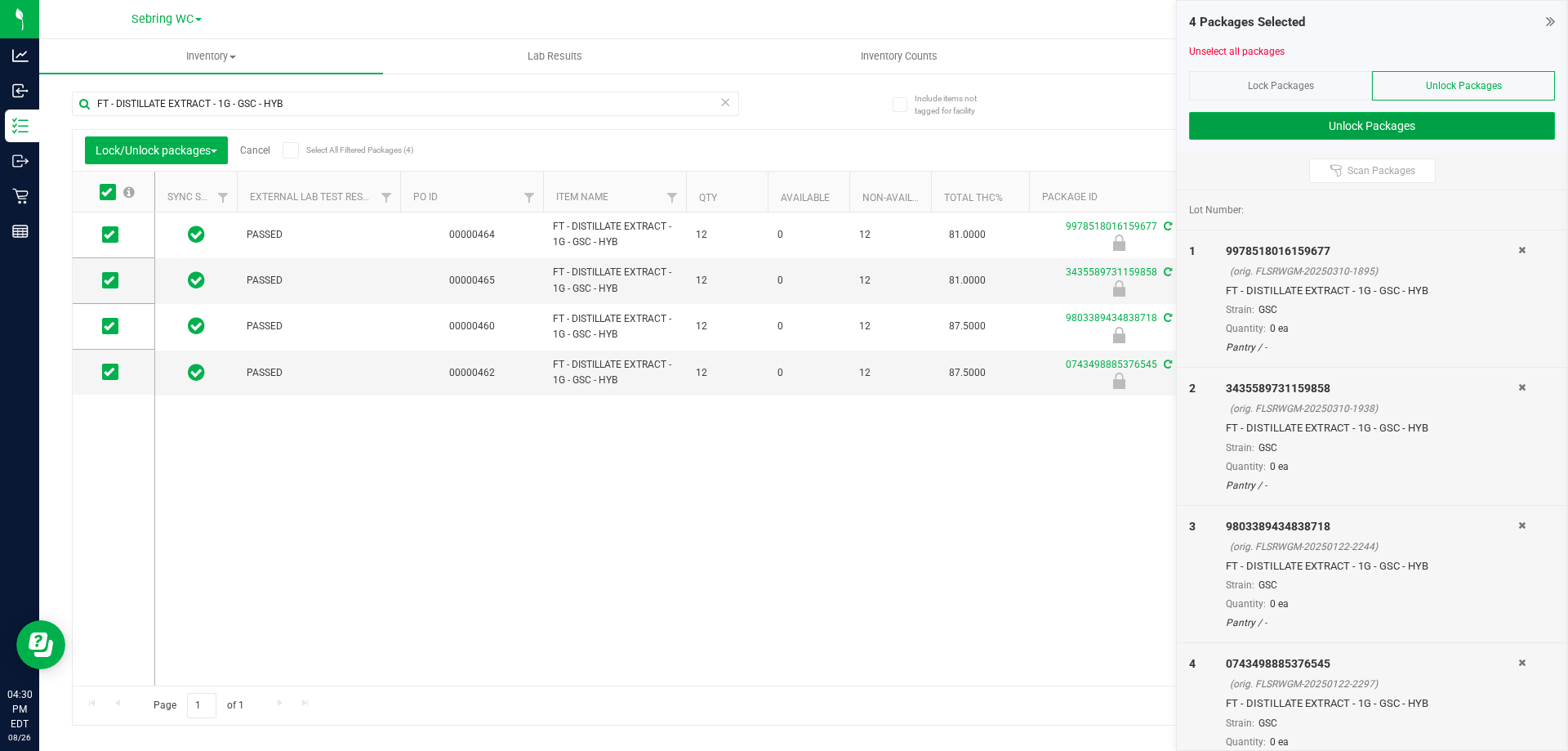
click at [1325, 123] on button "Unlock Packages" at bounding box center [1372, 125] width 366 height 28
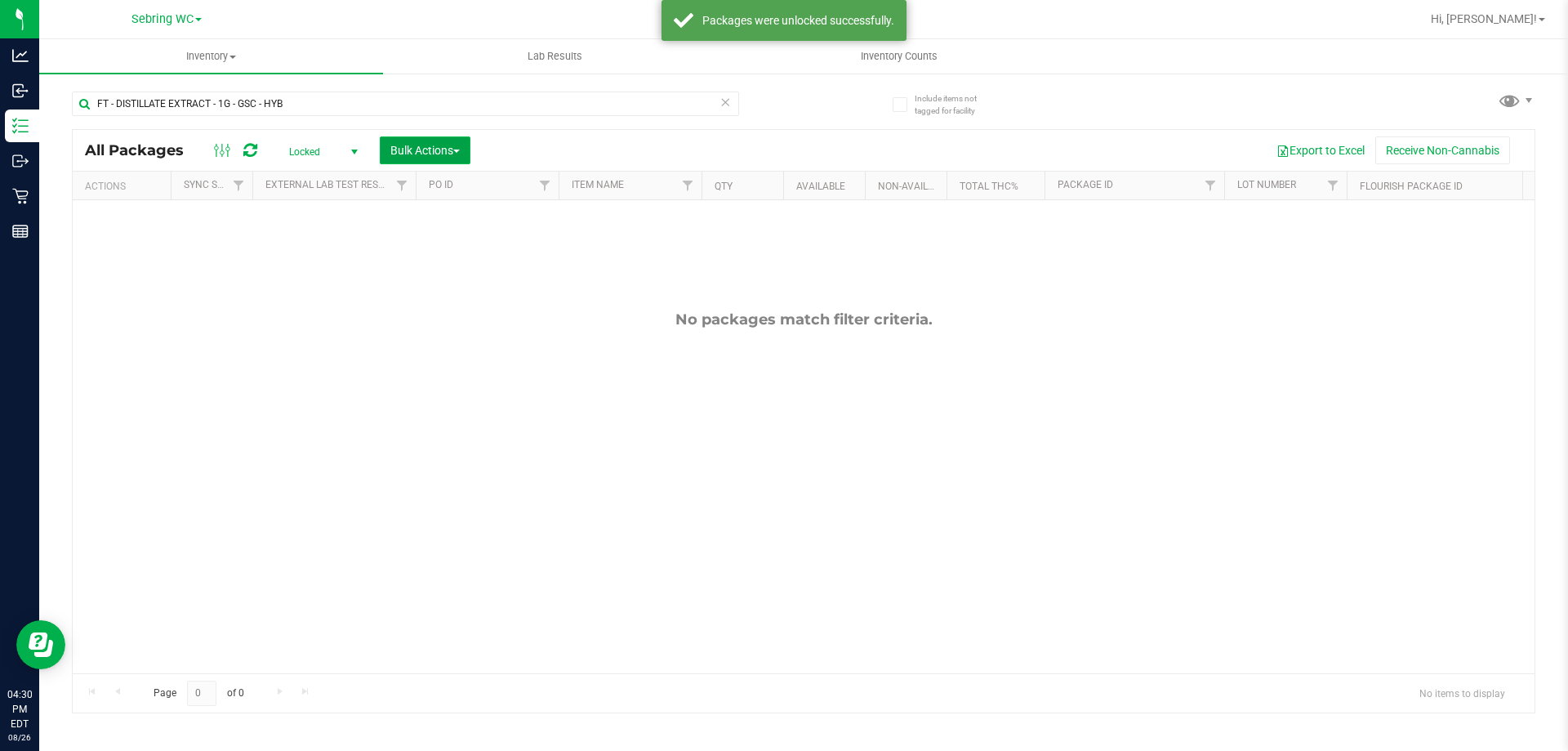
click at [404, 146] on span "Bulk Actions" at bounding box center [425, 151] width 69 height 13
click at [417, 303] on span "Lock/Unlock packages" at bounding box center [445, 308] width 112 height 13
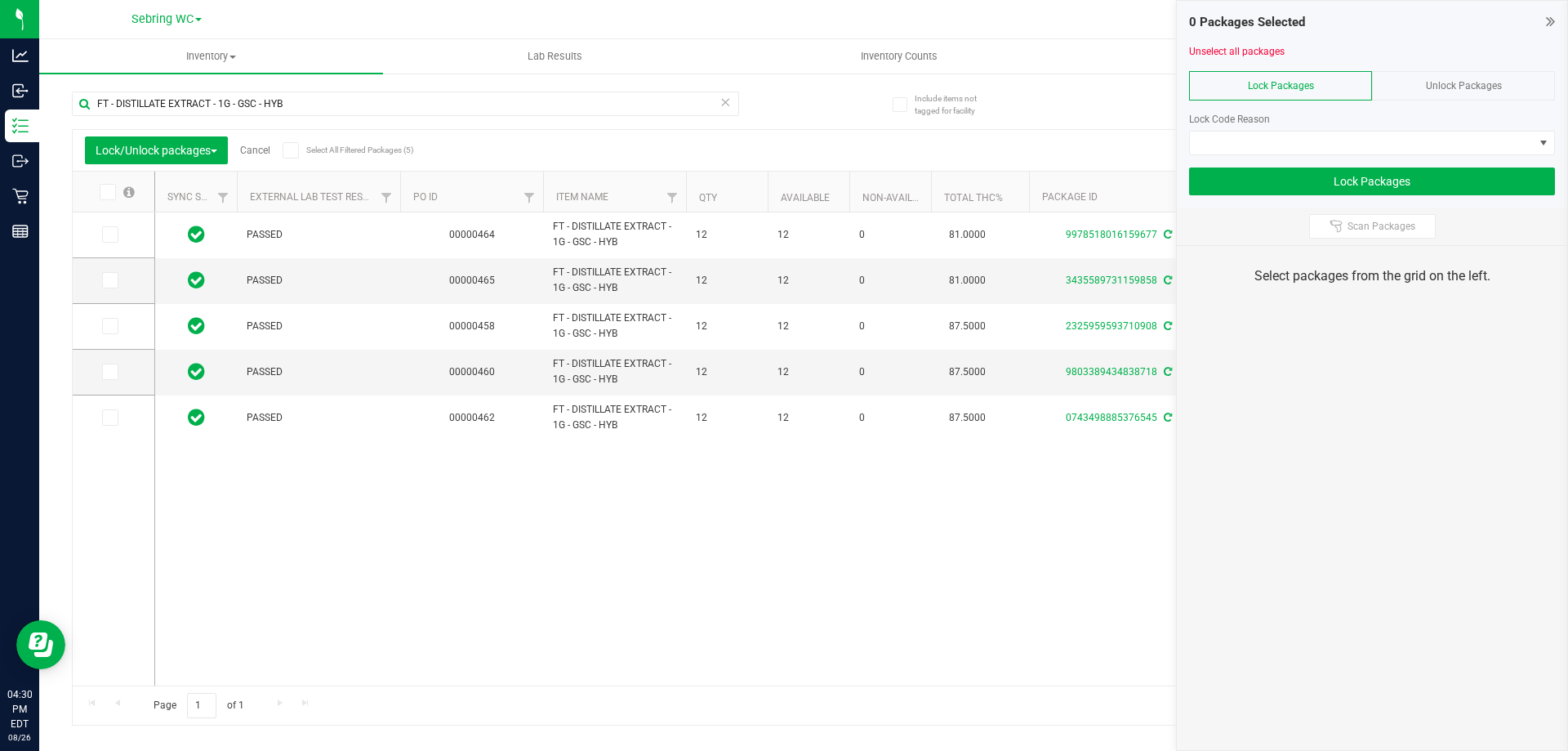
click at [109, 192] on icon at bounding box center [106, 192] width 11 height 0
click at [0, 0] on input "checkbox" at bounding box center [0, 0] width 0 height 0
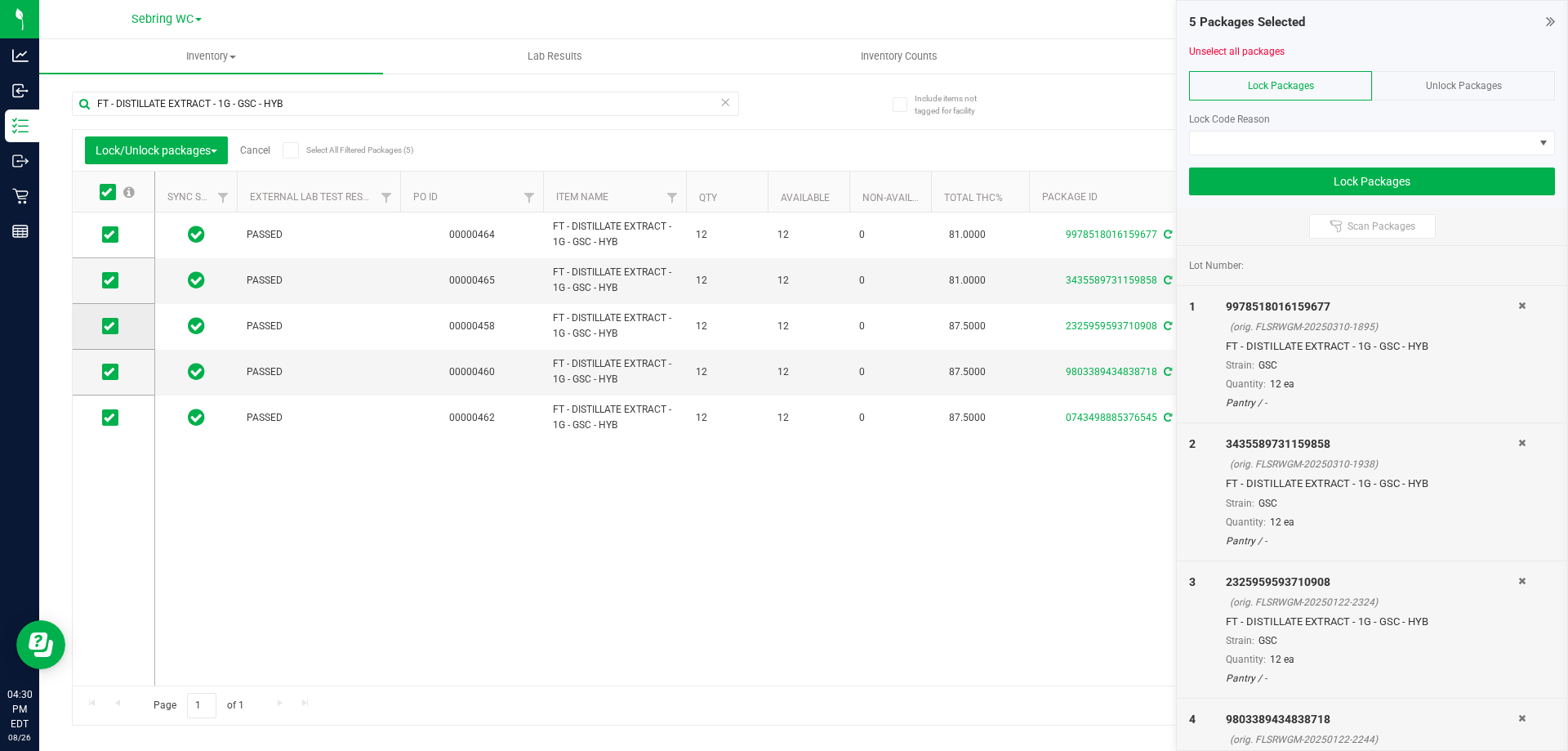
click at [104, 333] on span at bounding box center [110, 326] width 17 height 17
click at [0, 0] on input "checkbox" at bounding box center [0, 0] width 0 height 0
click at [1296, 136] on span at bounding box center [1361, 142] width 344 height 23
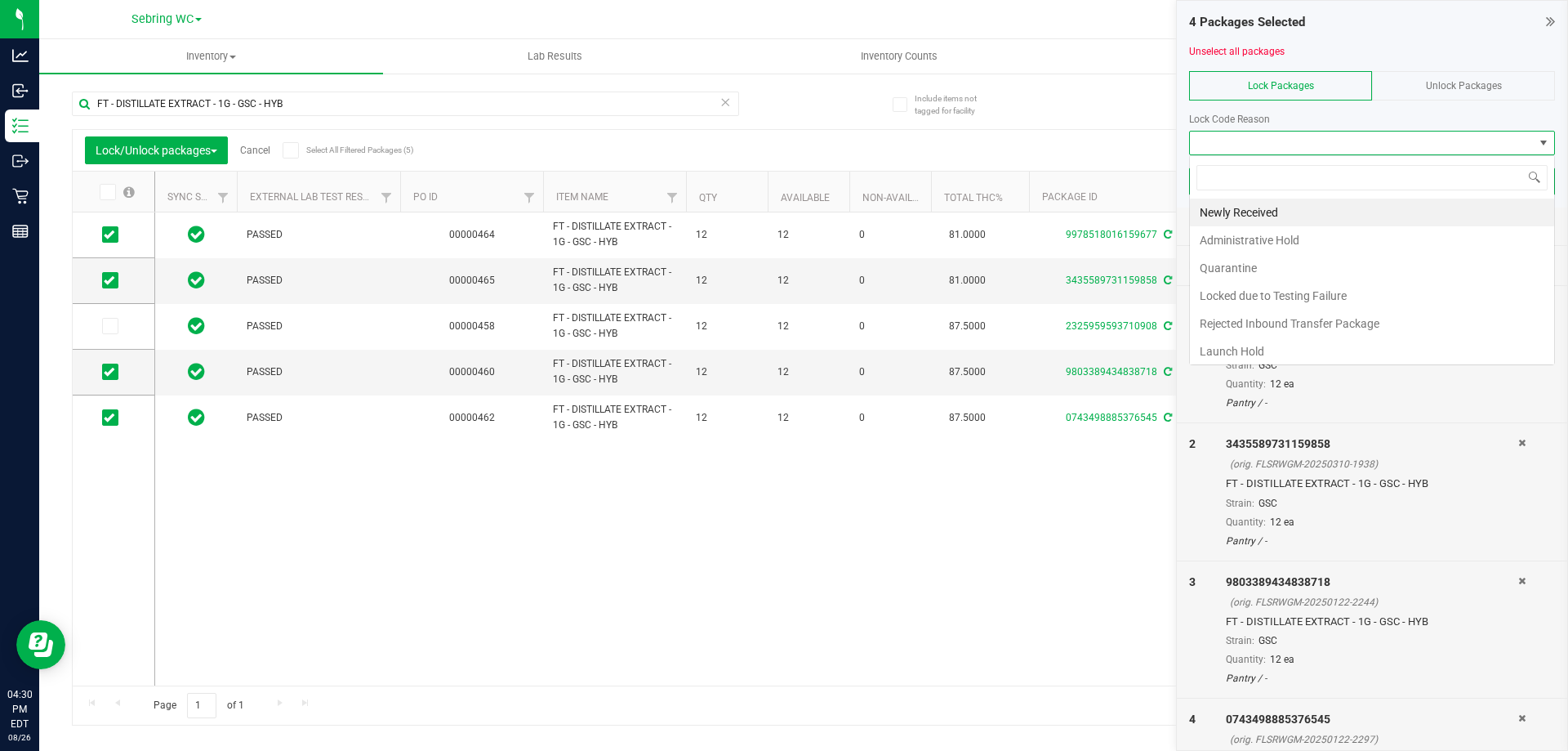
scroll to position [24, 366]
click at [1216, 217] on li "Newly Received" at bounding box center [1372, 212] width 364 height 28
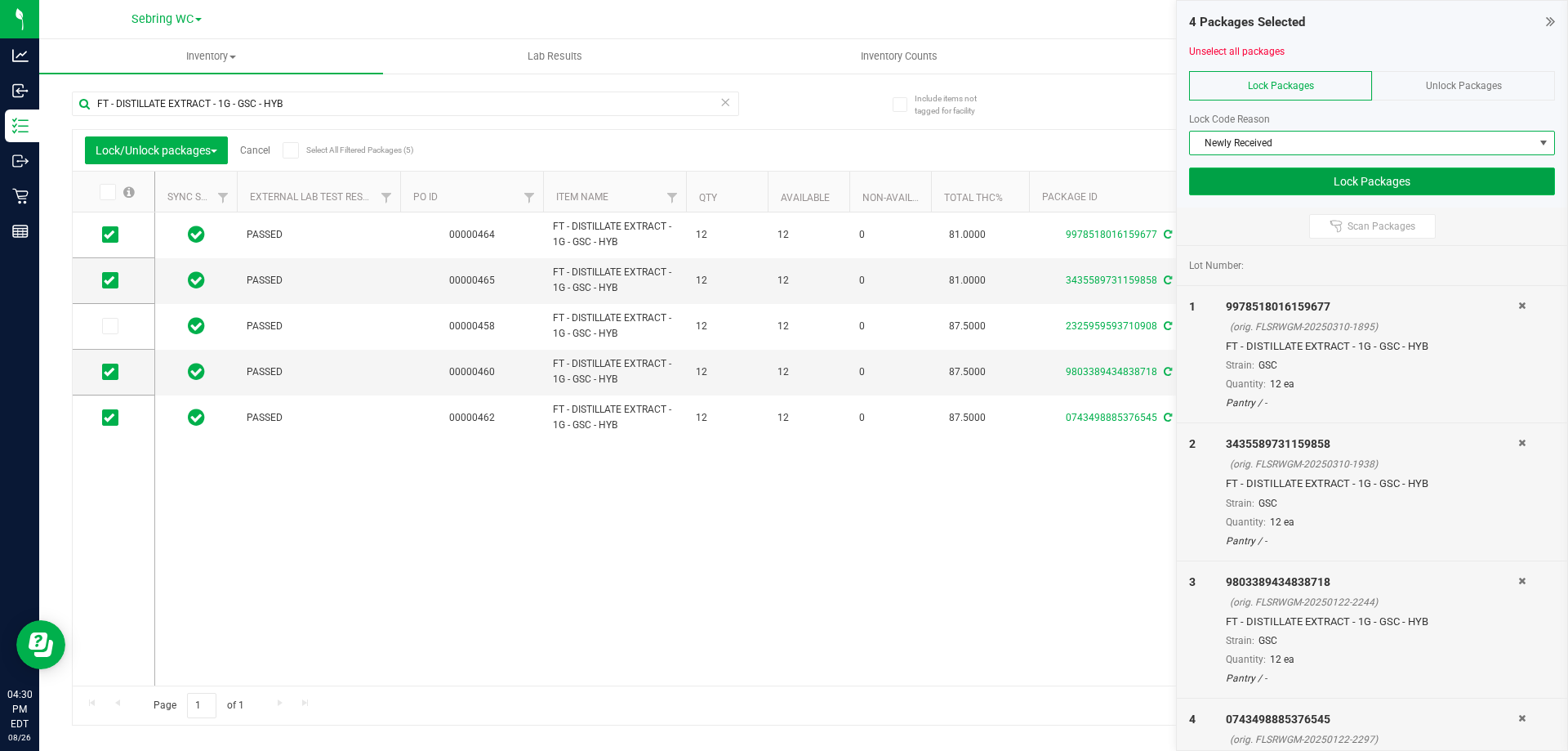
click at [1266, 186] on button "Lock Packages" at bounding box center [1372, 181] width 366 height 28
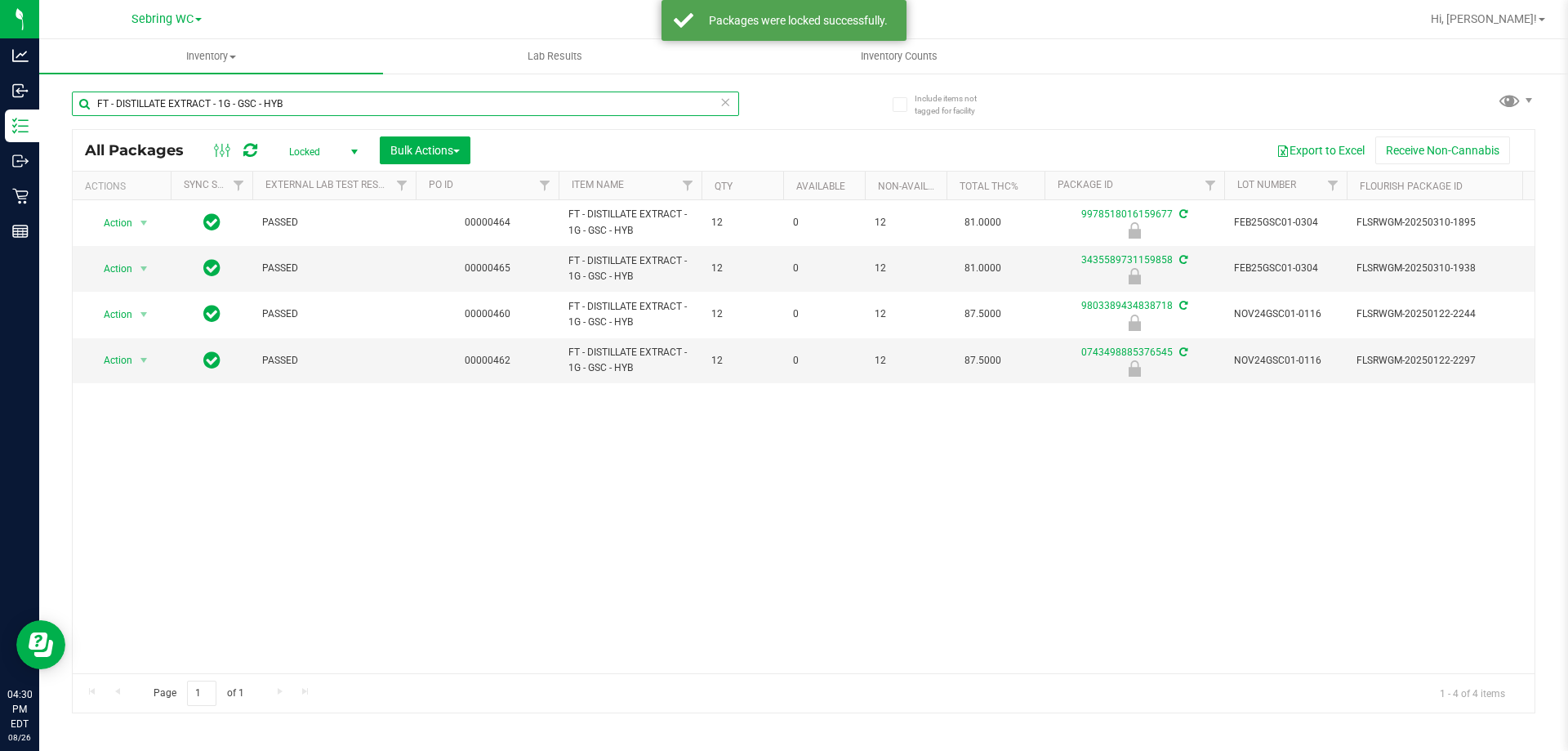
click at [323, 102] on input "FT - DISTILLATE EXTRACT - 1G - GSC - HYB" at bounding box center [405, 103] width 667 height 24
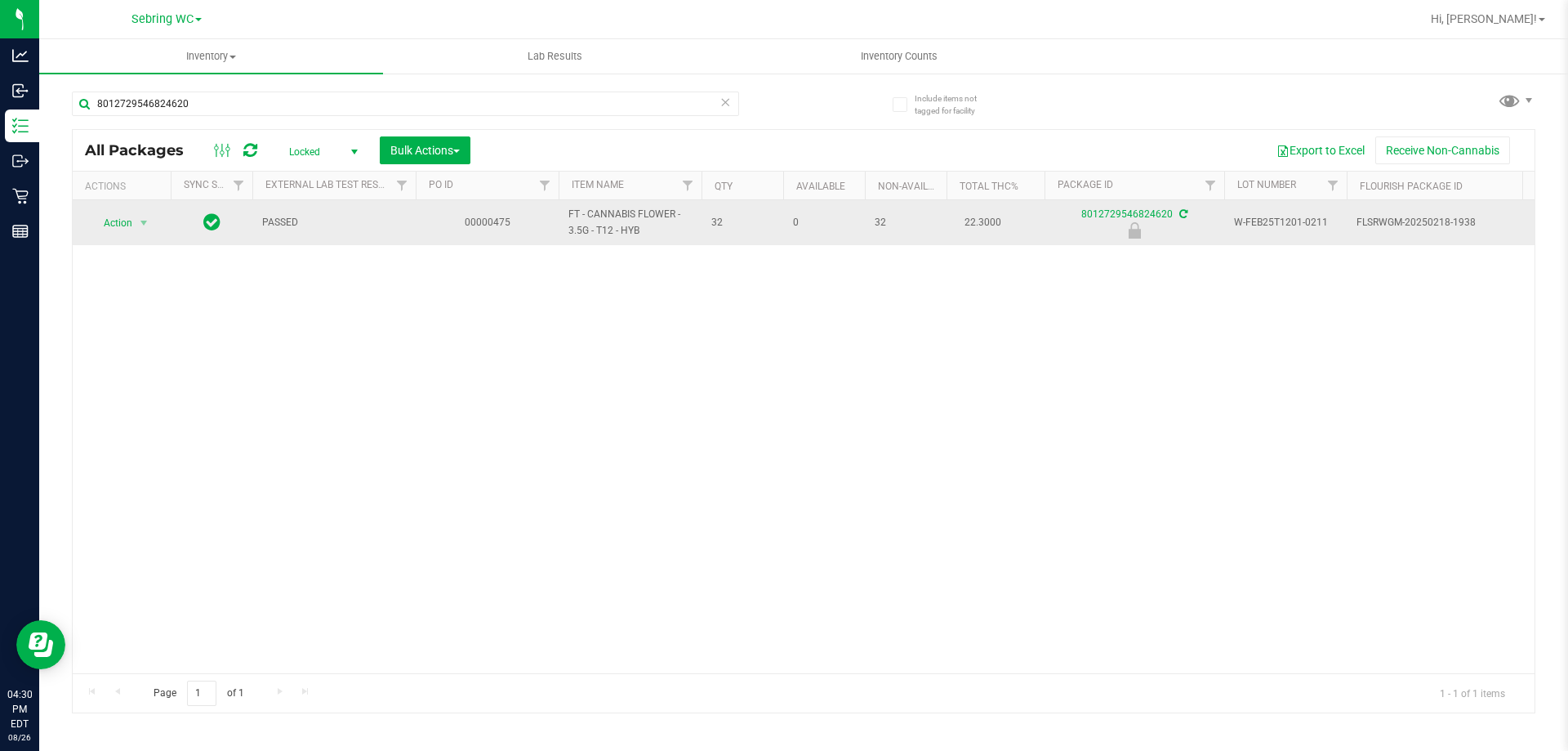
drag, startPoint x: 639, startPoint y: 232, endPoint x: 552, endPoint y: 207, distance: 90.5
click at [552, 207] on tr "Action Action Edit attributes Global inventory Locate package Package audit log…" at bounding box center [1495, 222] width 2846 height 45
copy tr "FT - CANNABIS FLOWER - 3.5G - T12 - HYB"
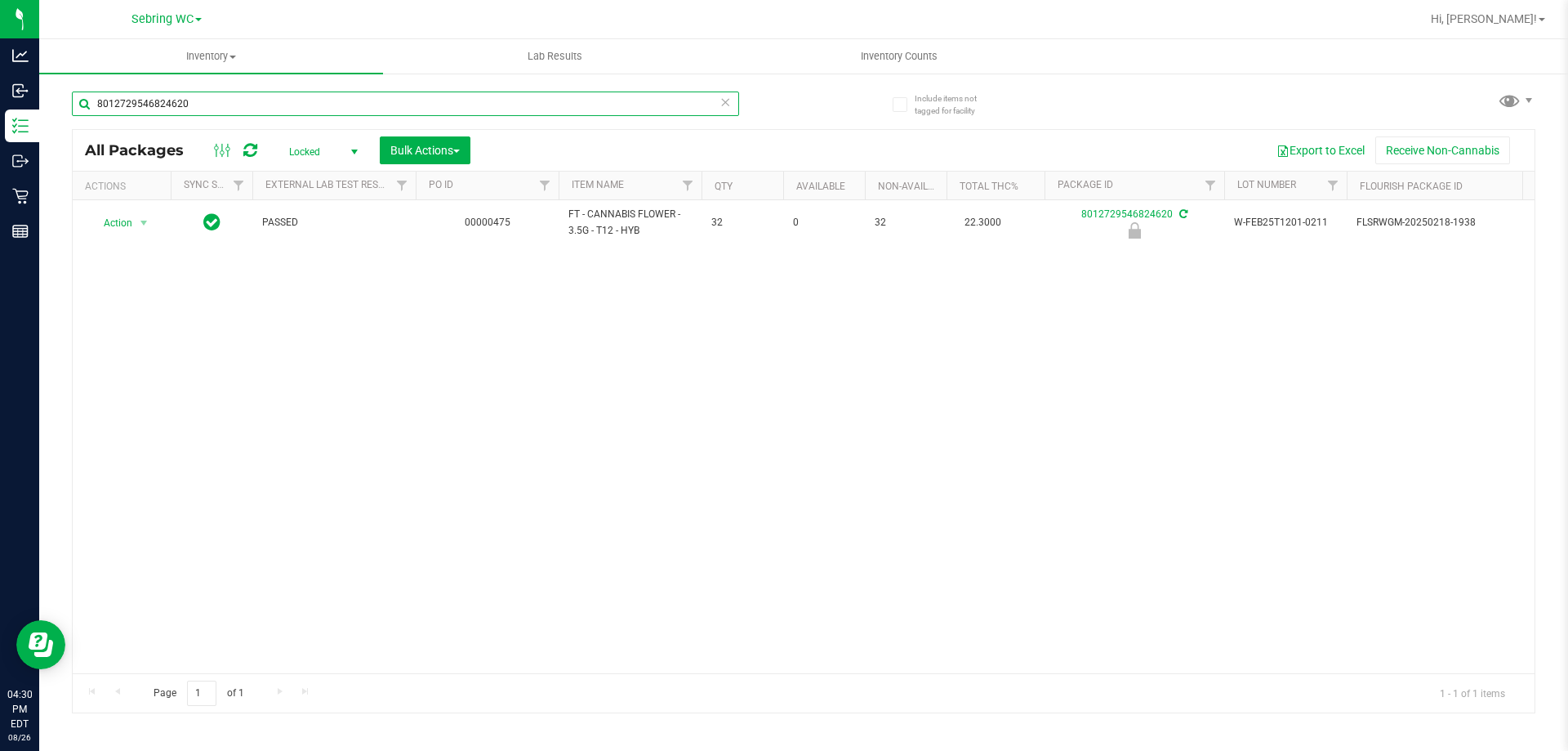
click at [383, 107] on input "8012729546824620" at bounding box center [405, 103] width 667 height 24
paste input "FT - CANNABIS FLOWER - 3.5G - T12 - HYB"
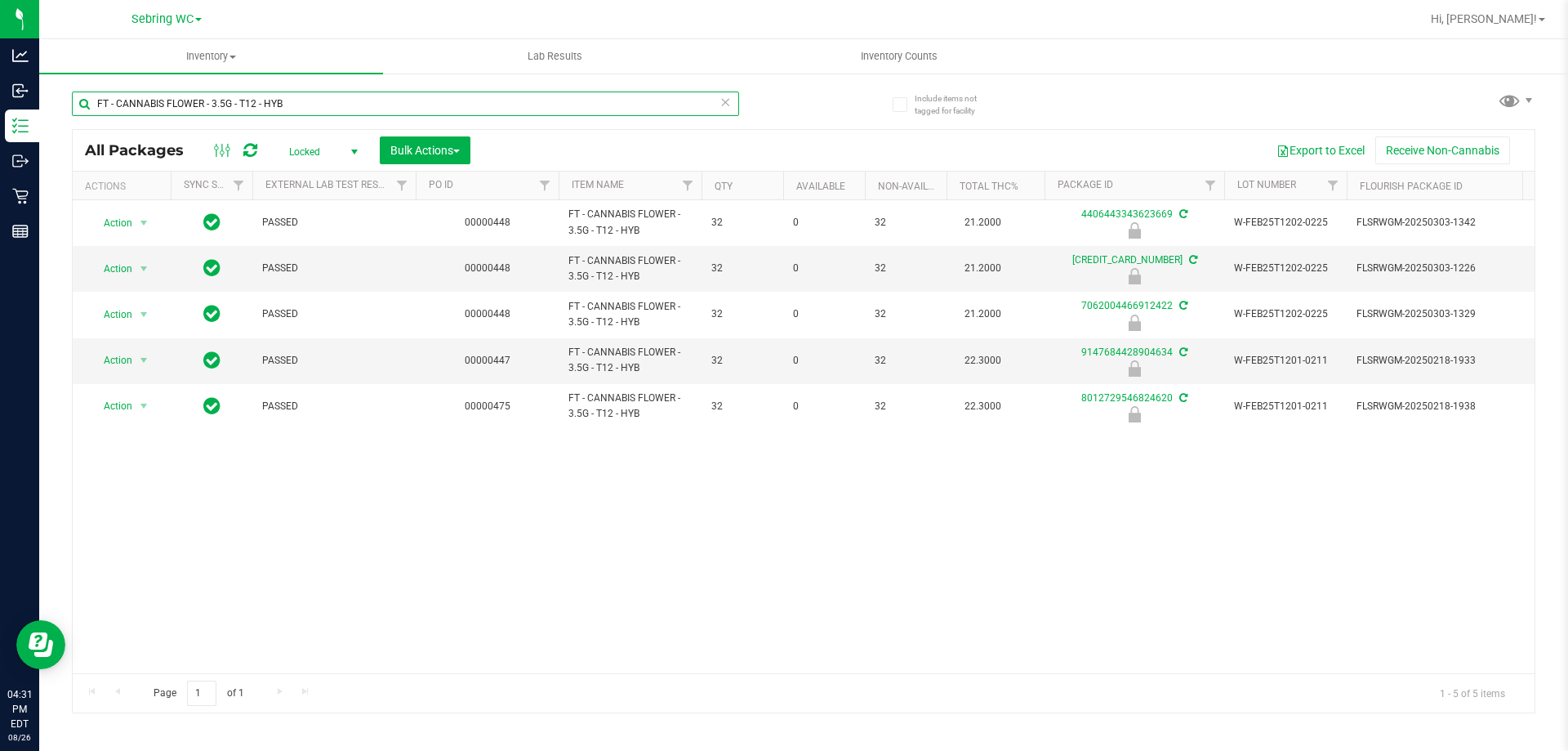
type input "FT - CANNABIS FLOWER - 3.5G - T12 - HYB"
click at [304, 153] on span "Locked" at bounding box center [319, 151] width 89 height 23
click at [318, 178] on li "Active Only" at bounding box center [319, 177] width 89 height 24
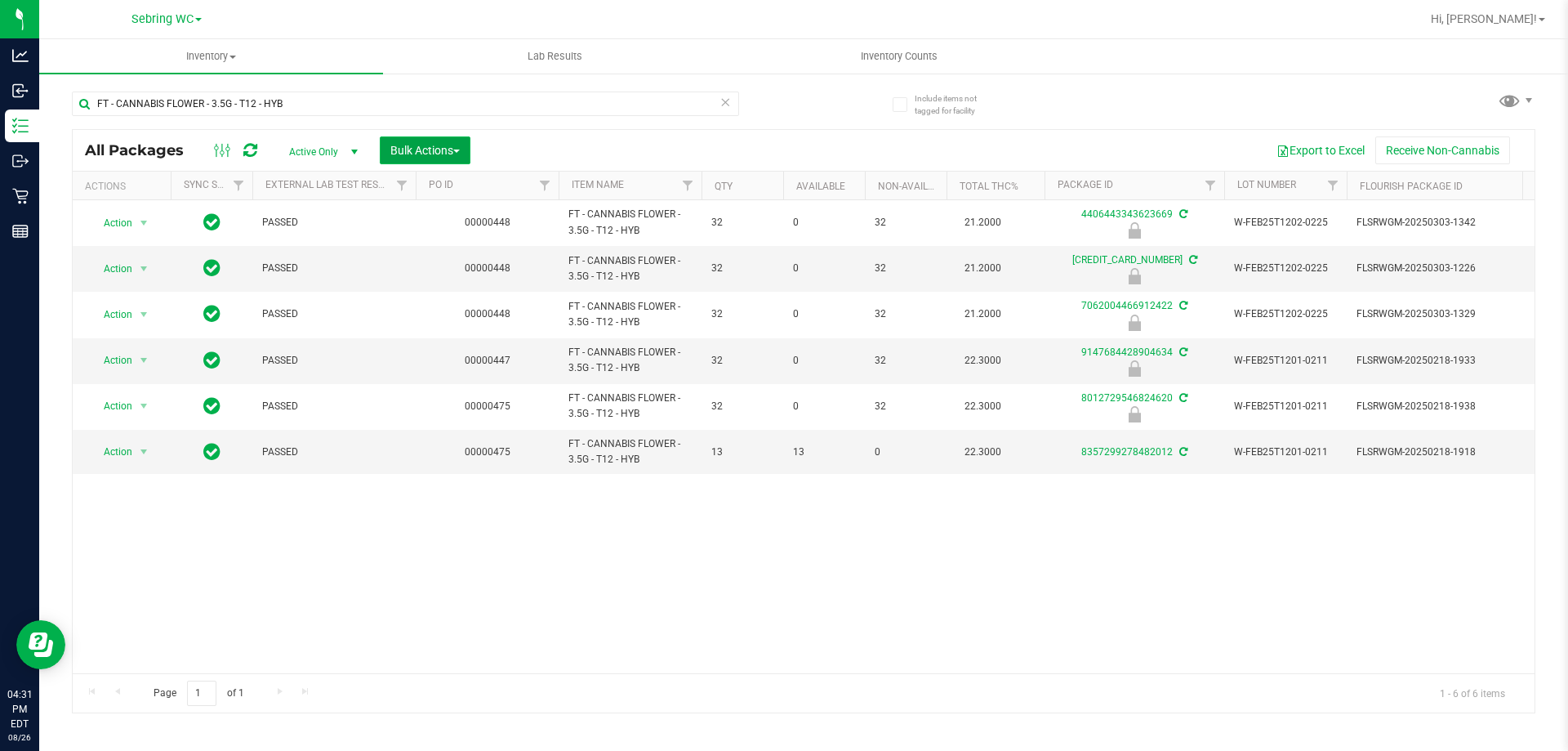
click at [442, 158] on button "Bulk Actions" at bounding box center [425, 150] width 90 height 28
click at [431, 300] on div "Lock/Unlock packages" at bounding box center [456, 309] width 134 height 26
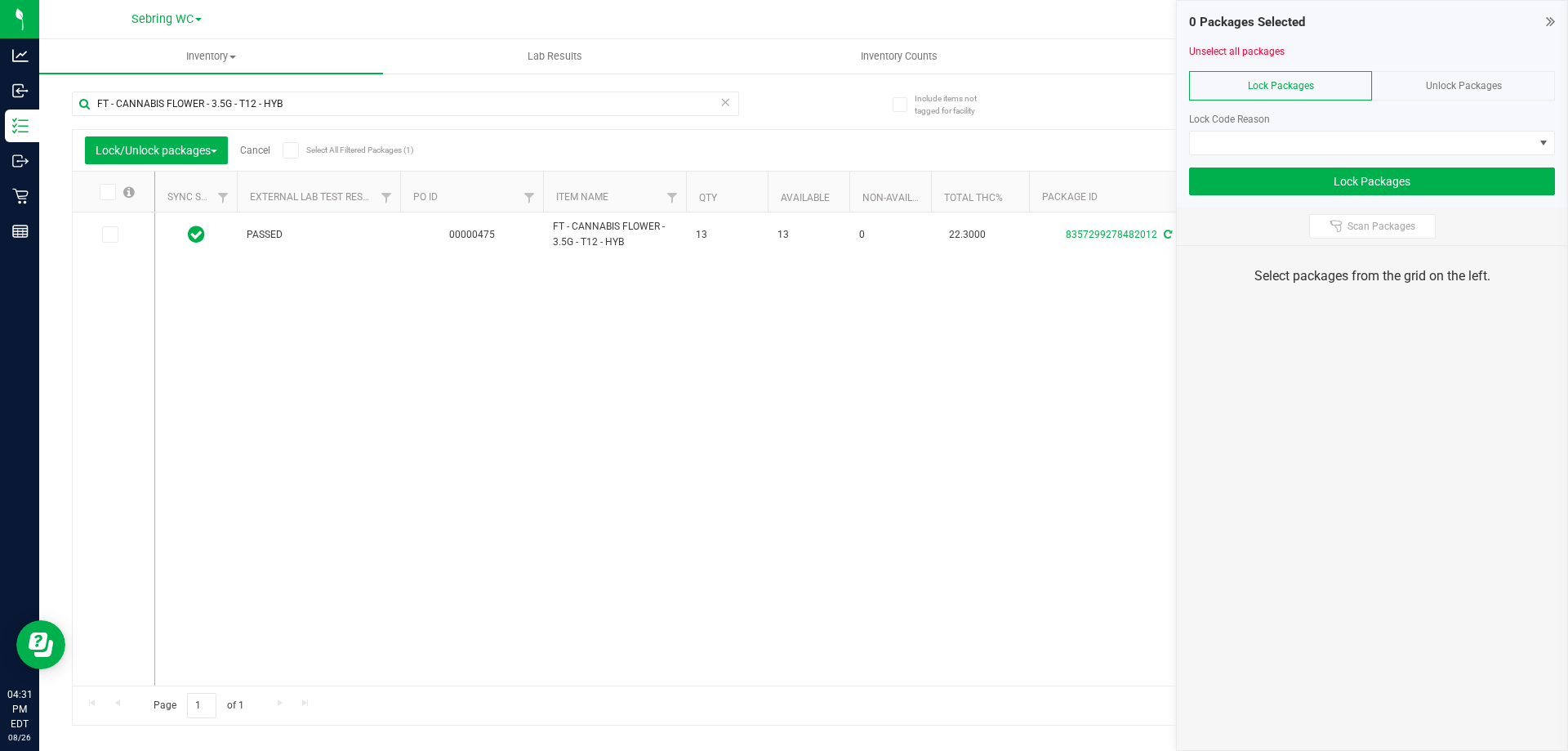
click at [1397, 85] on div "Unlock Packages" at bounding box center [1463, 85] width 183 height 29
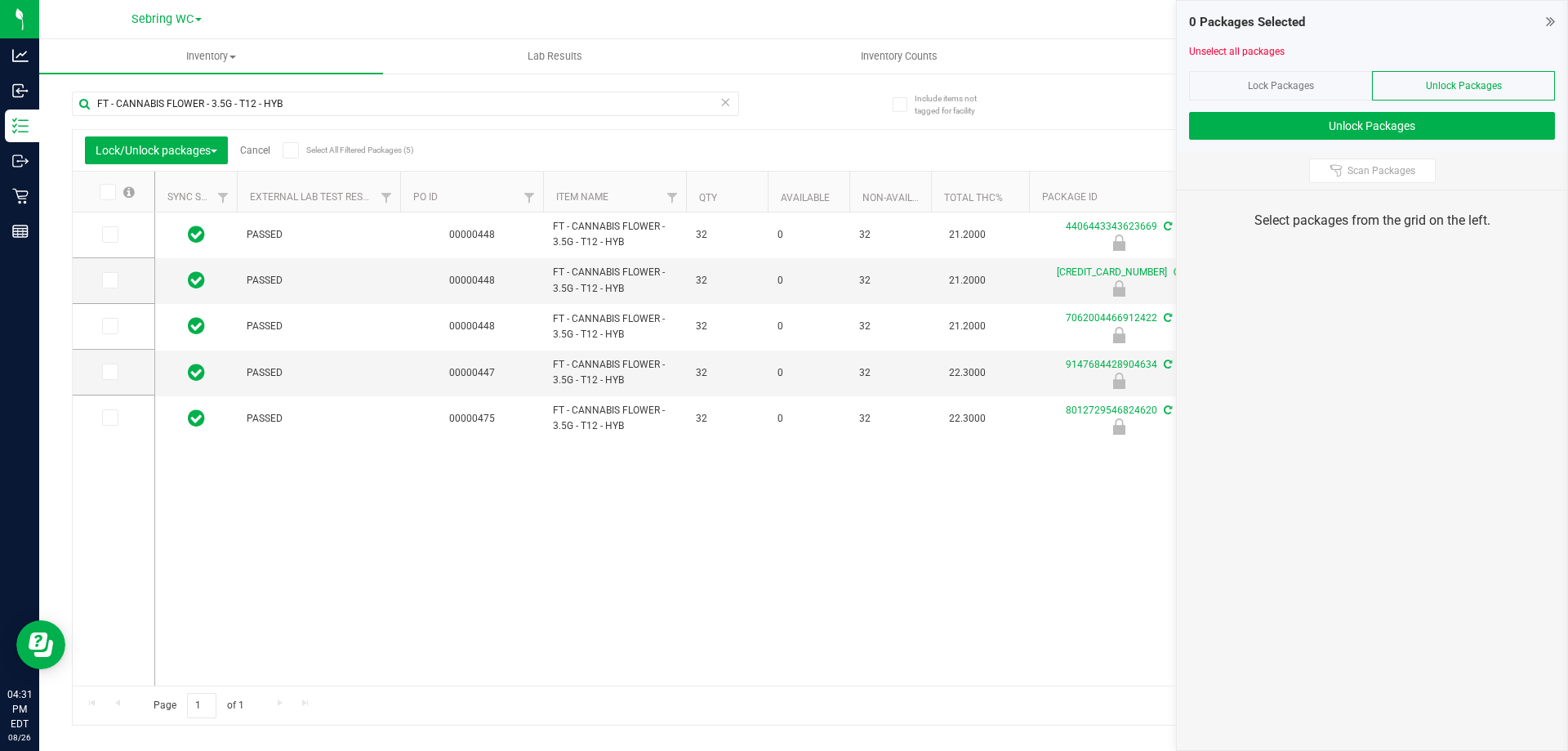
click at [113, 195] on span at bounding box center [108, 192] width 17 height 17
click at [0, 0] on input "checkbox" at bounding box center [0, 0] width 0 height 0
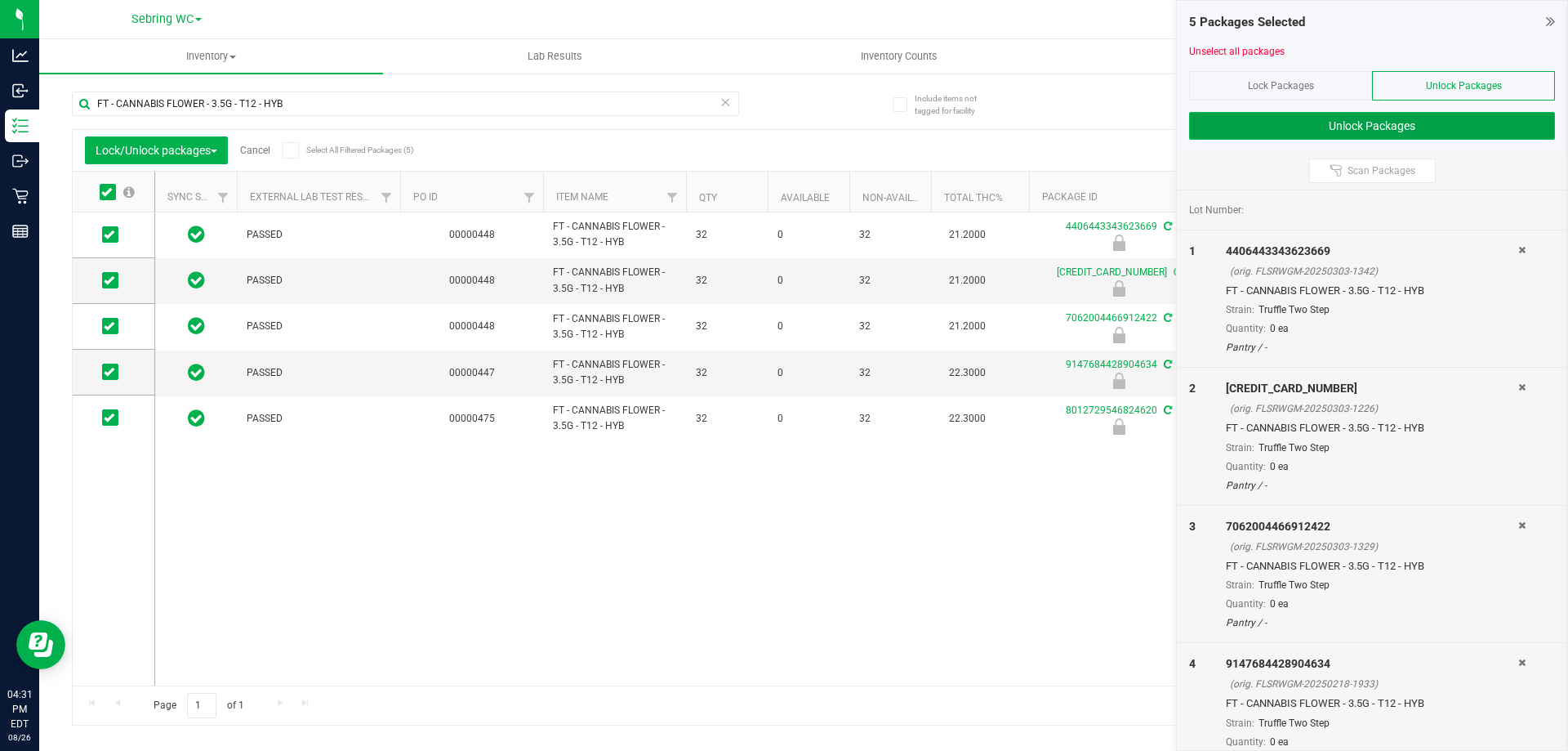
click at [1382, 127] on button "Unlock Packages" at bounding box center [1372, 125] width 366 height 28
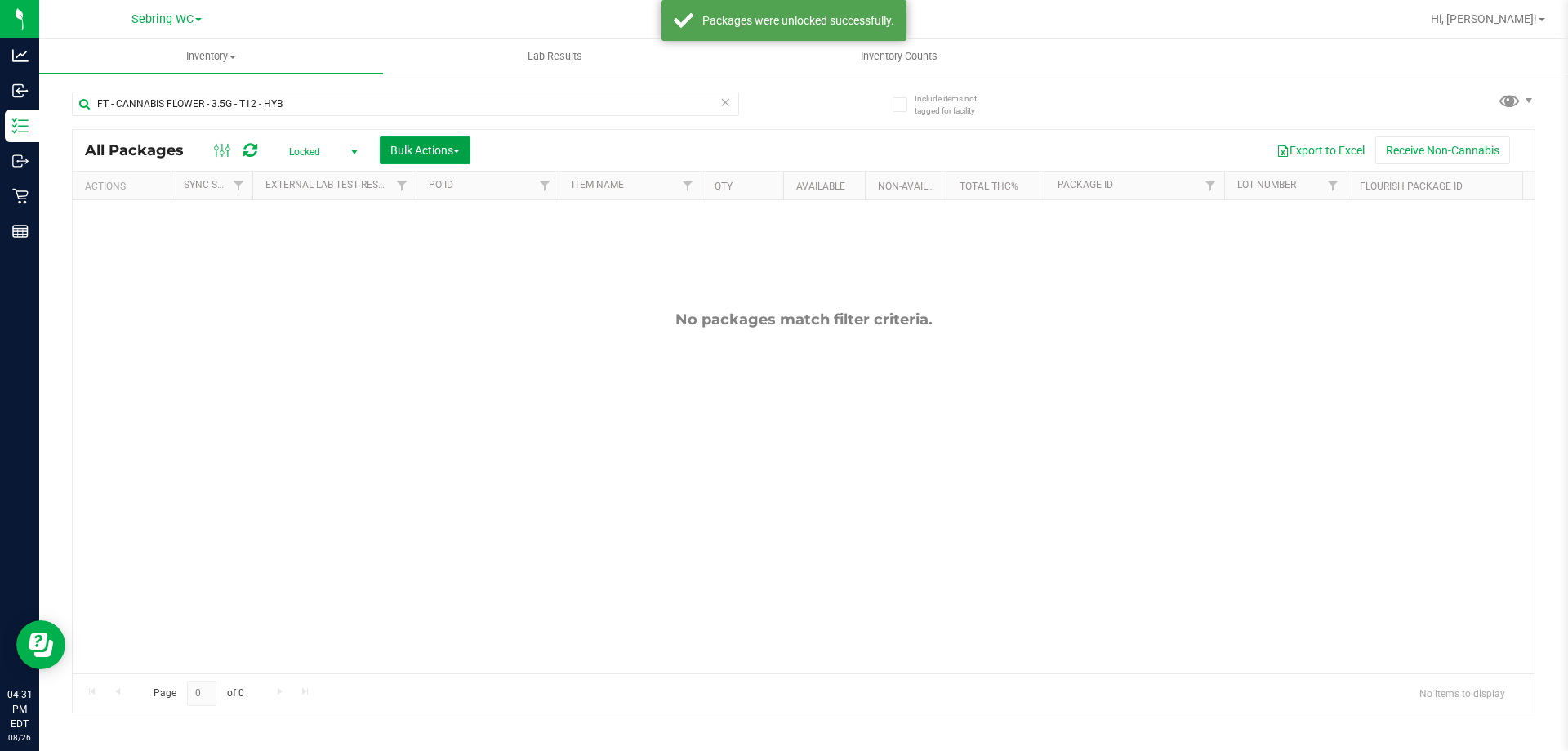
drag, startPoint x: 427, startPoint y: 152, endPoint x: 410, endPoint y: 197, distance: 48.1
click at [427, 153] on span "Bulk Actions" at bounding box center [425, 151] width 69 height 13
click at [428, 304] on span "Lock/Unlock packages" at bounding box center [445, 308] width 112 height 13
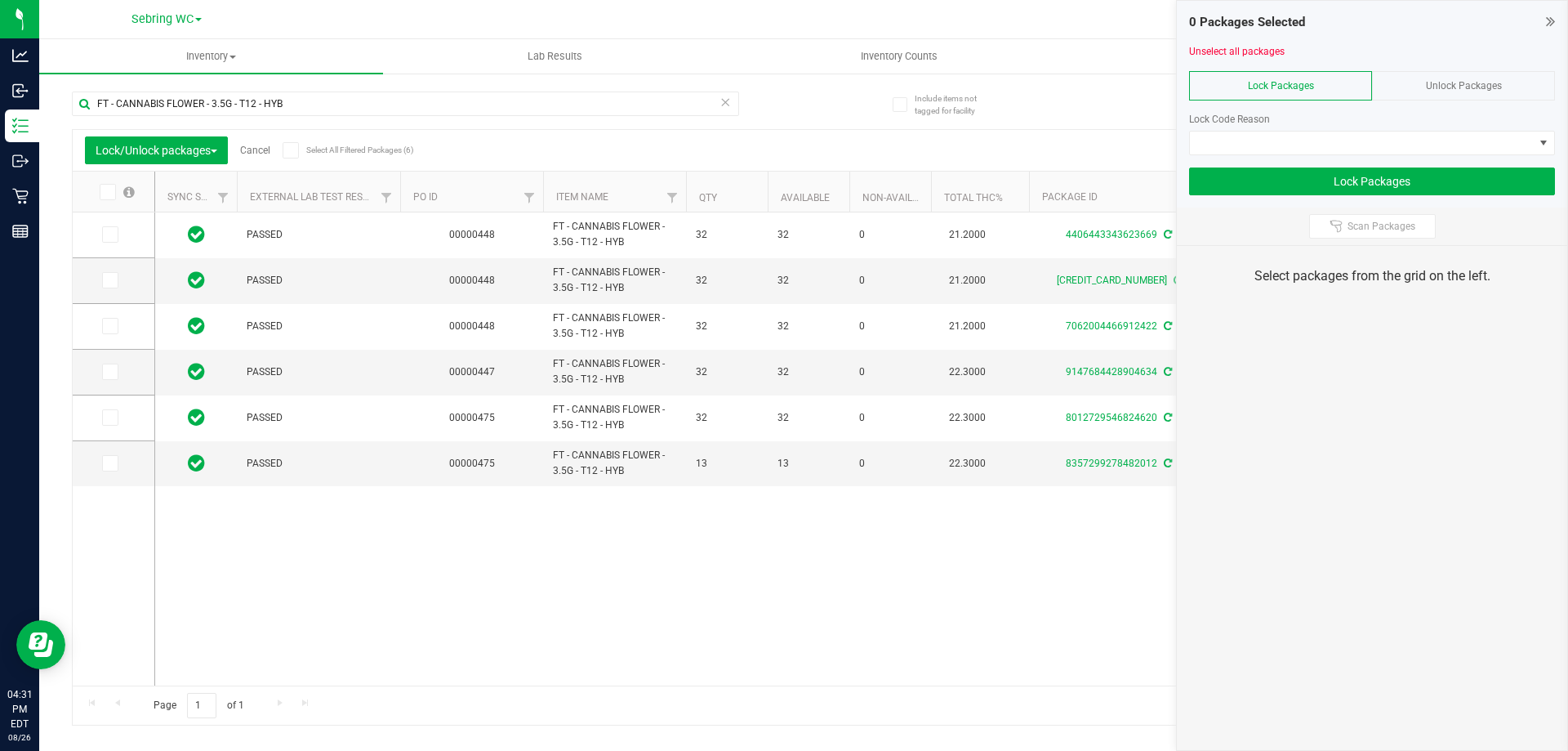
click at [105, 192] on icon at bounding box center [106, 192] width 11 height 0
click at [0, 0] on input "checkbox" at bounding box center [0, 0] width 0 height 0
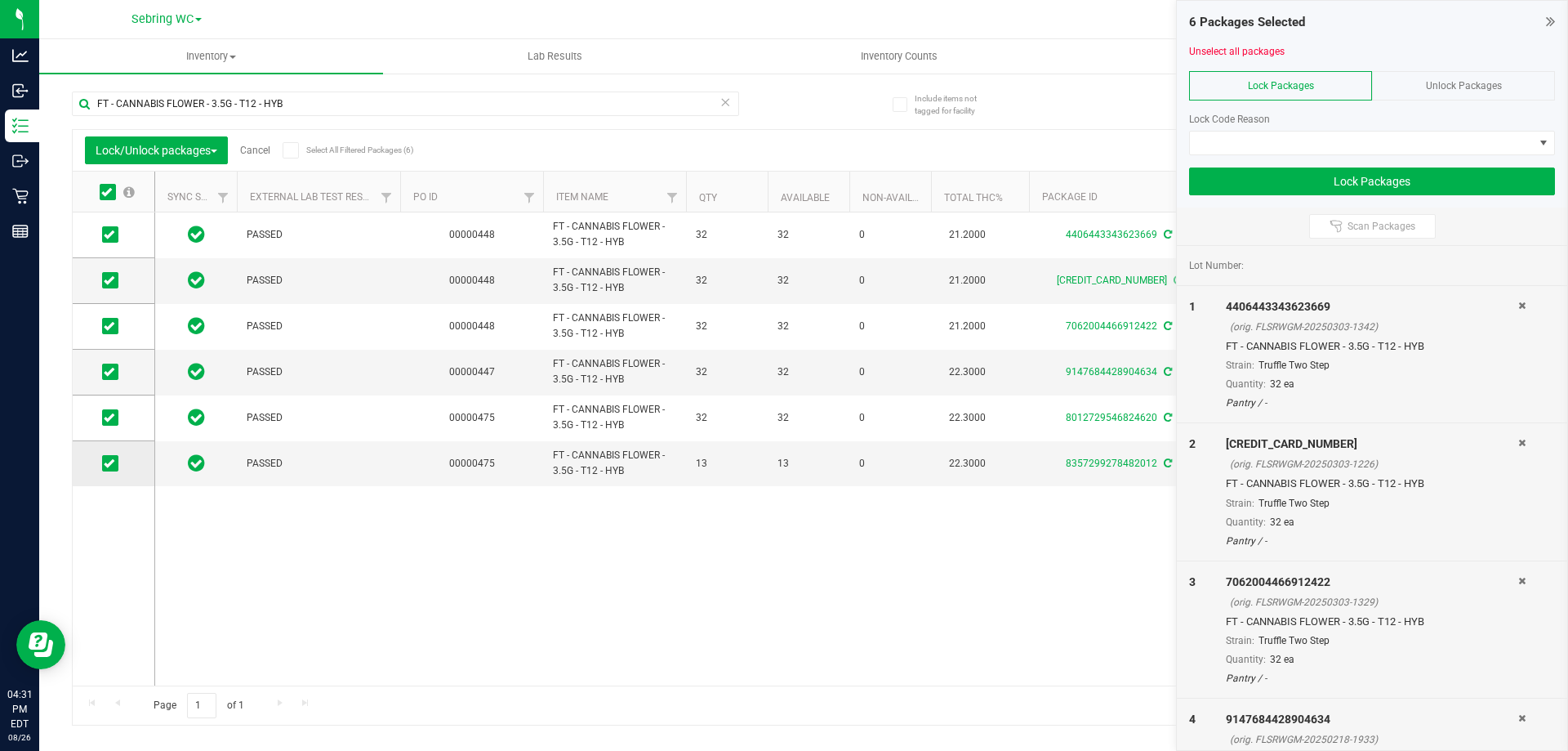
click at [110, 463] on icon at bounding box center [109, 463] width 11 height 0
click at [0, 0] on input "checkbox" at bounding box center [0, 0] width 0 height 0
click at [1258, 139] on span at bounding box center [1361, 142] width 344 height 23
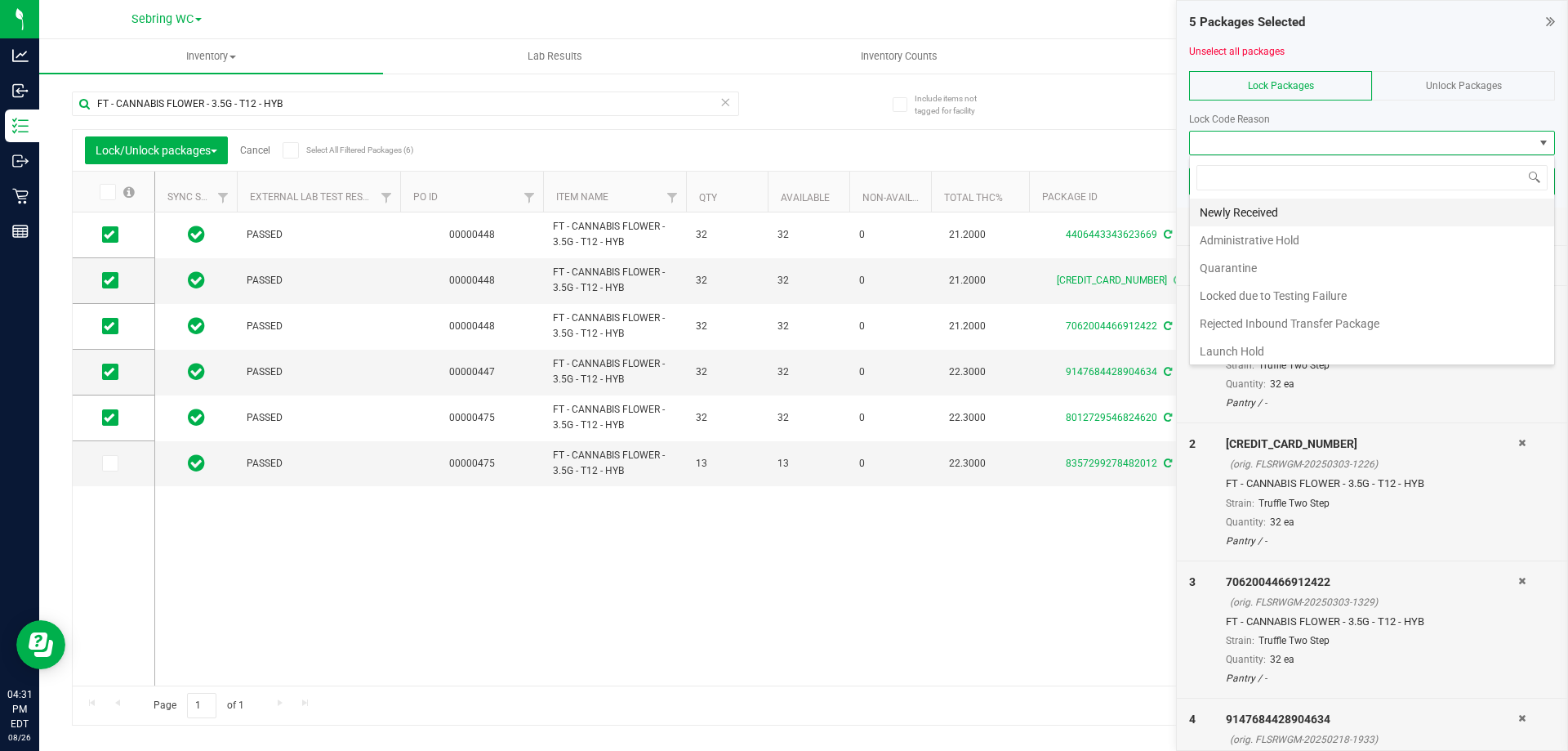
scroll to position [24, 366]
click at [1222, 220] on li "Newly Received" at bounding box center [1372, 212] width 364 height 28
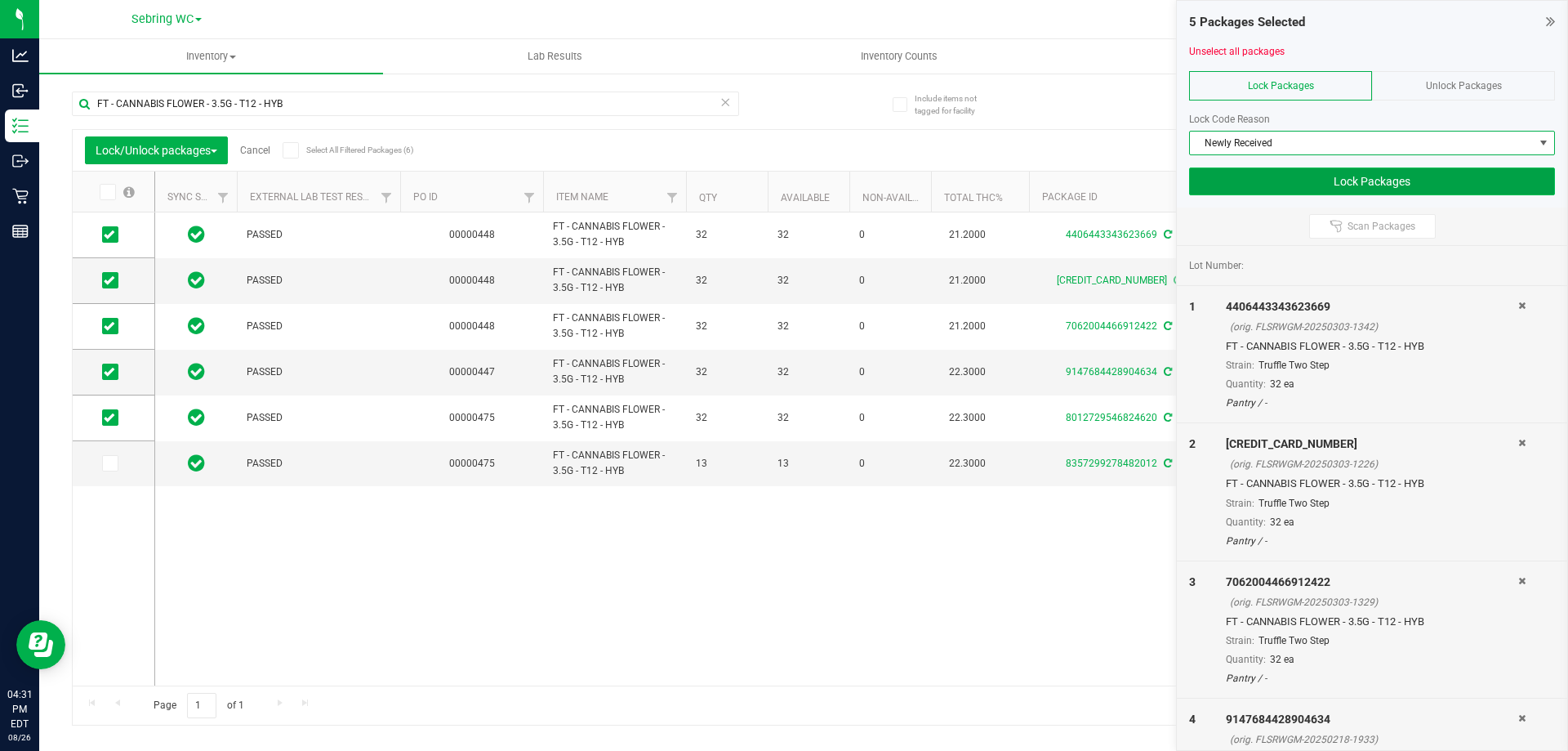
click at [1239, 181] on button "Lock Packages" at bounding box center [1372, 181] width 366 height 28
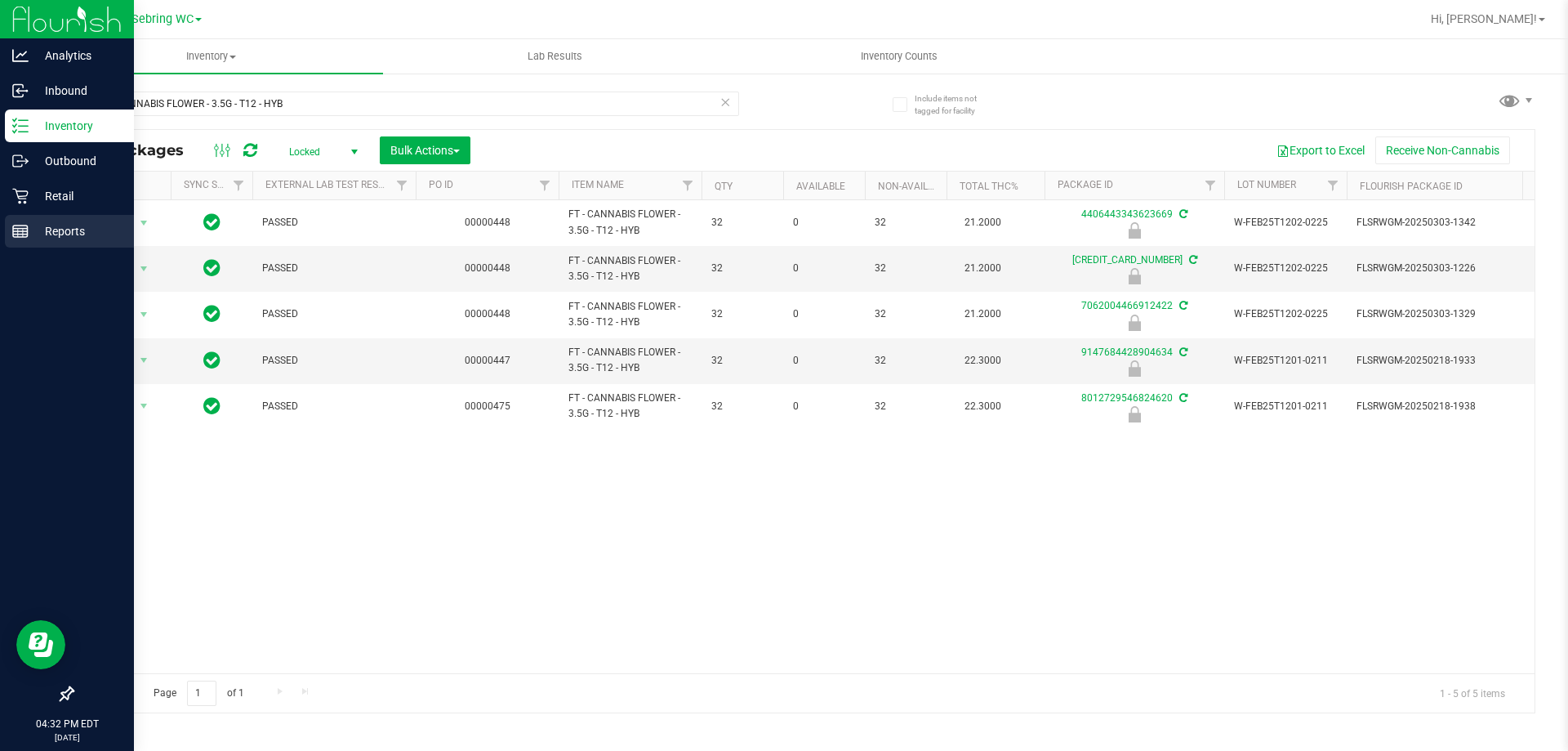
click at [59, 240] on p "Reports" at bounding box center [77, 231] width 98 height 19
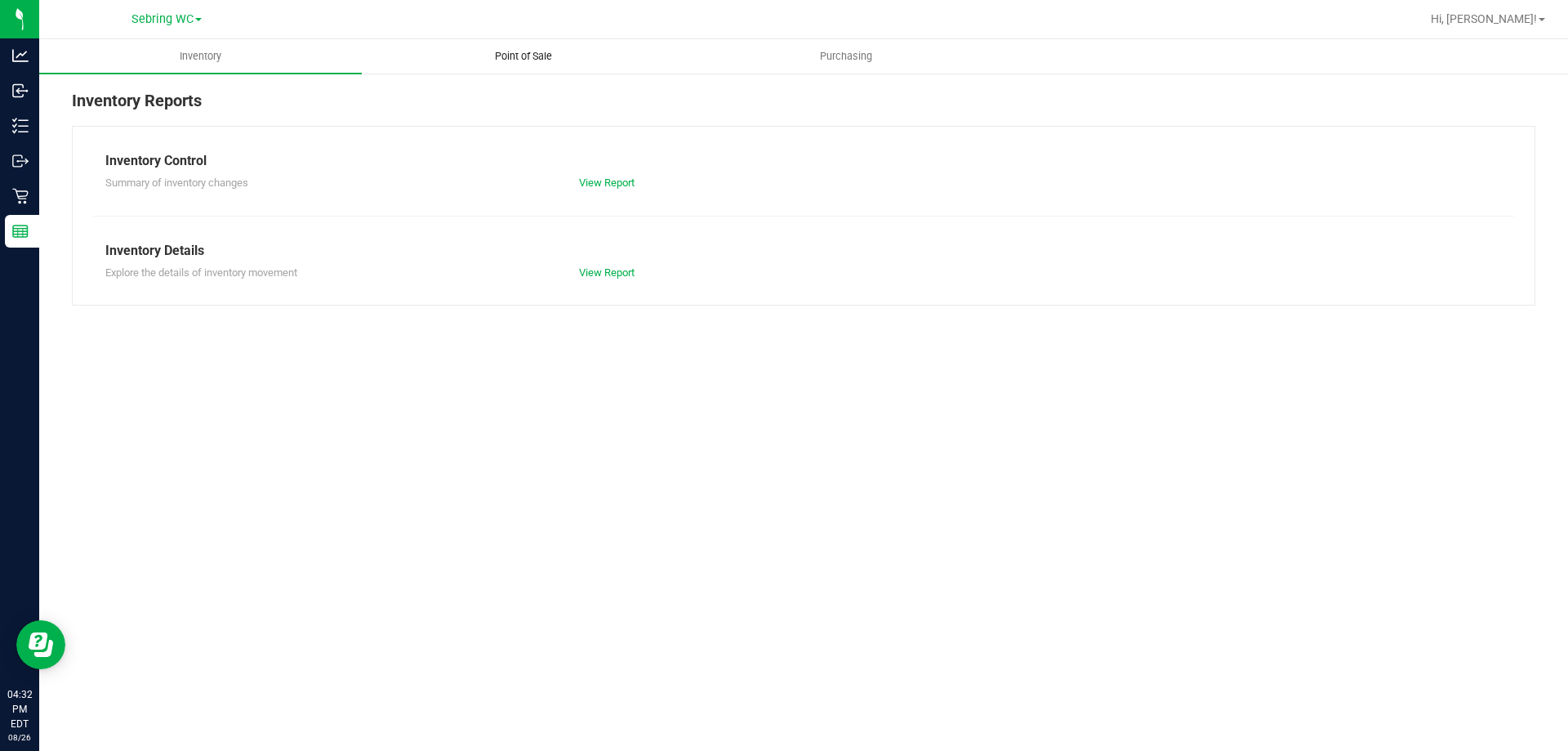
click at [496, 41] on uib-tab-heading "Point of Sale" at bounding box center [523, 56] width 321 height 33
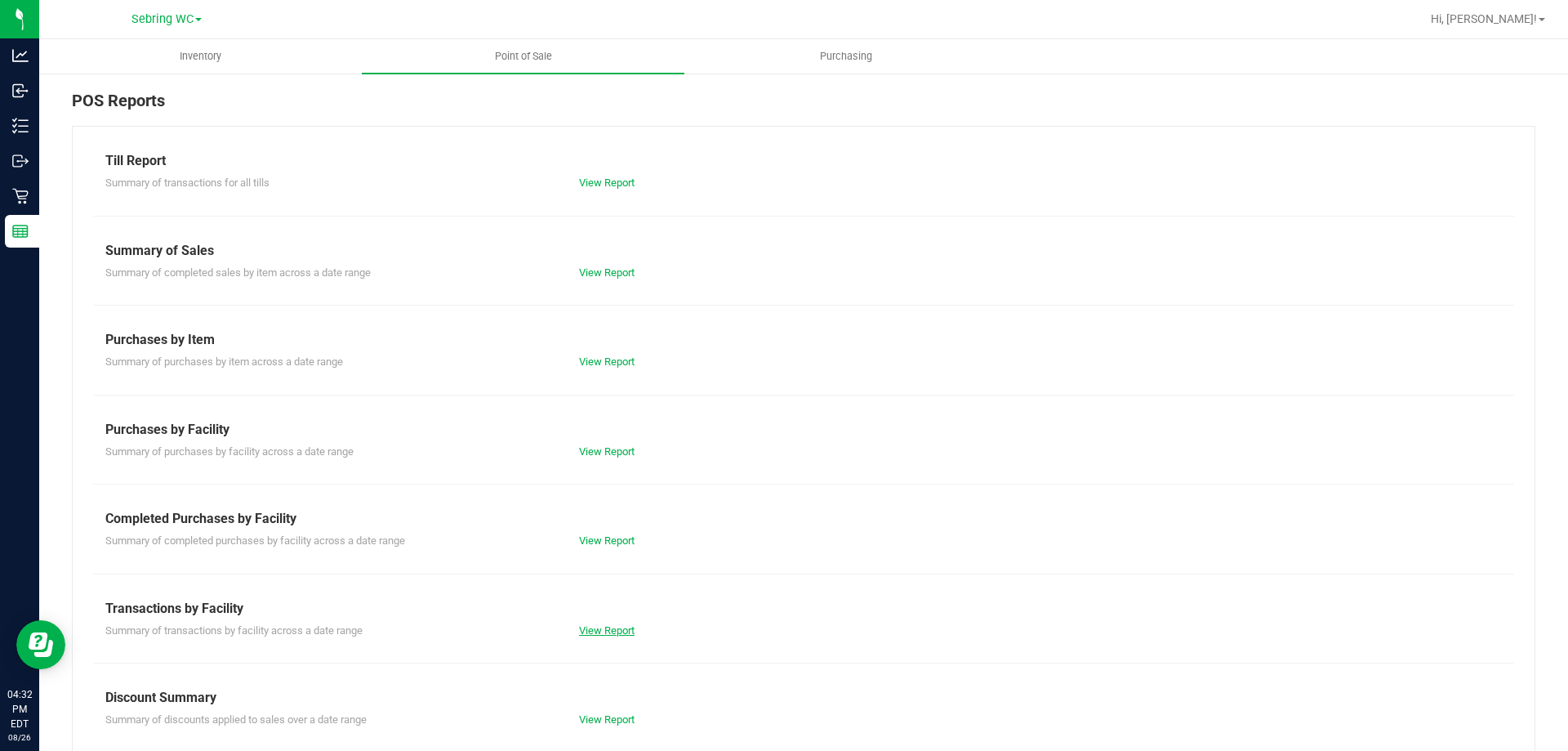
click at [588, 635] on link "View Report" at bounding box center [607, 630] width 55 height 13
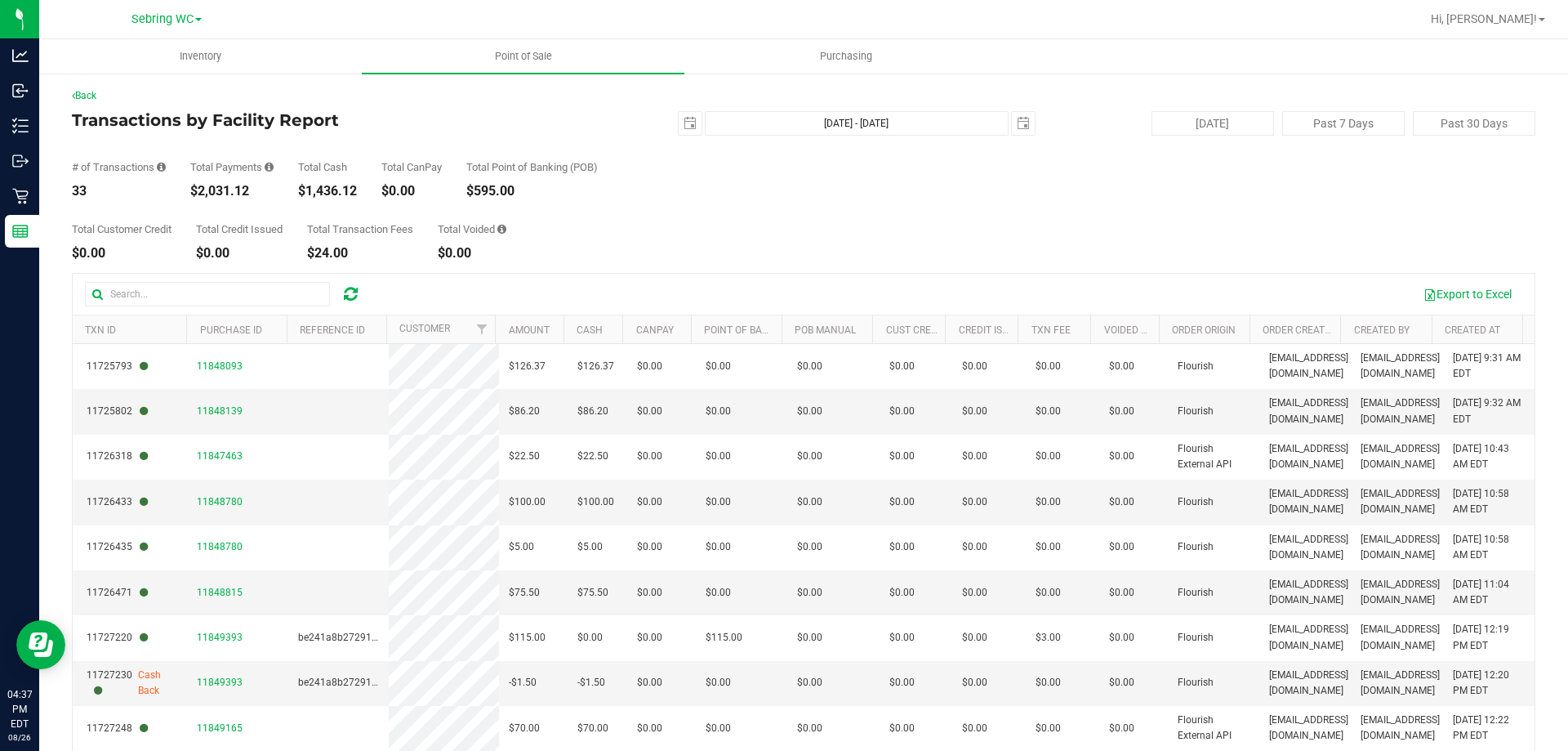
click at [698, 226] on div "Total Customer Credit $0.00 Total Credit Issued $0.00 Total Transaction Fees $2…" at bounding box center [803, 228] width 1464 height 62
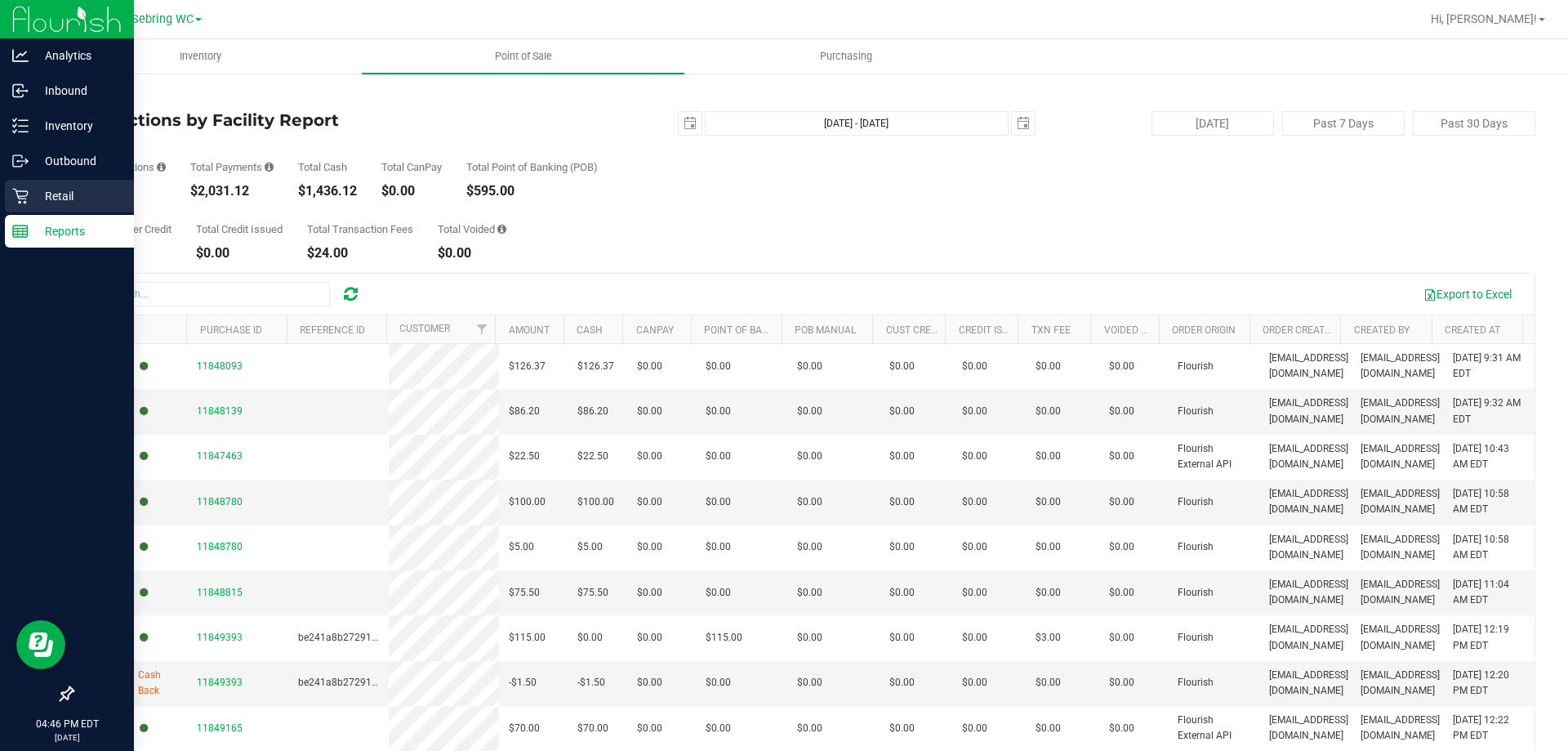
click at [48, 195] on p "Retail" at bounding box center [77, 196] width 98 height 19
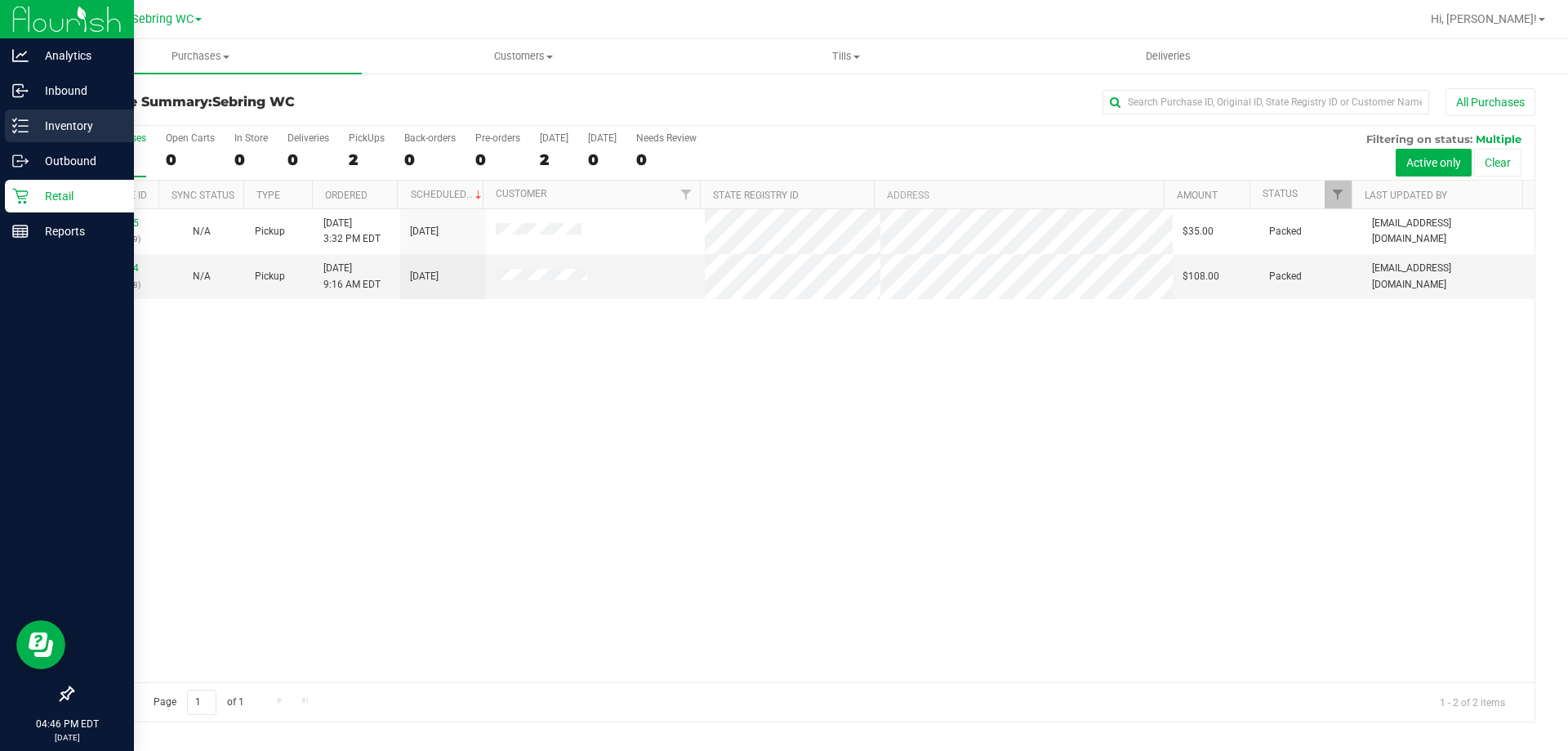
click at [64, 124] on p "Inventory" at bounding box center [77, 125] width 98 height 19
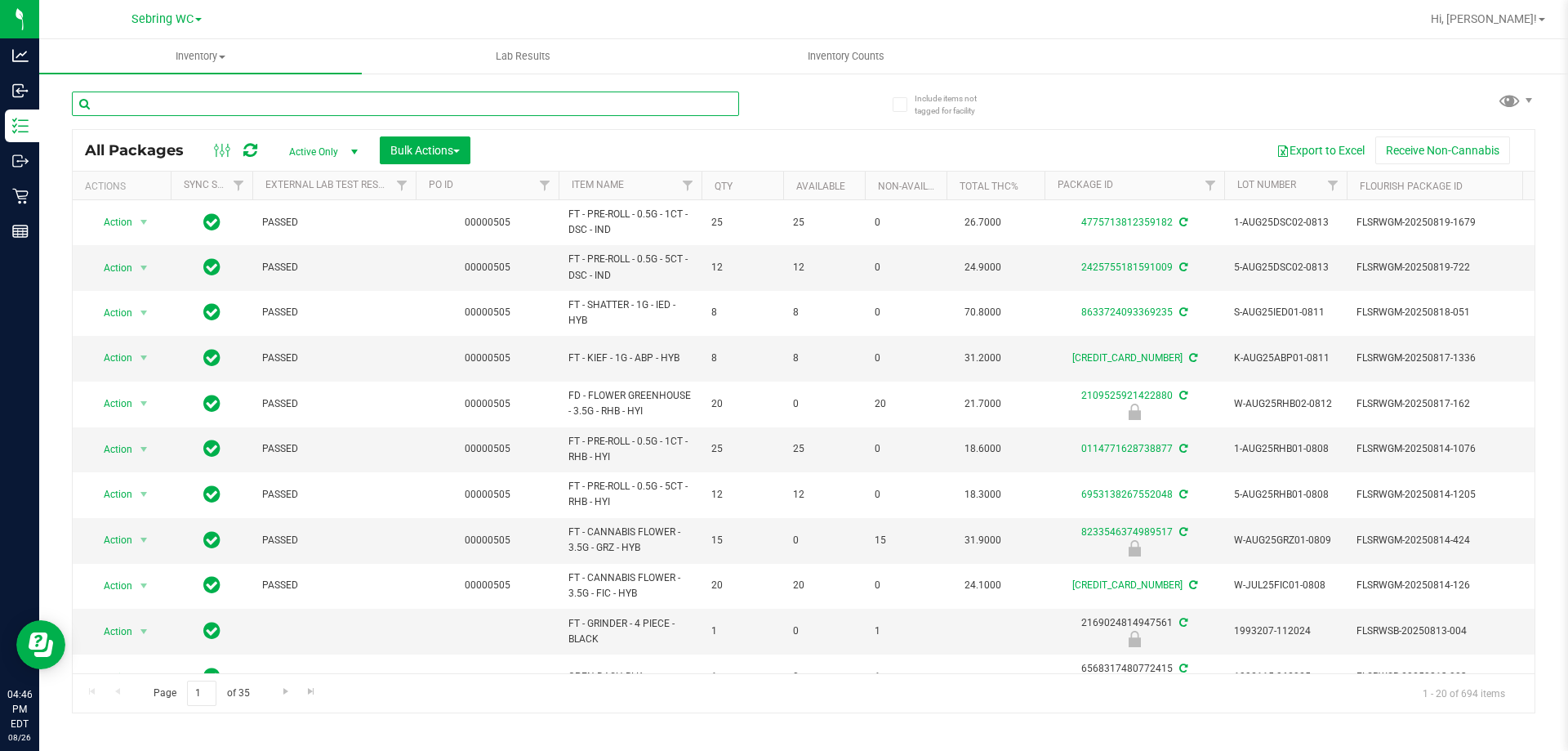
click at [414, 105] on input "text" at bounding box center [405, 103] width 667 height 24
click at [303, 146] on span "Active Only" at bounding box center [319, 151] width 89 height 23
click at [290, 246] on li "All" at bounding box center [319, 250] width 89 height 24
click at [282, 105] on input "text" at bounding box center [405, 103] width 667 height 24
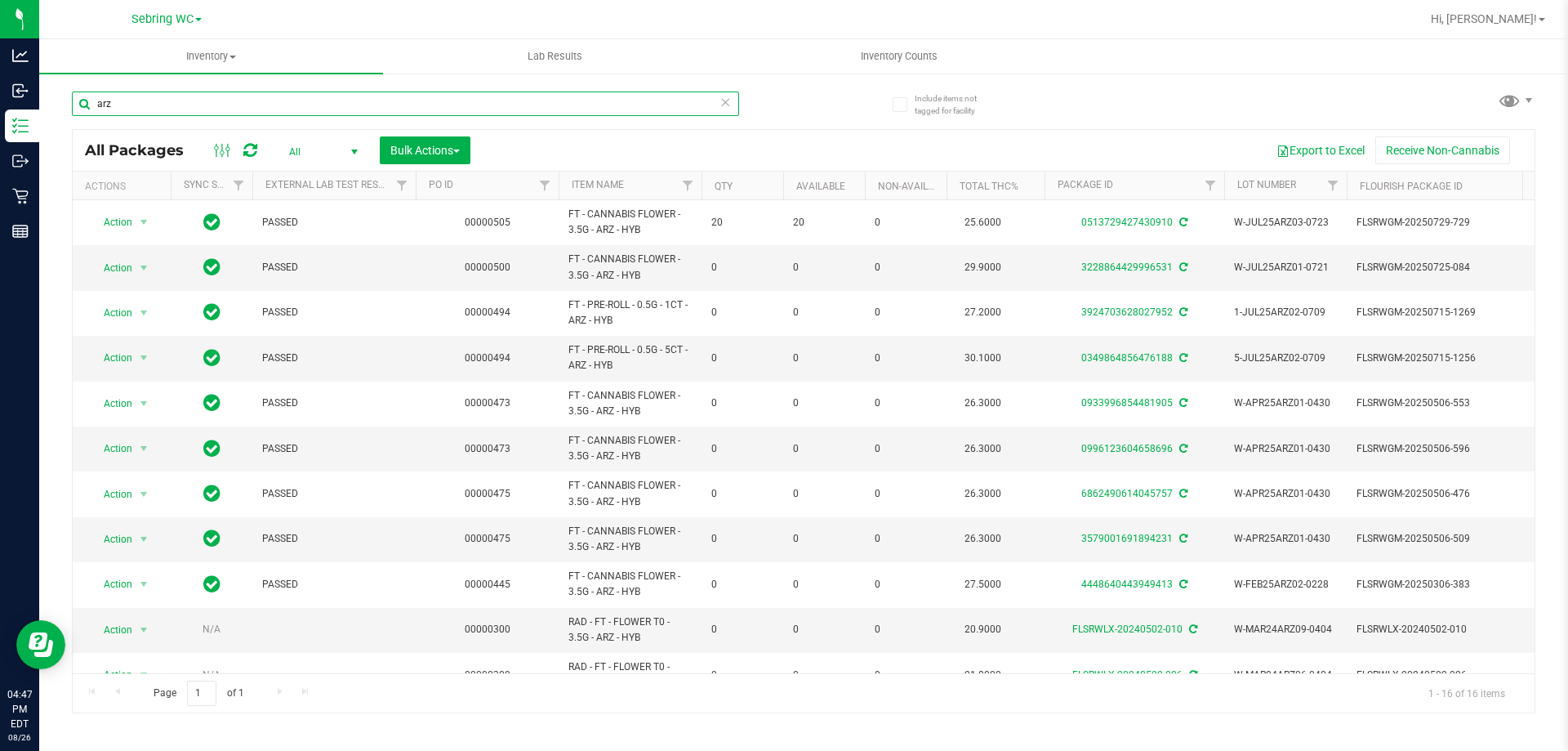
click at [293, 101] on input "arz" at bounding box center [405, 103] width 667 height 24
paste input "W-JUL25ARZ03-0723"
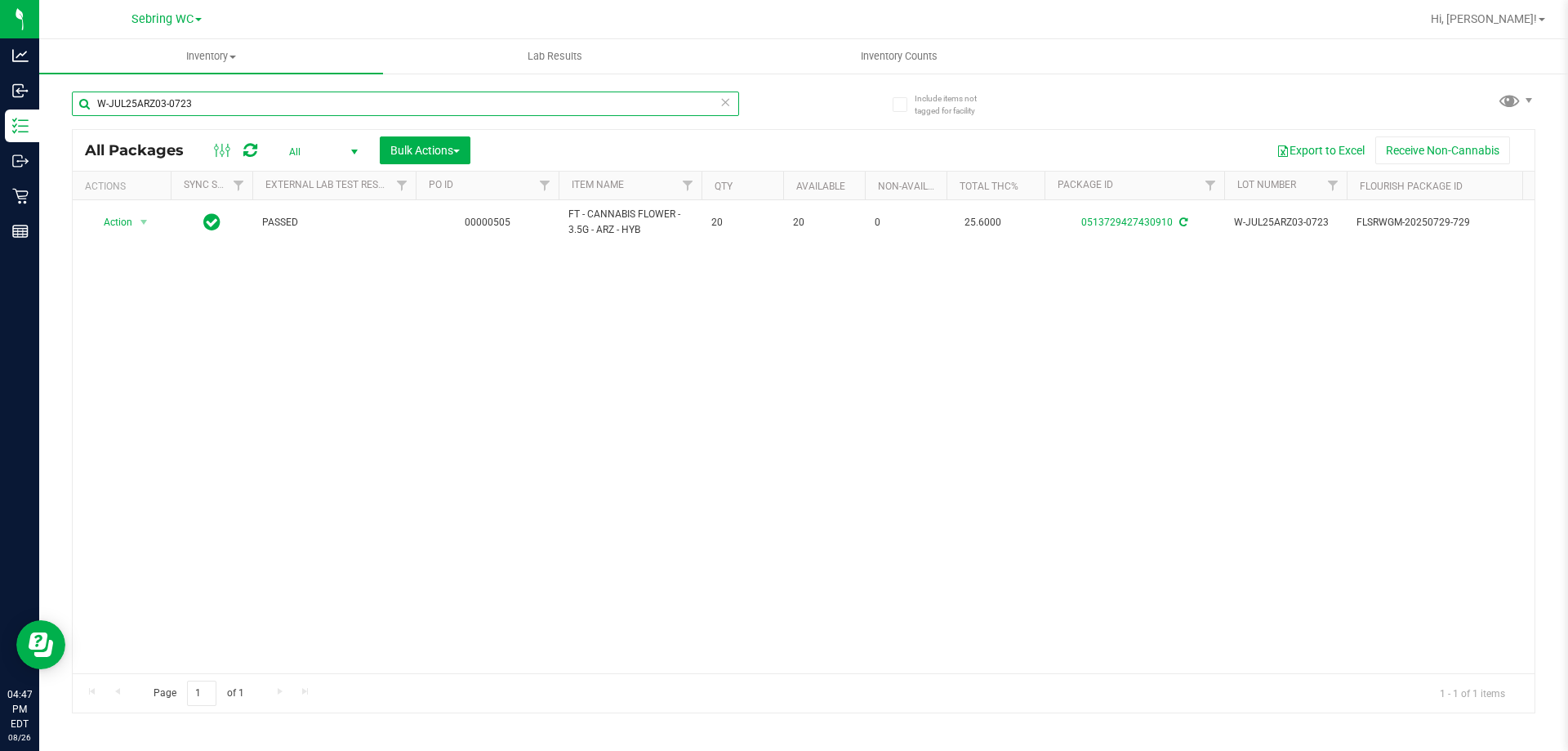
type input "W-JUL25ARZ03-0723"
click at [540, 429] on div "Action Action Adjust qty Create package Edit attributes Global inventory Locate…" at bounding box center [803, 437] width 1462 height 473
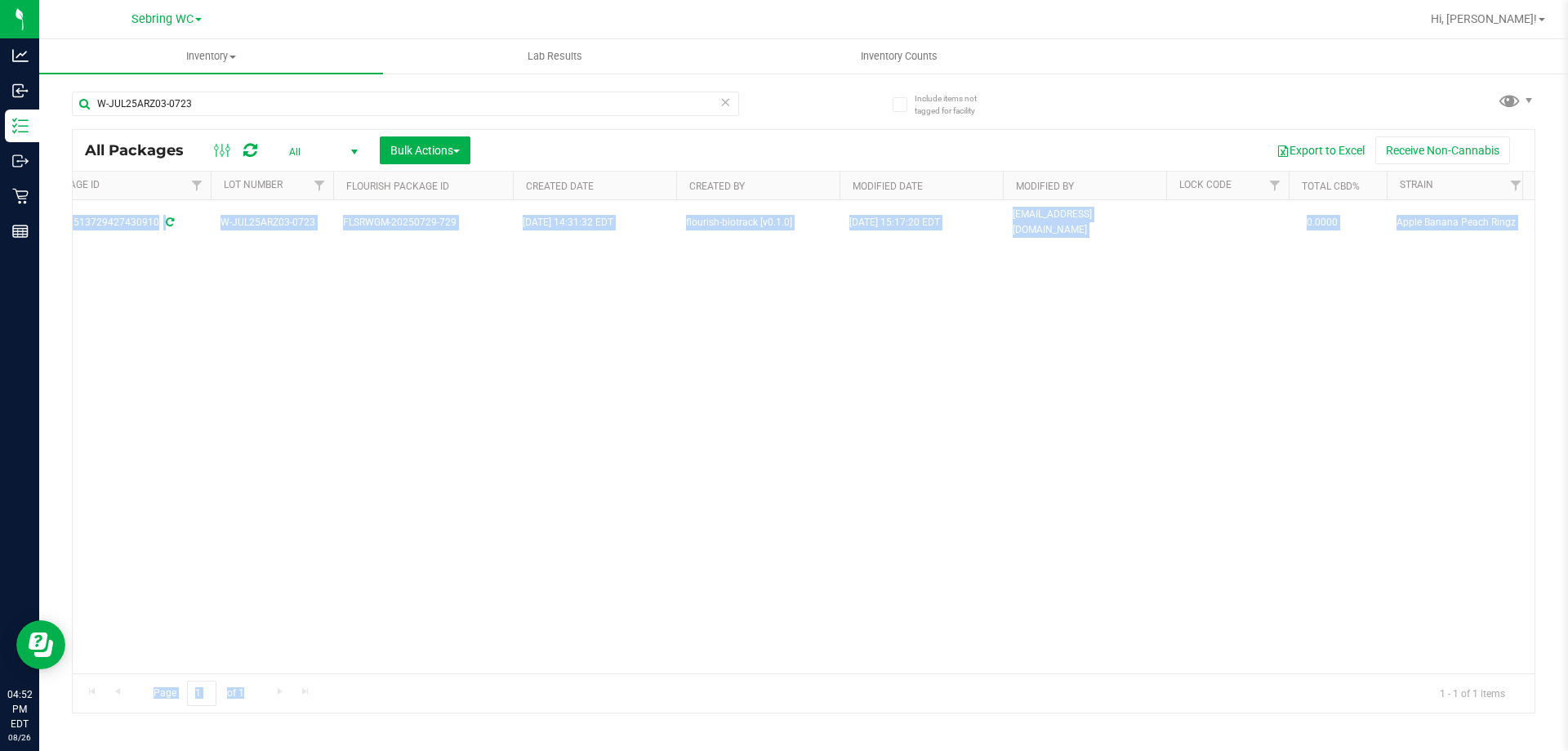
drag, startPoint x: 625, startPoint y: 674, endPoint x: 215, endPoint y: 623, distance: 413.2
click at [132, 639] on div "All Packages All Active Only Lab Samples Locked All External Internal Bulk Acti…" at bounding box center [803, 421] width 1464 height 585
click at [619, 561] on div "Action Action Adjust qty Create package Edit attributes Global inventory Locate…" at bounding box center [803, 437] width 1462 height 473
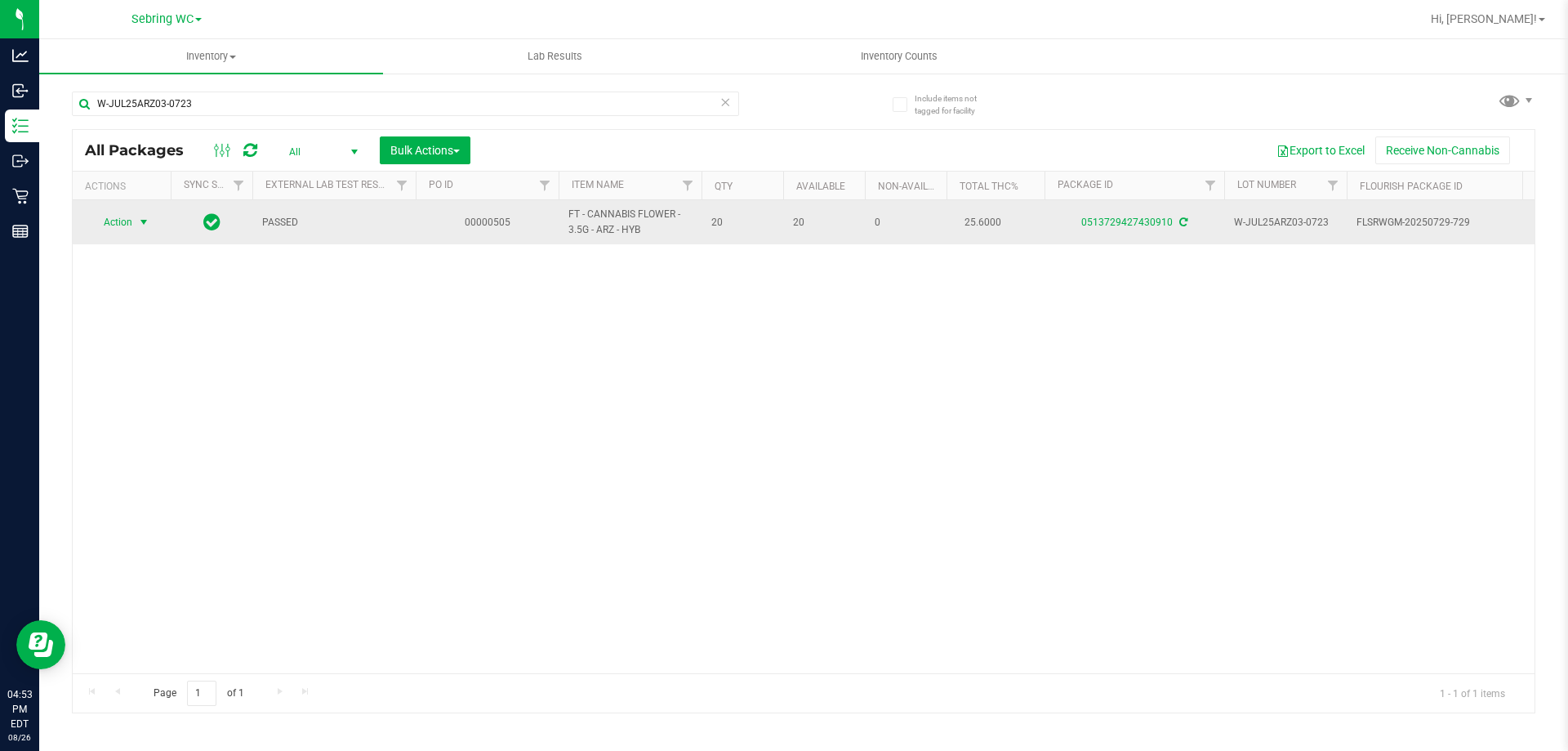
click at [111, 217] on span "Action" at bounding box center [110, 222] width 44 height 23
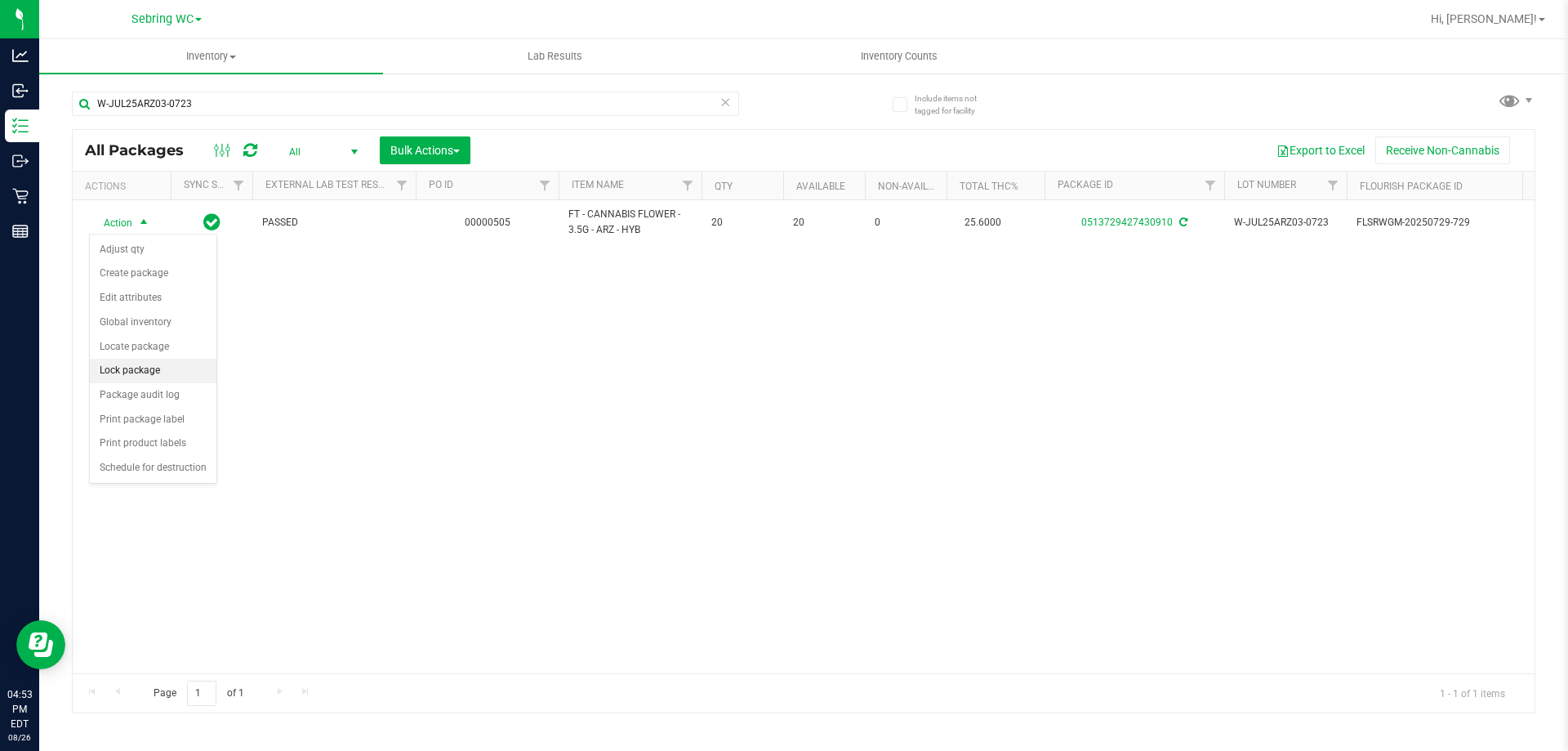
click at [128, 373] on li "Lock package" at bounding box center [152, 370] width 126 height 24
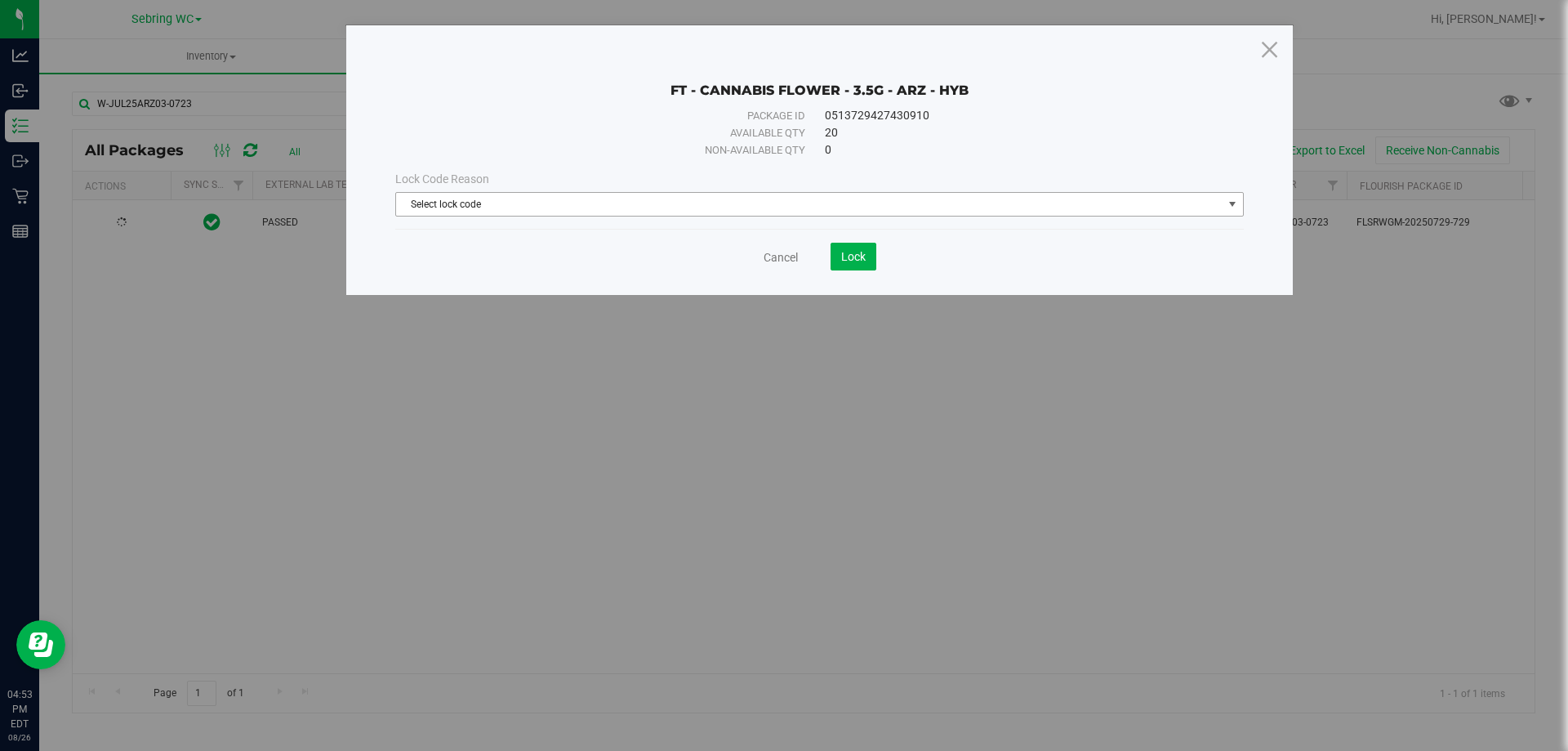
click at [513, 196] on span "Select lock code" at bounding box center [809, 204] width 827 height 23
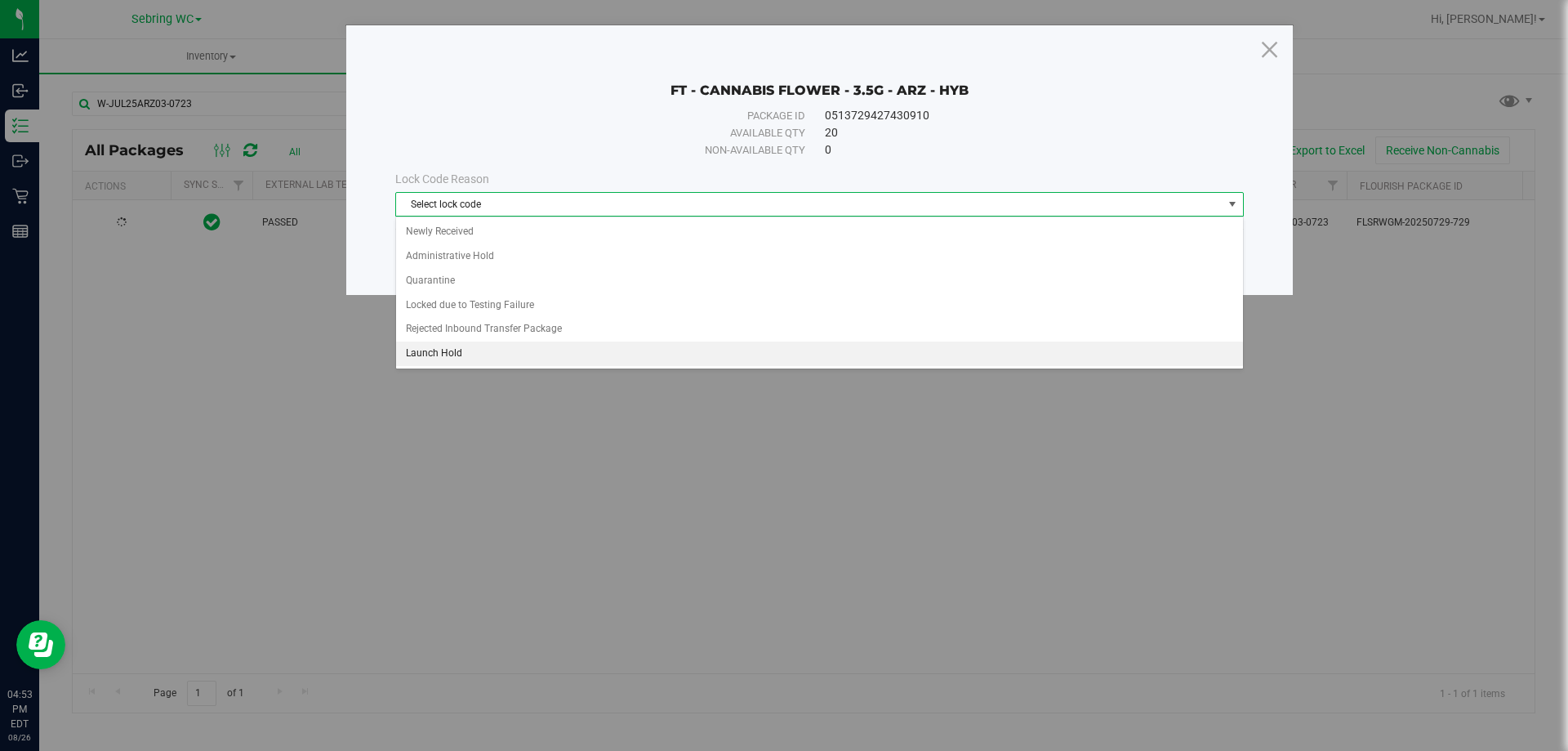
click at [439, 352] on li "Launch Hold" at bounding box center [819, 353] width 847 height 24
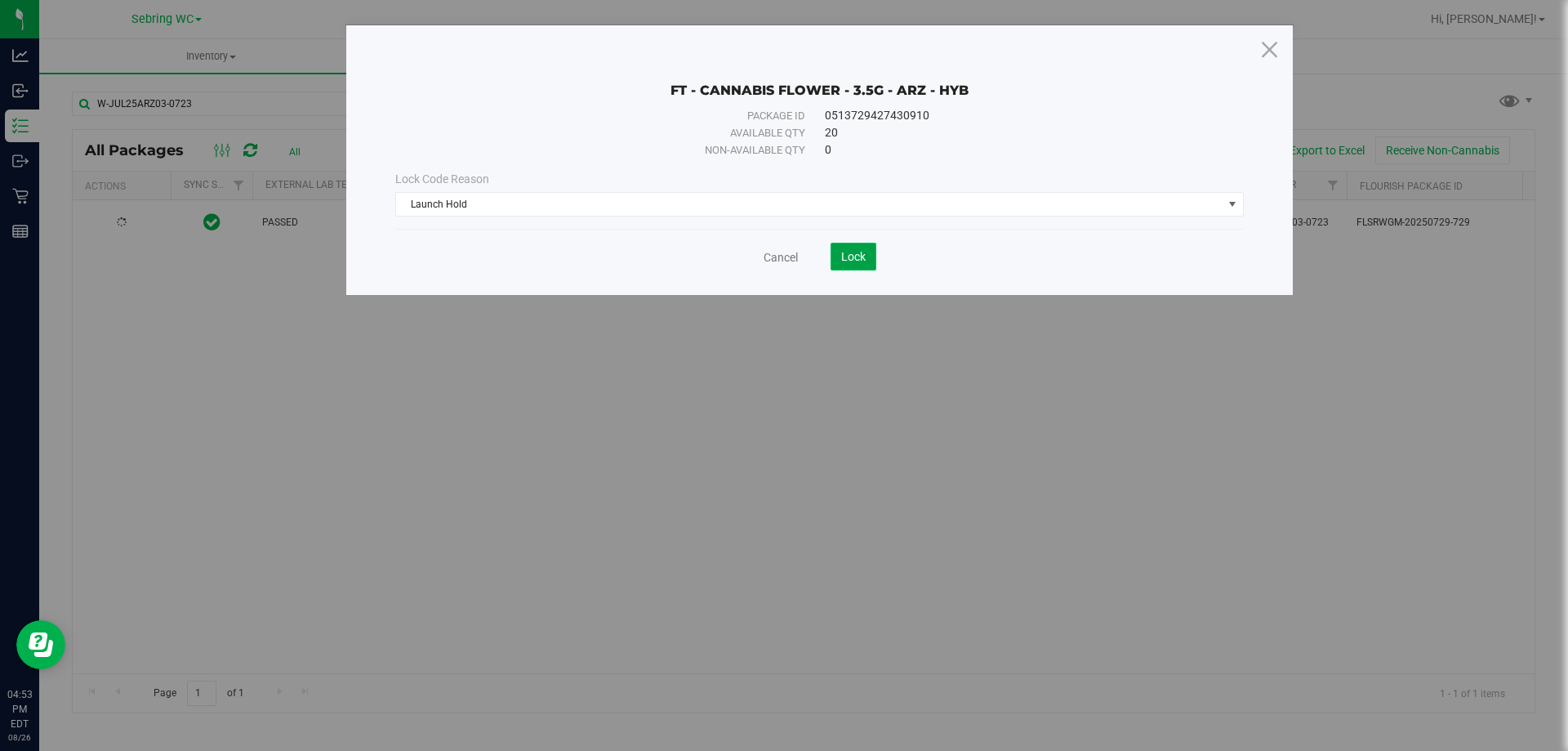
click at [843, 262] on span "Lock" at bounding box center [853, 257] width 24 height 13
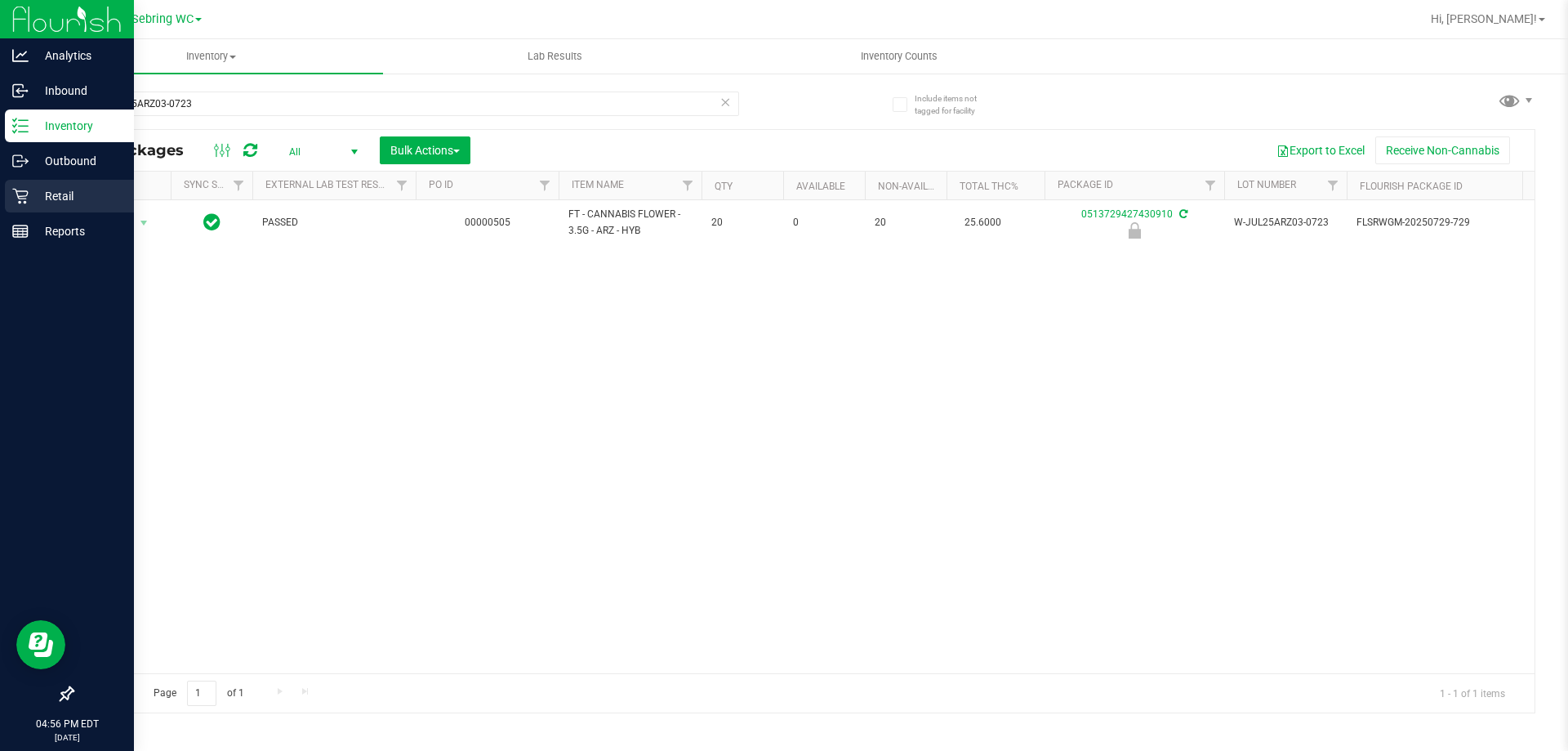
click at [36, 197] on p "Retail" at bounding box center [77, 196] width 98 height 19
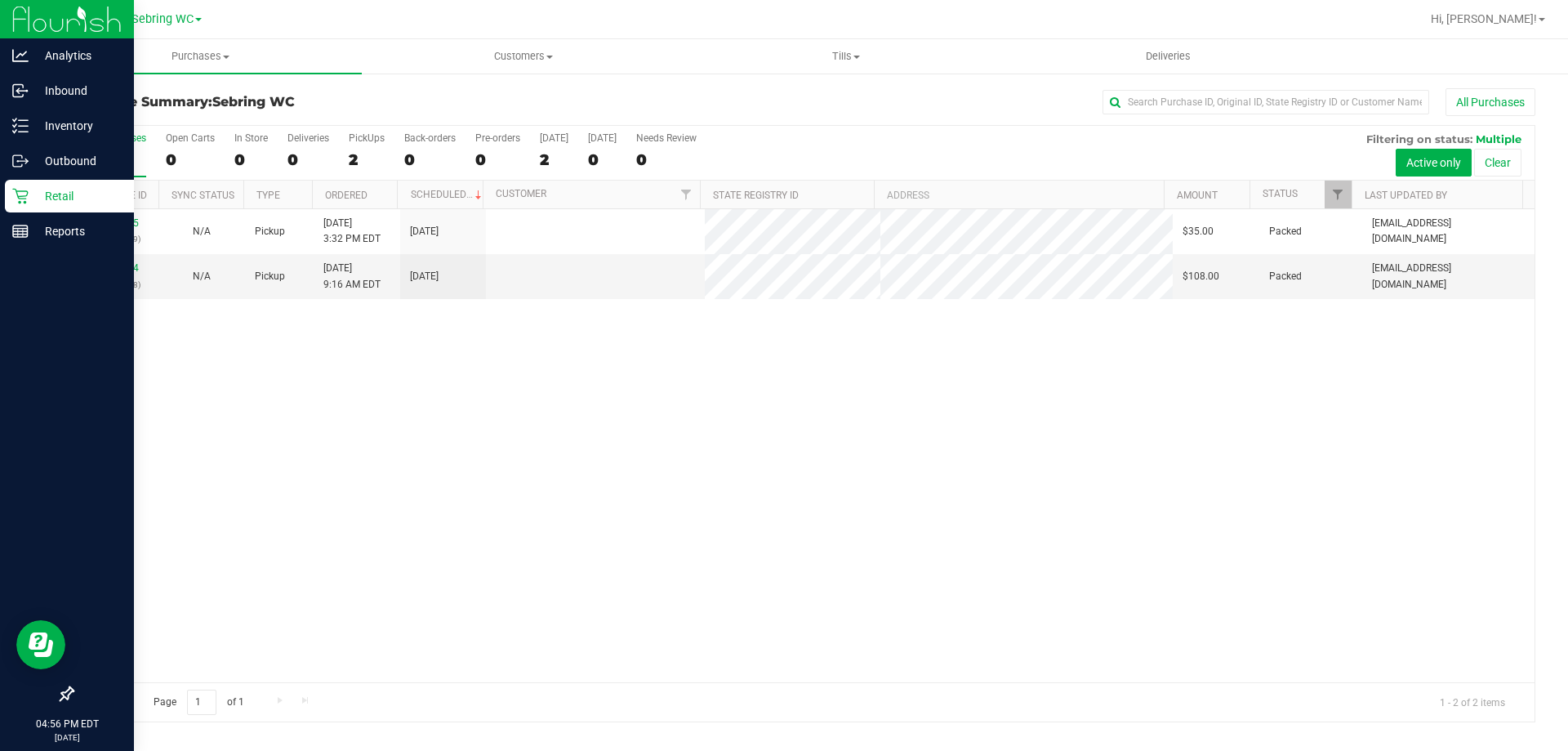
click at [801, 346] on div "11847385 (317239949) N/A Pickup 8/26/2025 3:32 PM EDT 8/26/2025 $35.00 Packed j…" at bounding box center [803, 446] width 1462 height 473
click at [335, 368] on div at bounding box center [803, 423] width 1462 height 595
click at [36, 238] on p "Reports" at bounding box center [77, 231] width 98 height 19
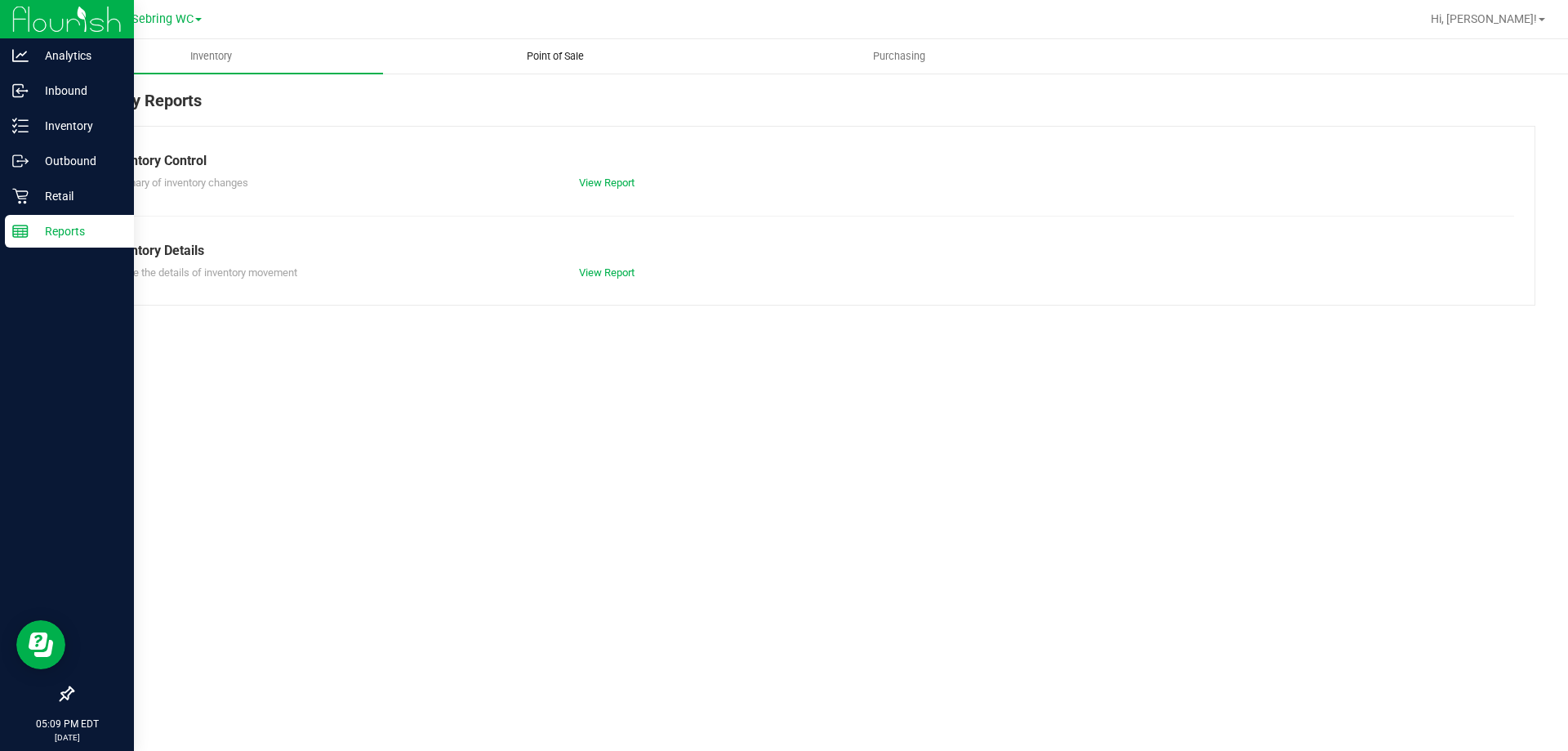
click at [513, 58] on span "Point of Sale" at bounding box center [555, 57] width 101 height 15
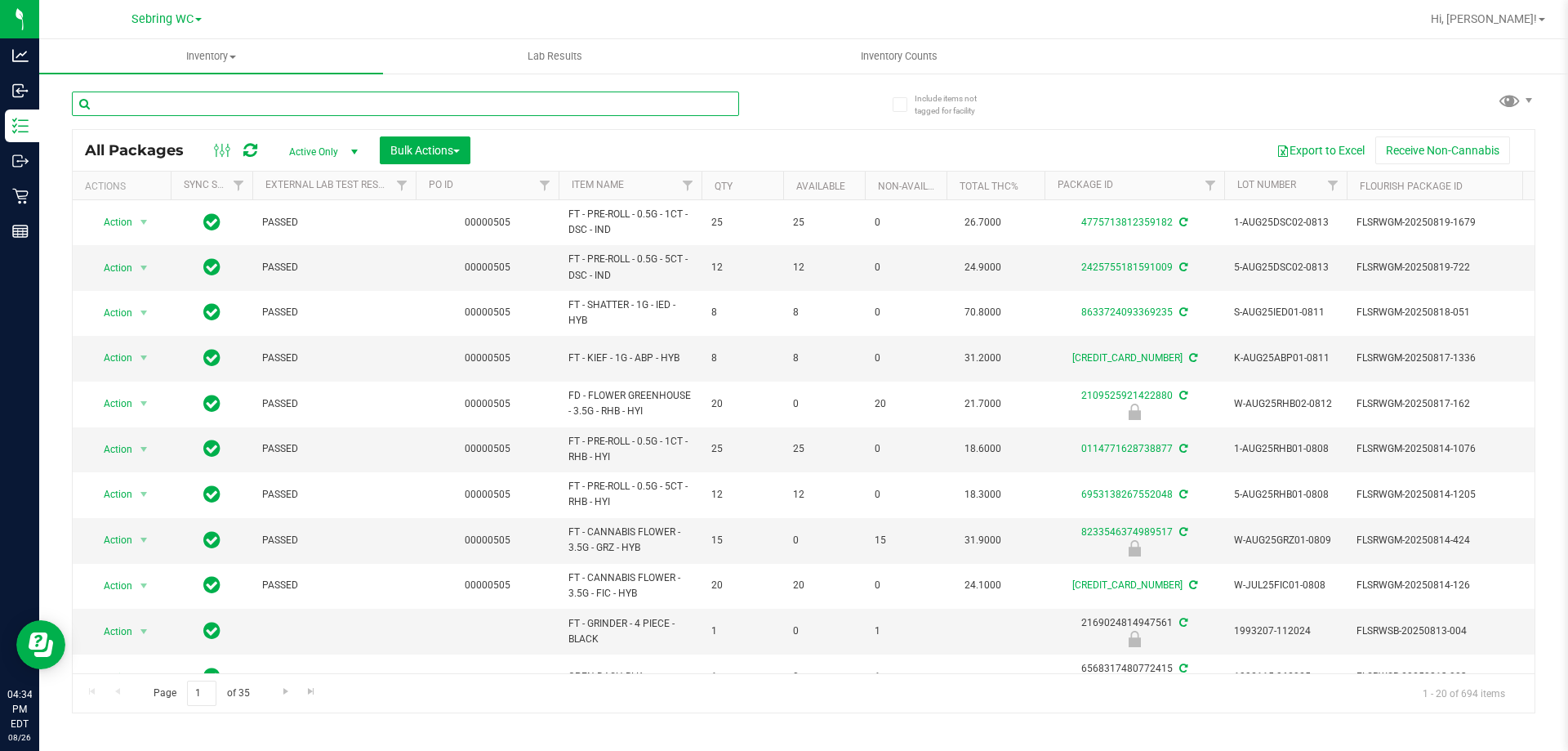
click at [261, 105] on input "text" at bounding box center [405, 103] width 667 height 24
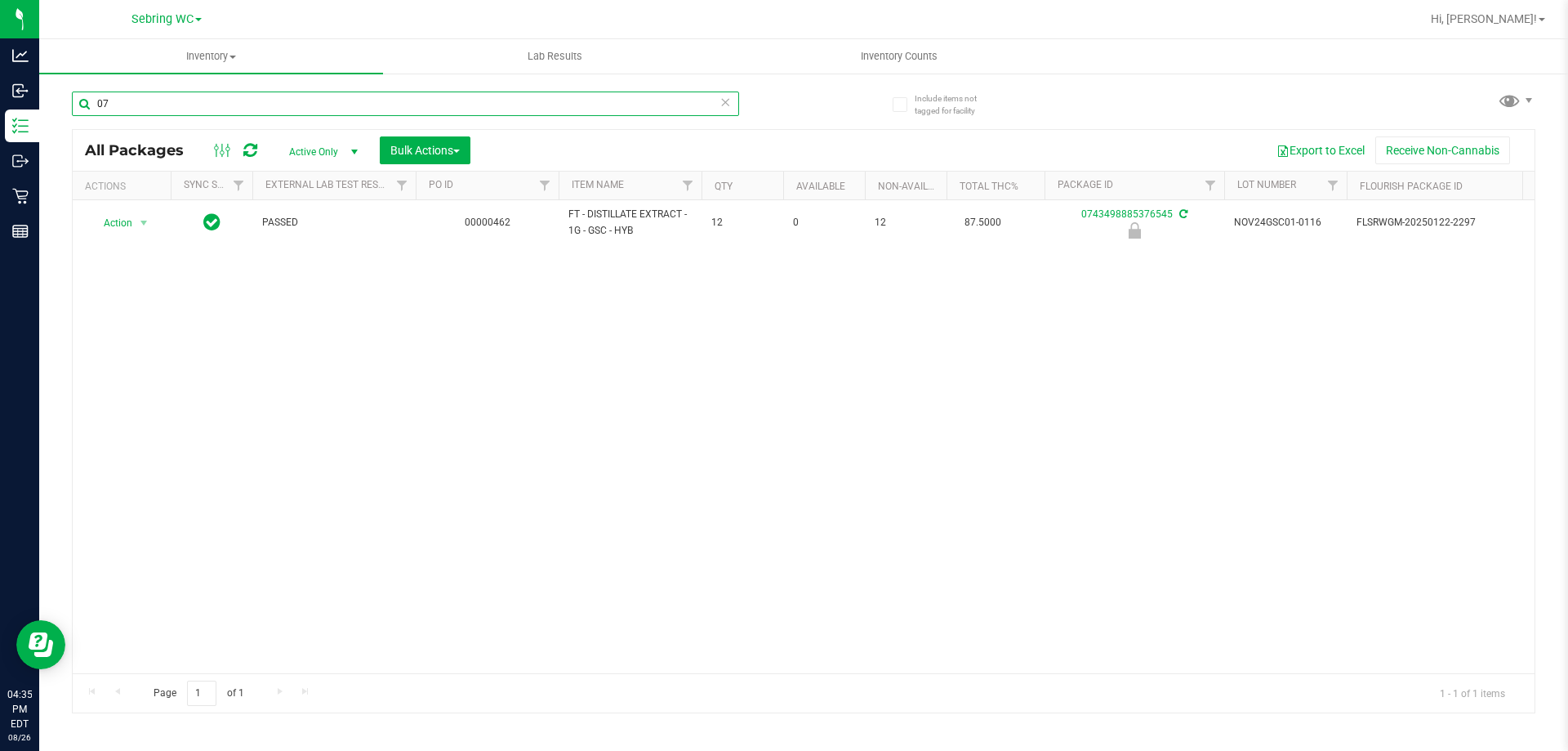
type input "0"
type input "9978518016159677"
